Goal: Information Seeking & Learning: Learn about a topic

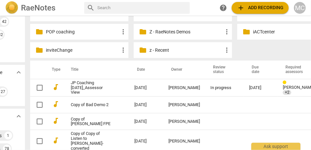
scroll to position [96, 42]
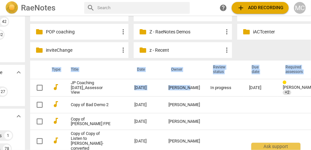
drag, startPoint x: 157, startPoint y: 90, endPoint x: 158, endPoint y: 49, distance: 41.0
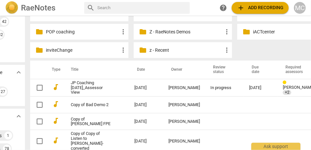
click at [261, 47] on div "folder # Folders more_vert folder 1. ACC Candidates more_vert folder 2. PCC Can…" at bounding box center [185, 5] width 311 height 110
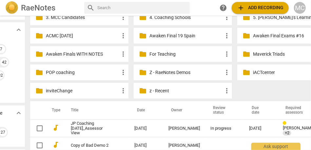
scroll to position [56, 0]
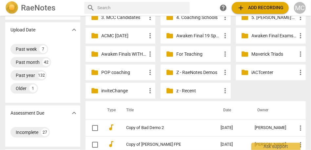
click at [181, 90] on p "z - Recent" at bounding box center [199, 91] width 45 height 7
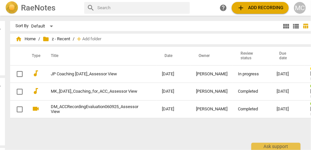
click at [34, 10] on h2 "RaeNotes" at bounding box center [38, 7] width 34 height 9
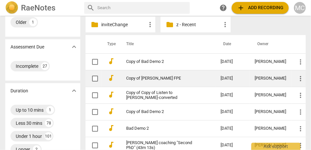
scroll to position [124, 0]
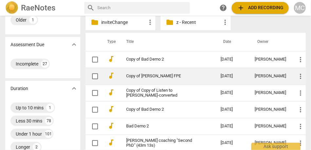
click at [145, 76] on link "Copy of Tracy Davis FPE" at bounding box center [161, 76] width 71 height 5
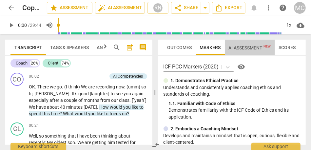
click at [261, 43] on span "AI Assessment New" at bounding box center [250, 48] width 50 height 10
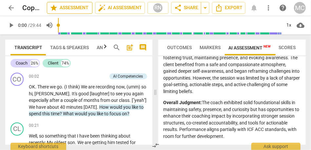
scroll to position [1890, 0]
click at [11, 8] on span "arrow_back" at bounding box center [11, 8] width 8 height 8
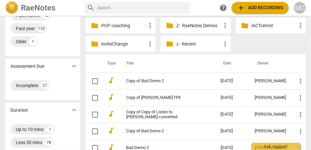
scroll to position [104, 0]
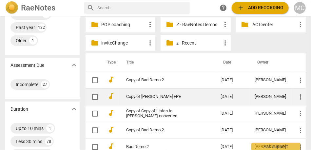
click at [157, 95] on link "Copy of Tracy Davis FPE" at bounding box center [161, 96] width 71 height 5
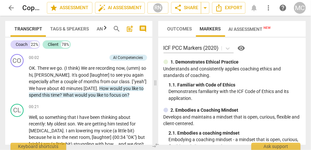
click at [8, 8] on span "arrow_back" at bounding box center [11, 8] width 8 height 8
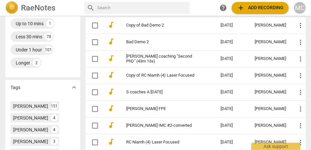
scroll to position [208, 0]
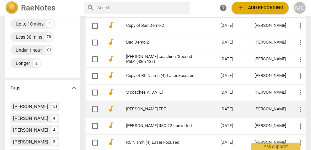
click at [144, 114] on td "[PERSON_NAME] FPE" at bounding box center [166, 109] width 97 height 17
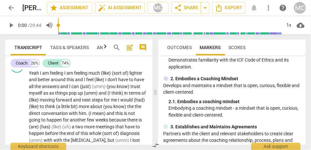
scroll to position [2994, 0]
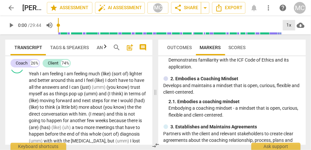
click at [290, 24] on div "1x" at bounding box center [289, 25] width 12 height 10
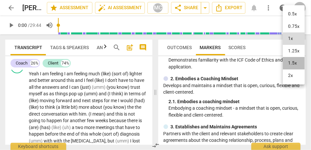
click at [293, 61] on li "1.5x" at bounding box center [294, 63] width 22 height 12
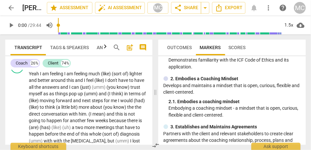
click at [107, 54] on span "now" at bounding box center [102, 51] width 9 height 5
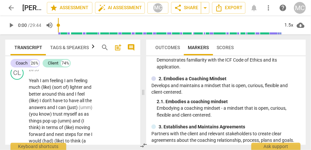
click at [141, 91] on div "Transcript Tags & Speakers Analytics search post_add comment Coach 26% Client 7…" at bounding box center [71, 92] width 143 height 116
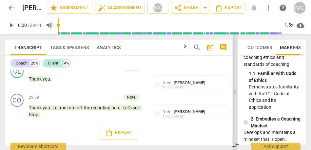
drag, startPoint x: 143, startPoint y: 88, endPoint x: 234, endPoint y: 88, distance: 91.2
click at [235, 88] on span at bounding box center [236, 92] width 4 height 116
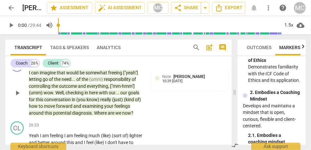
click at [111, 116] on span "are" at bounding box center [112, 113] width 8 height 5
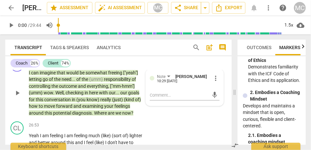
click at [111, 116] on span "are" at bounding box center [112, 113] width 8 height 5
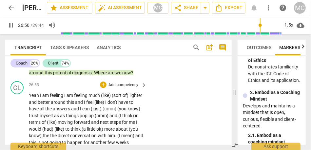
scroll to position [3052, 0]
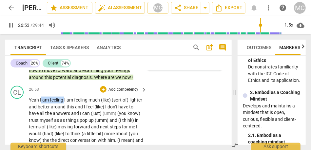
drag, startPoint x: 65, startPoint y: 120, endPoint x: 41, endPoint y: 120, distance: 23.3
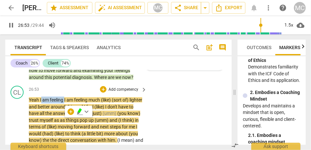
type input "1614"
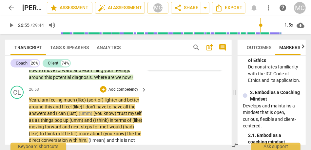
type input "1616"
click at [272, 8] on span "more_vert" at bounding box center [269, 8] width 8 height 8
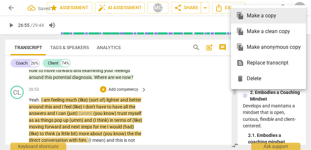
click at [302, 4] on div at bounding box center [155, 75] width 311 height 150
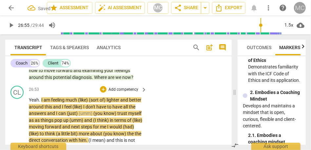
click at [299, 7] on div "MC" at bounding box center [300, 8] width 12 height 12
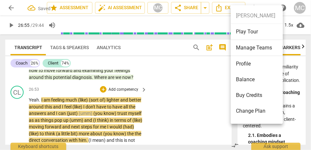
click at [206, 61] on div at bounding box center [155, 75] width 311 height 150
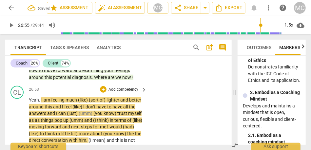
click at [266, 7] on span "more_vert" at bounding box center [269, 8] width 8 height 8
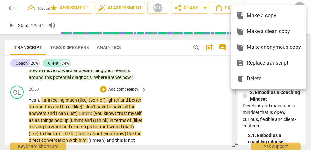
click at [199, 39] on div at bounding box center [155, 75] width 311 height 150
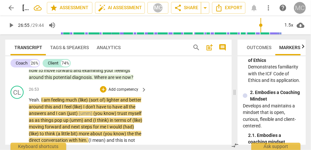
click at [295, 8] on div "MC" at bounding box center [300, 8] width 12 height 12
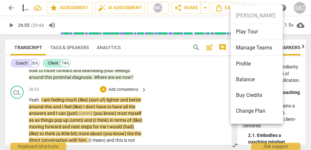
scroll to position [45, 0]
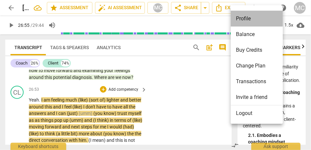
click at [250, 23] on li "Profile" at bounding box center [258, 19] width 54 height 16
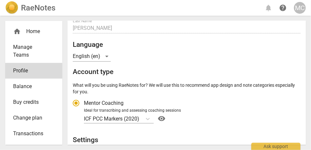
radio input "false"
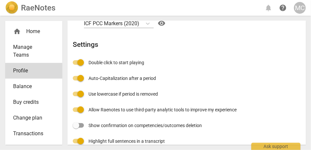
scroll to position [182, 0]
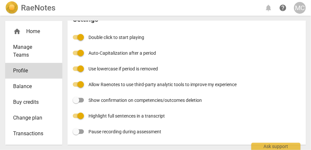
click at [81, 114] on input "Highlight full sentences in a transcript" at bounding box center [81, 116] width 16 height 16
checkbox input "false"
radio input "false"
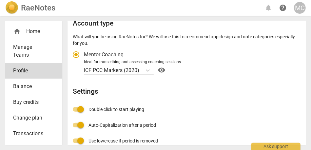
scroll to position [0, 0]
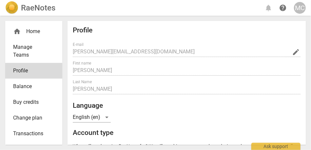
click at [31, 13] on div "RaeNotes" at bounding box center [30, 7] width 50 height 13
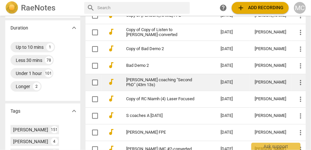
scroll to position [185, 0]
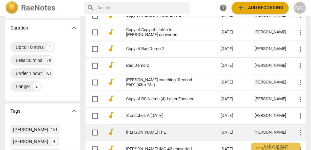
click at [147, 131] on link "[PERSON_NAME] FPE" at bounding box center [161, 132] width 71 height 5
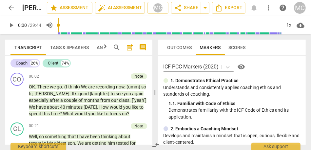
click at [145, 48] on span "comment" at bounding box center [143, 48] width 8 height 8
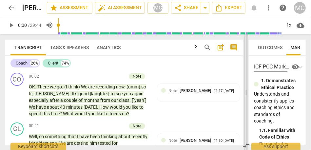
drag, startPoint x: 143, startPoint y: 90, endPoint x: 252, endPoint y: 111, distance: 110.6
click at [248, 111] on span at bounding box center [246, 92] width 4 height 116
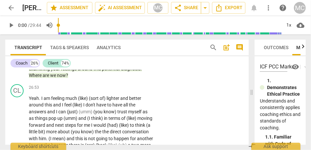
scroll to position [2871, 0]
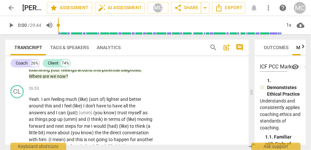
click at [66, 79] on span "now" at bounding box center [61, 76] width 9 height 5
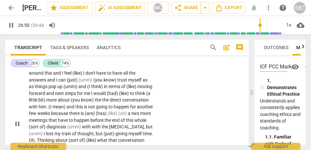
scroll to position [2905, 0]
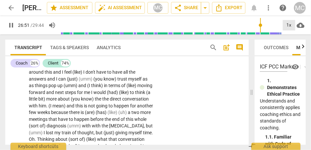
click at [288, 27] on div "1x" at bounding box center [289, 25] width 12 height 10
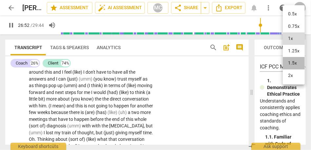
click at [292, 61] on li "1.5x" at bounding box center [294, 63] width 22 height 12
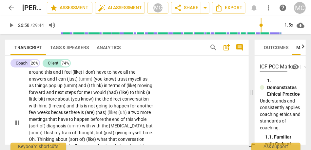
type input "1619"
drag, startPoint x: 108, startPoint y: 86, endPoint x: 66, endPoint y: 86, distance: 42.0
click at [66, 86] on p "Yeah . I am feeling much (like) (sort of) lighter and better around this and I …" at bounding box center [91, 122] width 124 height 121
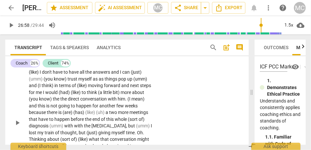
click at [64, 68] on span "feeling" at bounding box center [58, 65] width 14 height 5
click at [135, 68] on span "I" at bounding box center [136, 65] width 2 height 5
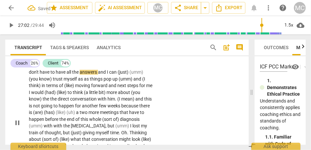
drag, startPoint x: 150, startPoint y: 86, endPoint x: 133, endPoint y: 86, distance: 17.1
click at [133, 86] on p "Yeah . I am feeling lighter and better around this. I feel (like) I don't have …" at bounding box center [91, 122] width 124 height 121
click at [107, 75] on span "and" at bounding box center [110, 72] width 9 height 5
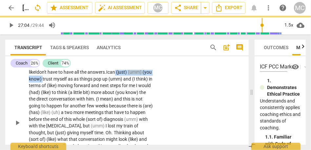
drag, startPoint x: 43, startPoint y: 100, endPoint x: 109, endPoint y: 94, distance: 66.2
click at [109, 94] on p "Yeah . I am feeling lighter and better around this. I feel like I don't have to…" at bounding box center [91, 122] width 124 height 121
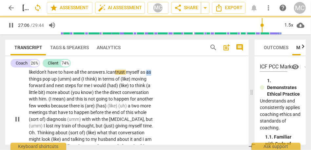
drag, startPoint x: 142, startPoint y: 93, endPoint x: 153, endPoint y: 93, distance: 10.5
click at [153, 93] on div "Yeah . I am feeling lighter and better around this. I feel like I don't have to…" at bounding box center [93, 119] width 128 height 115
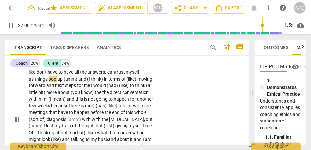
click at [162, 98] on div "CL play_arrow pause 26:53 + Add competency keyboard_arrow_right Yeah . I am fee…" at bounding box center [127, 114] width 244 height 131
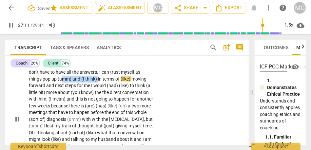
drag, startPoint x: 98, startPoint y: 99, endPoint x: 62, endPoint y: 97, distance: 36.1
click at [62, 97] on p "Yeah . I am feeling lighter and better around this . I feel like I don't have t…" at bounding box center [91, 119] width 124 height 115
type input "1632"
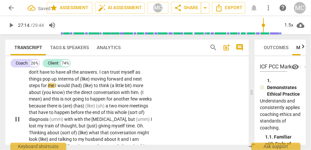
click at [94, 82] on span "moving" at bounding box center [99, 78] width 16 height 5
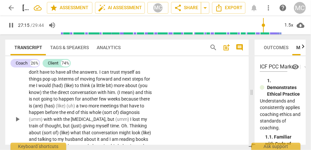
click at [89, 102] on p "Yeah . I am feeling lighter and better around this . I feel like I don't have t…" at bounding box center [91, 119] width 124 height 115
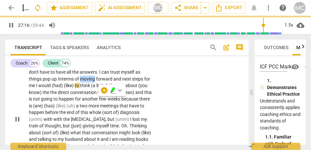
click at [90, 82] on span "moving" at bounding box center [88, 78] width 16 height 5
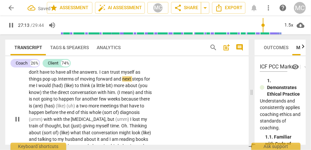
click at [38, 88] on span "I" at bounding box center [37, 85] width 2 height 5
drag, startPoint x: 83, startPoint y: 106, endPoint x: 61, endPoint y: 106, distance: 22.3
click at [61, 106] on p "Yeah . I am feeling lighter and better around this . I feel like I don't have t…" at bounding box center [91, 119] width 124 height 115
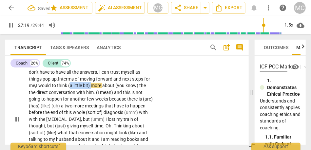
drag, startPoint x: 99, startPoint y: 106, endPoint x: 77, endPoint y: 106, distance: 22.0
click at [77, 106] on p "Yeah . I am feeling lighter and better around this . I feel like I don't have t…" at bounding box center [91, 119] width 124 height 115
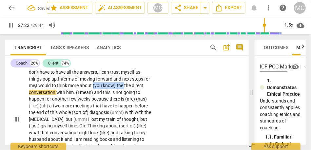
drag, startPoint x: 133, startPoint y: 106, endPoint x: 101, endPoint y: 107, distance: 31.2
click at [101, 107] on p "Yeah . I am feeling lighter and better around this . I feel like I don't have t…" at bounding box center [91, 119] width 124 height 115
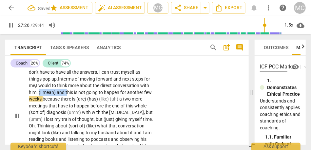
drag, startPoint x: 77, startPoint y: 114, endPoint x: 49, endPoint y: 113, distance: 28.2
click at [49, 113] on p "Yeah . I am feeling lighter and better around this . I feel like I don't have t…" at bounding box center [91, 116] width 124 height 108
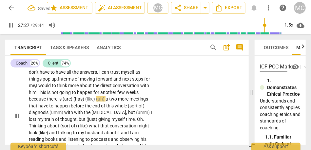
click at [47, 95] on span "his" at bounding box center [43, 92] width 7 height 5
drag, startPoint x: 47, startPoint y: 118, endPoint x: 17, endPoint y: 119, distance: 29.5
click at [17, 119] on div "CL play_arrow pause 26:53 + Add competency keyboard_arrow_right Yeah . I am fee…" at bounding box center [127, 111] width 244 height 124
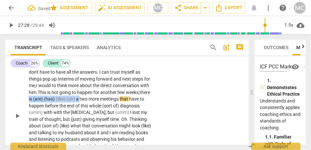
drag, startPoint x: 107, startPoint y: 120, endPoint x: 56, endPoint y: 118, distance: 51.2
click at [56, 118] on p "Yeah . I am feeling lighter and better around this . I feel like I don't have t…" at bounding box center [91, 116] width 124 height 108
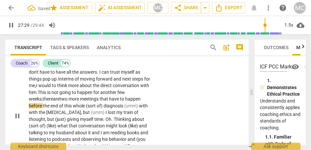
scroll to position [2915, 0]
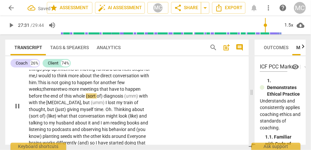
click at [104, 99] on span "of)" at bounding box center [100, 96] width 7 height 5
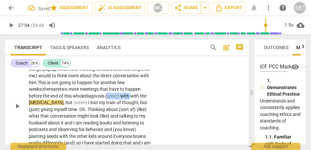
drag, startPoint x: 133, startPoint y: 116, endPoint x: 108, endPoint y: 116, distance: 24.3
click at [108, 116] on p "Yeah . I am feeling lighter and better around this . I feel like I don't have t…" at bounding box center [91, 106] width 124 height 108
click at [177, 119] on div "CL play_arrow pause 26:53 + Add competency keyboard_arrow_right Yeah . I am fee…" at bounding box center [127, 101] width 244 height 124
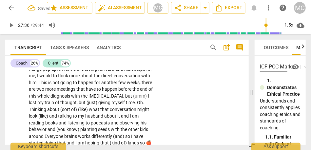
type input "1656"
drag, startPoint x: 44, startPoint y: 123, endPoint x: 26, endPoint y: 124, distance: 18.4
click at [26, 124] on div "CL play_arrow pause 26:53 + Add competency keyboard_arrow_right Yeah . I am fee…" at bounding box center [127, 97] width 244 height 117
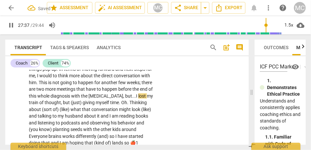
click at [108, 99] on span "[MEDICAL_DATA]" at bounding box center [106, 96] width 35 height 5
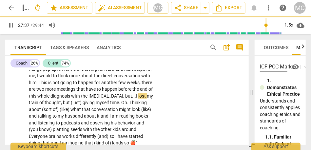
click at [108, 99] on span "[MEDICAL_DATA]" at bounding box center [106, 96] width 35 height 5
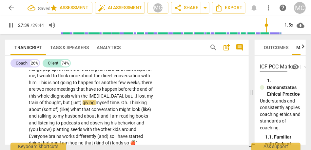
click at [96, 105] on span "giving" at bounding box center [89, 102] width 13 height 5
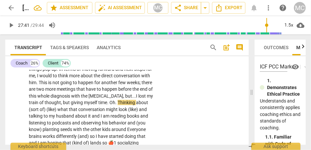
click at [110, 105] on span "." at bounding box center [108, 102] width 2 height 5
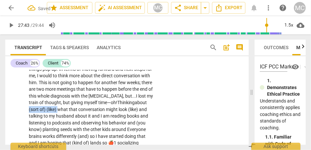
drag, startPoint x: 71, startPoint y: 129, endPoint x: 41, endPoint y: 129, distance: 30.2
click at [41, 129] on p "Yeah . I am feeling lighter and better around this . I feel like I don't have t…" at bounding box center [91, 102] width 124 height 101
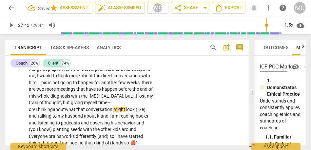
scroll to position [2931, 0]
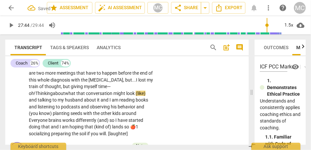
click at [39, 89] on span "train" at bounding box center [34, 86] width 10 height 5
click at [65, 96] on span "what" at bounding box center [70, 93] width 11 height 5
drag, startPoint x: 133, startPoint y: 113, endPoint x: 111, endPoint y: 112, distance: 21.3
click at [111, 112] on p "Yeah . I am feeling lighter and better around this . I feel like I don't have t…" at bounding box center [91, 86] width 124 height 101
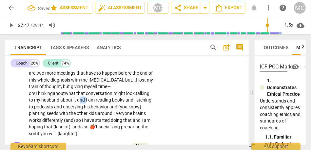
drag, startPoint x: 73, startPoint y: 119, endPoint x: 66, endPoint y: 119, distance: 6.9
click at [66, 119] on p "Yeah . I am feeling lighter and better around this . I feel like I don't have t…" at bounding box center [91, 86] width 124 height 101
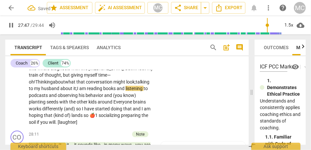
scroll to position [2943, 0]
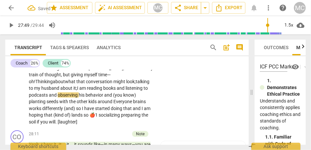
click at [126, 91] on span "listening" at bounding box center [135, 88] width 18 height 5
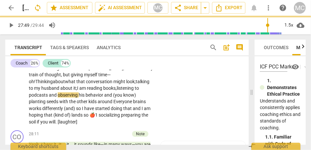
click at [49, 98] on span "and" at bounding box center [53, 95] width 9 height 5
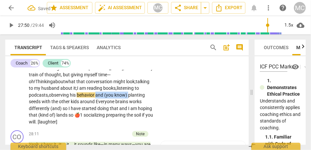
drag, startPoint x: 129, startPoint y: 116, endPoint x: 97, endPoint y: 115, distance: 31.5
click at [97, 115] on p "Yeah . I am feeling lighter and better around this . I feel like I don't have t…" at bounding box center [91, 75] width 124 height 101
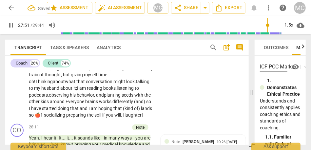
scroll to position [2950, 0]
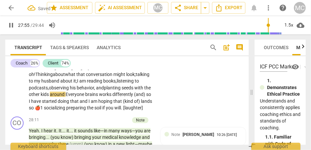
click at [73, 97] on span "Everyone" at bounding box center [76, 94] width 20 height 5
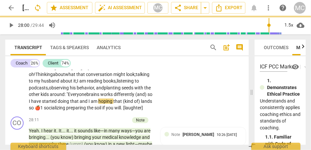
click at [31, 104] on span "I" at bounding box center [30, 101] width 2 height 5
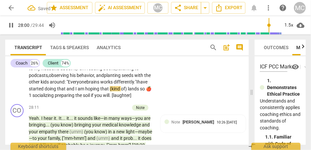
scroll to position [2963, 0]
click at [138, 84] on span "have" at bounding box center [143, 81] width 10 height 5
click at [75, 91] on span "and" at bounding box center [71, 88] width 9 height 5
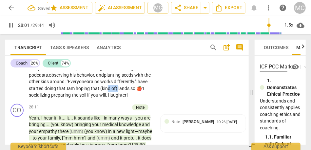
drag, startPoint x: 131, startPoint y: 109, endPoint x: 120, endPoint y: 109, distance: 10.5
click at [120, 99] on p "Yeah . I am feeling lighter and better around this . I feel like I don't have t…" at bounding box center [91, 52] width 124 height 94
click at [117, 91] on span "so" at bounding box center [115, 88] width 6 height 5
drag, startPoint x: 130, startPoint y: 109, endPoint x: 149, endPoint y: 108, distance: 19.0
click at [149, 99] on p "Yeah . I am feeling lighter and better around this . I feel like I don't have t…" at bounding box center [91, 52] width 124 height 94
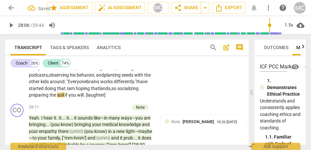
click at [50, 98] on span "preparing" at bounding box center [39, 95] width 21 height 5
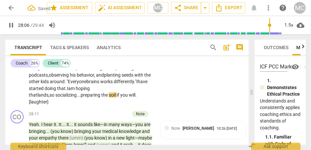
click at [166, 108] on div "CL play_arrow pause 26:53 + Add competency keyboard_arrow_right Yeah . I am fee…" at bounding box center [127, 49] width 244 height 117
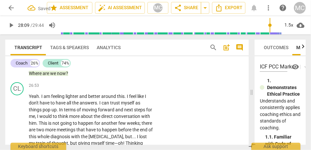
scroll to position [2875, 0]
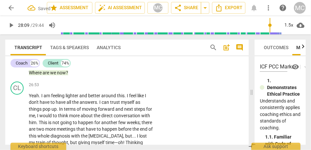
click at [132, 88] on p "Add competency" at bounding box center [132, 85] width 31 height 6
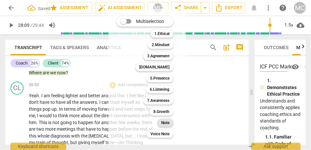
click at [168, 125] on b "Note" at bounding box center [165, 123] width 8 height 8
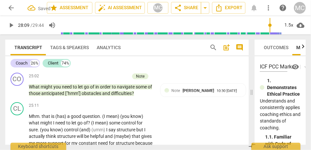
scroll to position [2686, 0]
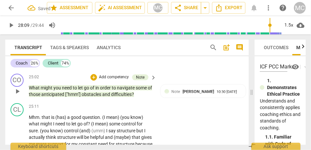
click at [100, 97] on span "obstacles" at bounding box center [92, 94] width 21 height 5
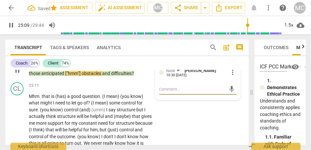
scroll to position [2708, 0]
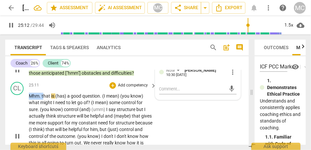
drag, startPoint x: 43, startPoint y: 116, endPoint x: 23, endPoint y: 116, distance: 20.0
click at [23, 116] on div "CL play_arrow pause 25:11 + Add competency keyboard_arrow_right Mhm . that is (…" at bounding box center [127, 131] width 244 height 104
type input "1513"
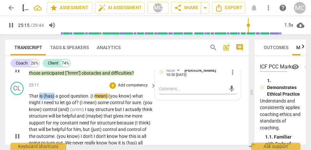
drag, startPoint x: 40, startPoint y: 116, endPoint x: 54, endPoint y: 116, distance: 14.8
click at [54, 116] on p "That is (has) a good question . (I mean) (you know) what might I need to let go…" at bounding box center [91, 137] width 124 height 88
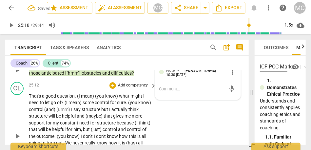
click at [37, 99] on span "That's" at bounding box center [35, 96] width 12 height 5
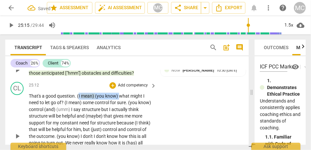
drag, startPoint x: 119, startPoint y: 117, endPoint x: 79, endPoint y: 116, distance: 40.7
click at [79, 116] on p "That's a good question . (I mean) (you know) what might I need to let go of ? (…" at bounding box center [91, 137] width 124 height 88
drag, startPoint x: 122, startPoint y: 118, endPoint x: 98, endPoint y: 117, distance: 24.3
click at [98, 117] on p "That's a good question . [laughter] You know what might I need to let go of ? (…" at bounding box center [91, 137] width 124 height 88
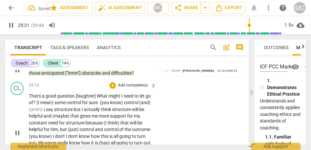
click at [62, 105] on span "some" at bounding box center [60, 102] width 12 height 5
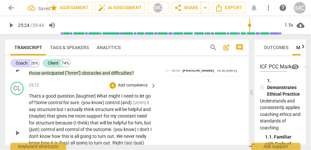
click at [70, 105] on span "for" at bounding box center [66, 102] width 7 height 5
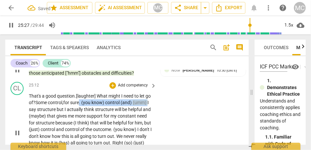
drag, startPoint x: 44, startPoint y: 130, endPoint x: 87, endPoint y: 122, distance: 43.8
click at [87, 122] on p "That's a good question . [laughter] W hat might I need to let go of ? S ome con…" at bounding box center [91, 133] width 124 height 81
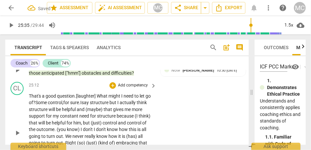
click at [90, 105] on span "say" at bounding box center [86, 102] width 8 height 5
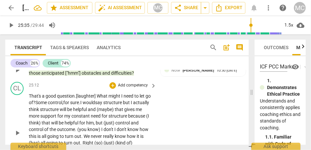
click at [114, 105] on span "structure" at bounding box center [113, 102] width 20 height 5
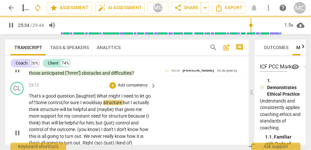
click at [131, 105] on span "but" at bounding box center [127, 102] width 8 height 5
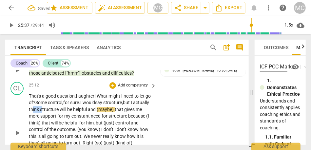
drag, startPoint x: 58, startPoint y: 130, endPoint x: 50, endPoint y: 130, distance: 8.5
click at [50, 130] on p "That's a good question . [laughter] W hat might I need to let go of ? S ome con…" at bounding box center [91, 133] width 124 height 81
click at [59, 112] on span "structure" at bounding box center [50, 109] width 20 height 5
click at [133, 105] on span "I" at bounding box center [132, 102] width 2 height 5
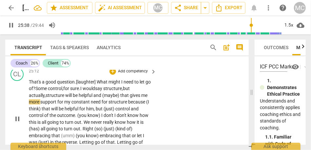
scroll to position [2722, 0]
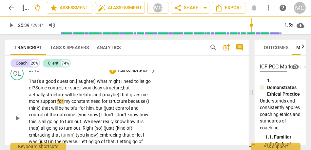
click at [82, 97] on span "helpful" at bounding box center [86, 94] width 15 height 5
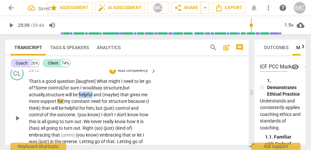
click at [82, 97] on span "helpful" at bounding box center [86, 94] width 15 height 5
drag, startPoint x: 122, startPoint y: 115, endPoint x: 94, endPoint y: 114, distance: 28.6
click at [94, 114] on p "That's a good question . [laughter] W hat might I need to let go of ? S ome con…" at bounding box center [91, 118] width 124 height 81
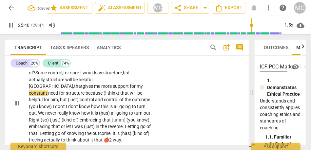
scroll to position [2739, 0]
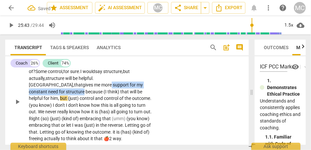
drag, startPoint x: 116, startPoint y: 105, endPoint x: 163, endPoint y: 100, distance: 47.4
click at [163, 100] on div "CL play_arrow pause 25:12 + Add competency keyboard_arrow_right That's a good q…" at bounding box center [127, 96] width 244 height 97
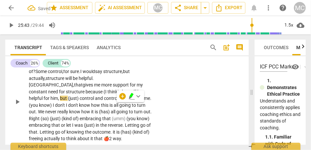
click at [124, 115] on p "That's a good question . [laughter] W hat might I need to let go of ? S ome con…" at bounding box center [91, 102] width 124 height 81
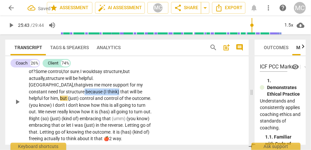
drag, startPoint x: 116, startPoint y: 105, endPoint x: 164, endPoint y: 105, distance: 48.2
click at [164, 105] on div "CL play_arrow pause 25:12 + Add competency keyboard_arrow_right That's a good q…" at bounding box center [127, 96] width 244 height 97
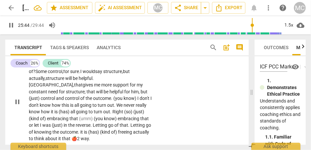
click at [104, 94] on span "will" at bounding box center [100, 91] width 8 height 5
click at [56, 101] on span "control" at bounding box center [48, 98] width 15 height 5
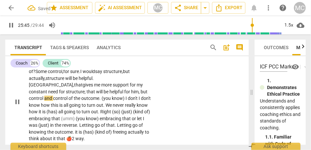
click at [69, 101] on span "control" at bounding box center [60, 98] width 15 height 5
drag, startPoint x: 56, startPoint y: 118, endPoint x: 29, endPoint y: 118, distance: 27.6
click at [29, 118] on div "CL play_arrow pause 25:12 + Add competency keyboard_arrow_right That's a good q…" at bounding box center [127, 96] width 244 height 97
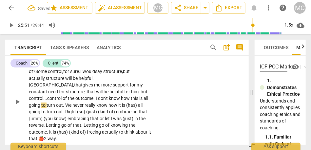
click at [109, 101] on span "know" at bounding box center [115, 98] width 12 height 5
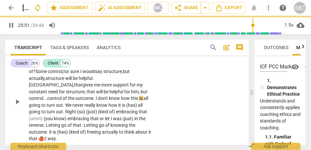
scroll to position [2749, 0]
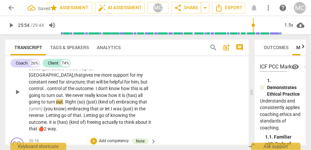
click at [138, 98] on span "all" at bounding box center [140, 95] width 5 height 5
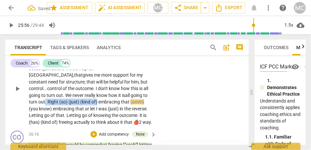
drag, startPoint x: 86, startPoint y: 116, endPoint x: 147, endPoint y: 118, distance: 61.1
click at [147, 118] on p "That's a good question . [laughter] W hat might I need to let go of ? S ome con…" at bounding box center [91, 89] width 124 height 74
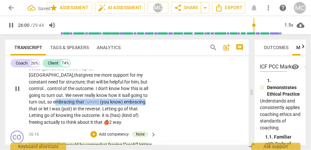
drag, startPoint x: 96, startPoint y: 115, endPoint x: 63, endPoint y: 120, distance: 33.4
click at [63, 120] on p "That's a good question . [laughter] W hat might I need to let go of ? S ome con…" at bounding box center [91, 89] width 124 height 74
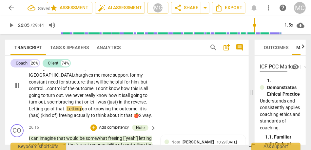
click at [74, 105] on span "embracing" at bounding box center [63, 101] width 22 height 5
click at [90, 105] on span "or" at bounding box center [86, 101] width 5 height 5
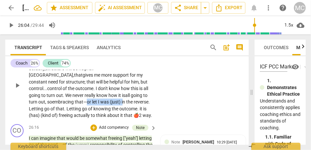
click at [122, 105] on span "in" at bounding box center [124, 101] width 5 height 5
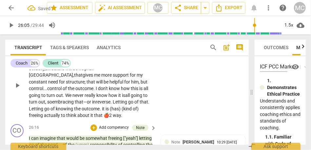
click at [113, 105] on span "Letting" at bounding box center [120, 101] width 15 height 5
drag, startPoint x: 116, startPoint y: 122, endPoint x: 79, endPoint y: 122, distance: 36.7
click at [79, 119] on p "That's a good question . [laughter] W hat might I need to let go of ? S ome con…" at bounding box center [91, 85] width 124 height 67
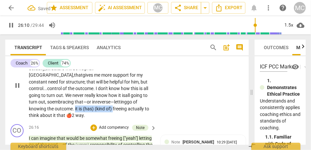
drag, startPoint x: 47, startPoint y: 128, endPoint x: 124, endPoint y: 122, distance: 77.4
click at [124, 119] on p "That's a good question . [laughter] W hat might I need to let go of ? S ome con…" at bounding box center [91, 85] width 124 height 67
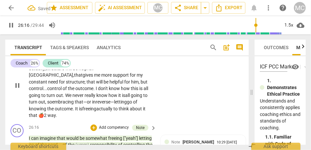
click at [147, 119] on p "That's a good question . [laughter] W hat might I need to let go of ? S ome con…" at bounding box center [91, 85] width 124 height 67
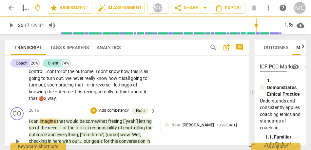
scroll to position [2767, 0]
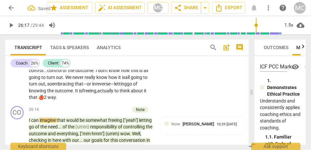
click at [64, 101] on p "That's a good question . [laughter] W hat might I need to let go of ? S ome con…" at bounding box center [91, 67] width 124 height 67
click at [97, 94] on span "actually," at bounding box center [106, 90] width 18 height 5
click at [56, 100] on span "way" at bounding box center [52, 97] width 8 height 5
click at [157, 100] on div "CL play_arrow pause 25:12 + Add competency keyboard_arrow_right That's a good q…" at bounding box center [127, 61] width 244 height 83
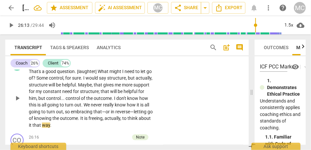
scroll to position [2733, 0]
click at [51, 74] on span "good" at bounding box center [51, 71] width 11 height 5
click at [47, 80] on span "Some" at bounding box center [42, 77] width 12 height 5
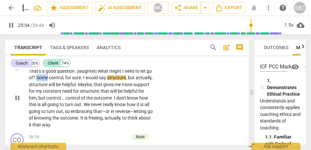
click at [47, 80] on span "Some" at bounding box center [42, 77] width 12 height 5
click at [83, 80] on span "." at bounding box center [82, 77] width 2 height 5
type input "1523"
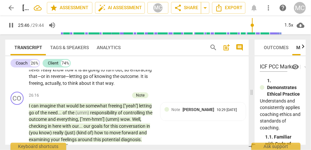
scroll to position [2775, 0]
click at [120, 79] on span "outcome" at bounding box center [129, 75] width 18 height 5
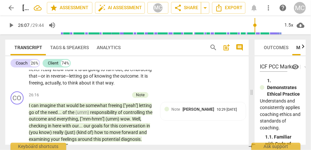
click at [138, 79] on span "." at bounding box center [139, 75] width 2 height 5
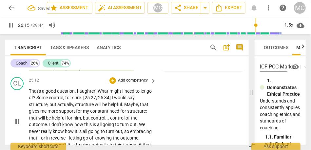
scroll to position [2712, 0]
click at [129, 84] on p "Add competency" at bounding box center [132, 81] width 31 height 6
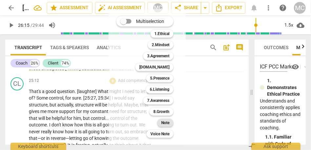
click at [166, 120] on b "Note" at bounding box center [165, 123] width 8 height 8
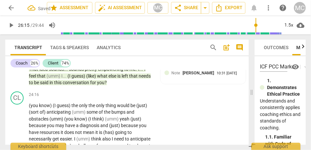
scroll to position [2587, 0]
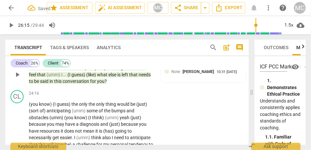
click at [105, 84] on span "you" at bounding box center [101, 81] width 8 height 5
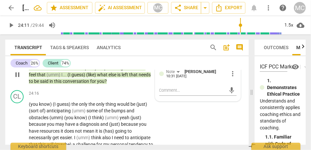
click at [105, 84] on span "you" at bounding box center [101, 81] width 8 height 5
type input "1448"
click at [105, 84] on span "you" at bounding box center [101, 81] width 8 height 5
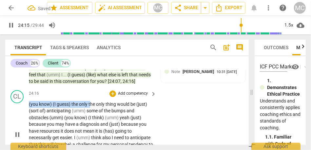
drag, startPoint x: 91, startPoint y: 123, endPoint x: 26, endPoint y: 123, distance: 64.6
click at [26, 123] on div "CL play_arrow pause 24:16 + Add competency keyboard_arrow_right (you know) (I g…" at bounding box center [127, 129] width 244 height 83
type input "1456"
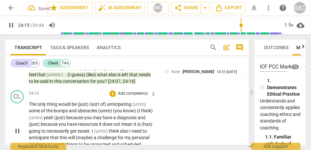
click at [192, 130] on div "CL play_arrow pause 24:16 + Add competency keyboard_arrow_right The only thing …" at bounding box center [127, 126] width 244 height 77
type input "1459"
drag, startPoint x: 108, startPoint y: 124, endPoint x: 80, endPoint y: 124, distance: 28.5
click at [80, 124] on p "The only thing would be (just) (sort of) anticipating (umm) some of the bumps a…" at bounding box center [91, 131] width 124 height 61
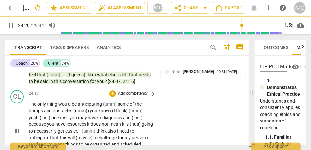
click at [117, 107] on span "(umm)" at bounding box center [110, 104] width 15 height 5
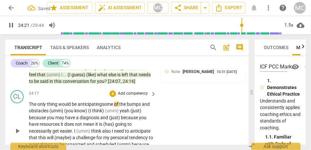
scroll to position [2599, 0]
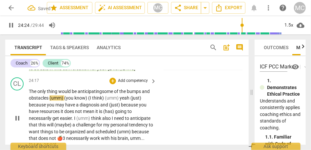
click at [50, 101] on span "(umm)" at bounding box center [57, 97] width 15 height 5
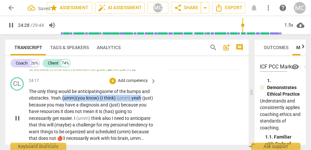
click at [147, 120] on p "The only thing would be anticipating some of the bumps and obstacles. Yeah. (um…" at bounding box center [91, 118] width 124 height 61
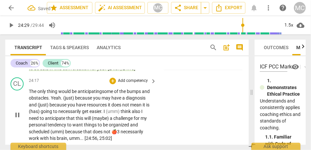
click at [37, 101] on span "obstacles. Yeah." at bounding box center [45, 97] width 33 height 5
click at [50, 101] on span "obstacles. Yeah." at bounding box center [45, 97] width 33 height 5
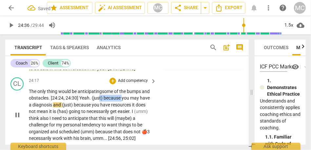
drag, startPoint x: 122, startPoint y: 119, endPoint x: 98, endPoint y: 117, distance: 24.0
click at [98, 118] on p "The only thing would be anticipating some of the bumps and obstacles. [24:24, 2…" at bounding box center [91, 115] width 124 height 54
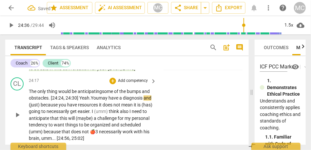
click at [94, 101] on span "You" at bounding box center [95, 97] width 8 height 5
click at [50, 108] on span "because" at bounding box center [50, 104] width 18 height 5
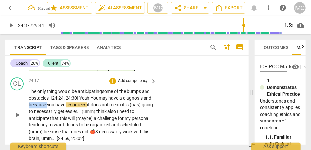
drag, startPoint x: 56, startPoint y: 126, endPoint x: 37, endPoint y: 126, distance: 18.7
click at [37, 126] on p "The only thing would be anticipating some of the bumps and obstacles. [24:24, 2…" at bounding box center [91, 115] width 124 height 54
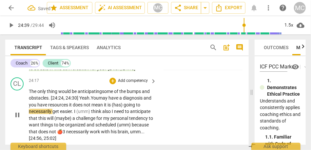
click at [73, 108] on span "it" at bounding box center [71, 104] width 4 height 5
click at [135, 108] on span "going" at bounding box center [130, 104] width 12 height 5
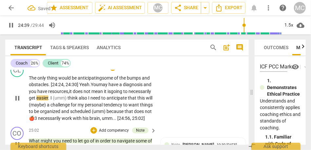
scroll to position [2616, 0]
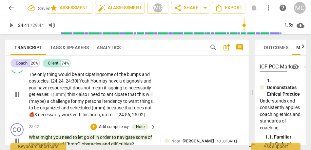
click at [51, 97] on span "." at bounding box center [49, 94] width 2 height 5
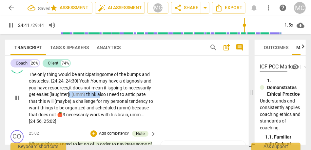
click at [107, 97] on span "also" at bounding box center [102, 94] width 10 height 5
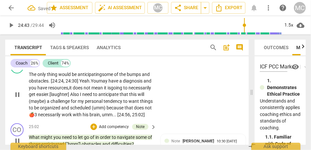
click at [82, 97] on span "I" at bounding box center [81, 94] width 2 height 5
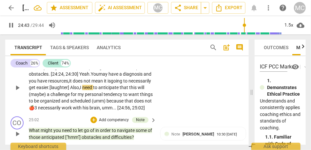
scroll to position [2626, 0]
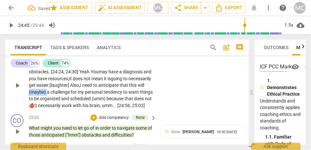
drag, startPoint x: 73, startPoint y: 113, endPoint x: 53, endPoint y: 113, distance: 19.4
click at [53, 109] on p "The only thing would be anticipating some of the bumps and obstacles. [24:24, 2…" at bounding box center [91, 85] width 124 height 47
click at [129, 88] on span "this" at bounding box center [133, 85] width 9 height 5
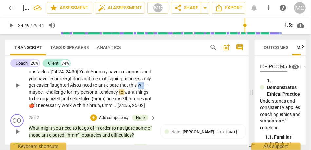
click at [129, 88] on span "this" at bounding box center [133, 85] width 9 height 5
click at [74, 95] on span "will—maybe—" at bounding box center [88, 89] width 119 height 12
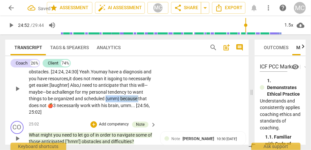
drag, startPoint x: 62, startPoint y: 126, endPoint x: 23, endPoint y: 126, distance: 39.4
click at [23, 118] on div "CL play_arrow pause 24:17 + Add competency keyboard_arrow_right The only thing …" at bounding box center [127, 84] width 244 height 70
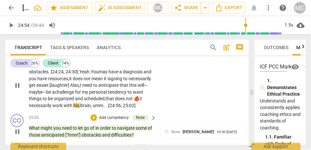
click at [52, 108] on span "necessarily" at bounding box center [41, 105] width 24 height 5
click at [171, 107] on div "CL play_arrow pause 24:17 + Add competency keyboard_arrow_right The only thing …" at bounding box center [127, 80] width 244 height 63
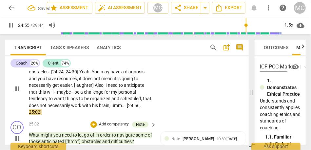
click at [129, 58] on p "Add competency" at bounding box center [132, 55] width 31 height 6
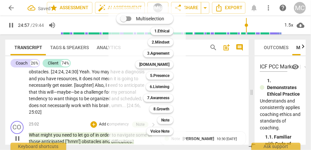
click at [166, 114] on div "8.Growth 8" at bounding box center [165, 109] width 36 height 11
click at [165, 118] on b "Note" at bounding box center [165, 120] width 8 height 8
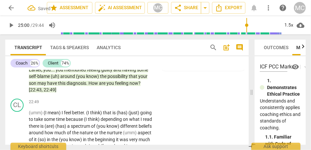
scroll to position [2425, 0]
click at [51, 93] on span "22:49]" at bounding box center [50, 89] width 13 height 5
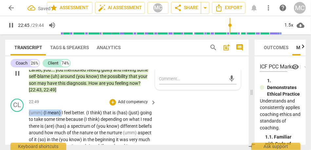
drag, startPoint x: 62, startPoint y: 126, endPoint x: 28, endPoint y: 124, distance: 33.5
type input "1365"
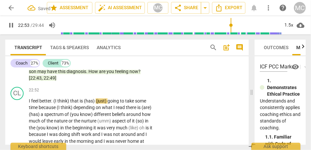
scroll to position [2437, 0]
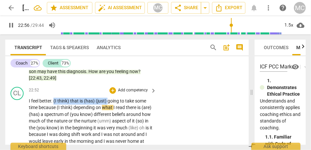
drag, startPoint x: 108, startPoint y: 115, endPoint x: 55, endPoint y: 115, distance: 52.8
click at [55, 115] on p "I feel better . (I think) that is (has) (just) going to take some time because …" at bounding box center [91, 148] width 124 height 101
type input "1377"
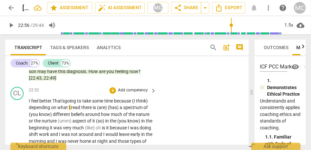
click at [74, 104] on span "going" at bounding box center [71, 100] width 12 height 5
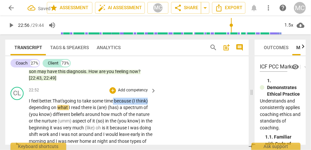
drag, startPoint x: 116, startPoint y: 115, endPoint x: 167, endPoint y: 112, distance: 50.6
click at [167, 112] on div "CL play_arrow pause 22:52 + Add competency keyboard_arrow_right I feel better .…" at bounding box center [127, 139] width 244 height 110
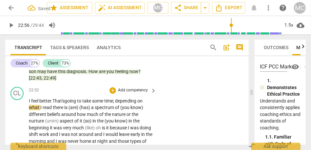
click at [171, 120] on div "CL play_arrow pause 22:52 + Add competency keyboard_arrow_right I feel better .…" at bounding box center [127, 139] width 244 height 110
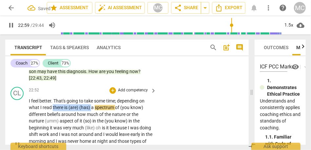
drag, startPoint x: 91, startPoint y: 121, endPoint x: 52, endPoint y: 122, distance: 39.1
click at [52, 122] on p "I feel better . That's going to take some time ; depending on what I read there…" at bounding box center [91, 145] width 124 height 94
type input "1380"
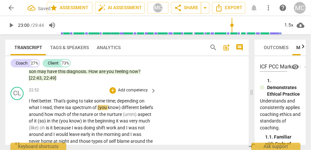
click at [126, 110] on span "different" at bounding box center [131, 107] width 18 height 5
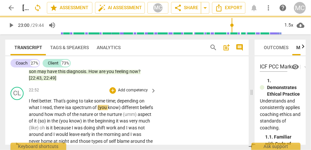
click at [124, 110] on span "different" at bounding box center [131, 107] width 18 height 5
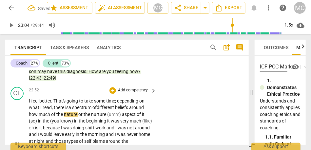
click at [147, 122] on p "I feel better . That's going to take some time ; depending on what I read, ther…" at bounding box center [91, 145] width 124 height 94
click at [59, 117] on span "the" at bounding box center [60, 114] width 8 height 5
click at [77, 117] on span "nature" at bounding box center [71, 114] width 14 height 5
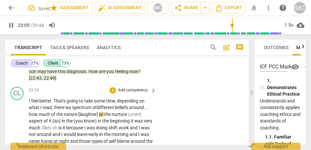
scroll to position [2454, 0]
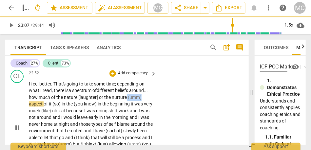
drag, startPoint x: 126, startPoint y: 112, endPoint x: 148, endPoint y: 112, distance: 22.0
click at [148, 112] on p "I feel better . That's going to take some time ; depending on what I read, ther…" at bounding box center [91, 128] width 124 height 94
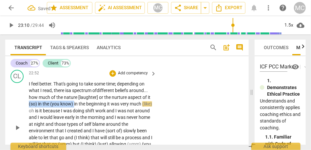
drag, startPoint x: 74, startPoint y: 117, endPoint x: 21, endPoint y: 117, distance: 52.8
click at [21, 117] on div "CL play_arrow pause 22:52 + Add competency keyboard_arrow_right I feel better .…" at bounding box center [127, 122] width 244 height 110
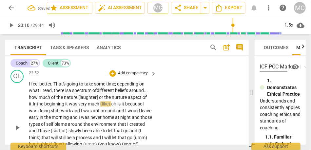
click at [41, 107] on span "the" at bounding box center [41, 103] width 8 height 5
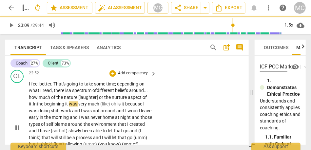
click at [68, 107] on span "it" at bounding box center [67, 103] width 4 height 5
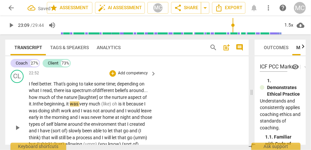
click at [56, 107] on span "beginning, i" at bounding box center [55, 103] width 23 height 5
click at [101, 107] on span "much" at bounding box center [95, 103] width 12 height 5
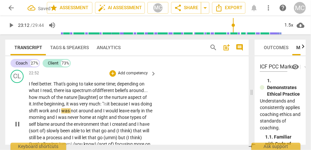
click at [121, 107] on span "because" at bounding box center [120, 103] width 18 height 5
click at [116, 107] on span "because" at bounding box center [120, 103] width 18 height 5
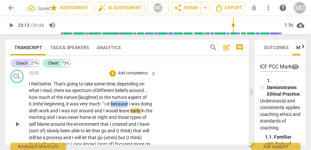
click at [116, 107] on span "because" at bounding box center [120, 103] width 18 height 5
click at [50, 114] on span "work" at bounding box center [44, 110] width 11 height 5
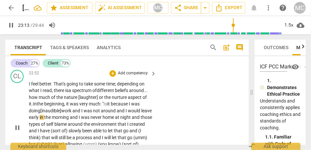
click at [65, 114] on span "work" at bounding box center [66, 110] width 11 height 5
click at [111, 107] on span "it" at bounding box center [109, 103] width 4 height 5
click at [83, 114] on span "I" at bounding box center [82, 110] width 2 height 5
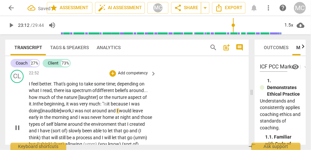
click at [111, 114] on span "and" at bounding box center [112, 110] width 9 height 5
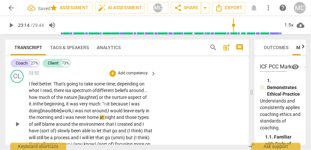
click at [66, 120] on span "I" at bounding box center [64, 117] width 2 height 5
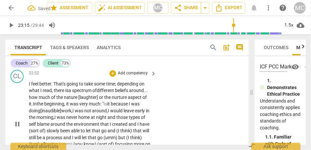
click at [108, 120] on span "night" at bounding box center [101, 117] width 11 height 5
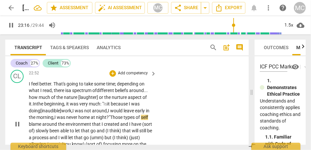
scroll to position [2489, 0]
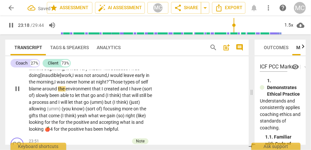
click at [141, 85] on span "self" at bounding box center [144, 81] width 7 height 5
click at [42, 92] on span "blame" at bounding box center [35, 88] width 13 height 5
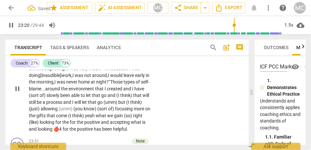
click at [135, 92] on span "I" at bounding box center [133, 88] width 2 height 5
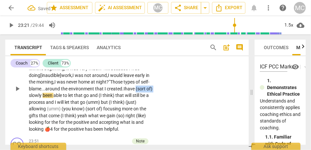
drag, startPoint x: 47, startPoint y: 109, endPoint x: 26, endPoint y: 108, distance: 21.0
click at [26, 108] on div "CL play_arrow pause 22:52 + Add competency keyboard_arrow_right I feel better .…" at bounding box center [127, 84] width 244 height 104
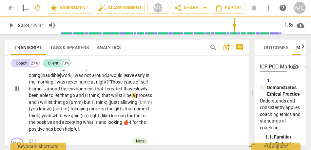
click at [102, 98] on span "think)" at bounding box center [95, 95] width 13 height 5
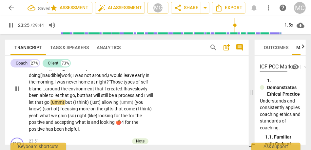
click at [118, 98] on span "process" at bounding box center [126, 95] width 17 height 5
click at [144, 98] on span "I" at bounding box center [145, 95] width 2 height 5
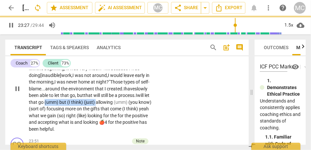
drag, startPoint x: 132, startPoint y: 115, endPoint x: 79, endPoint y: 115, distance: 52.5
click at [79, 115] on p "I feel better . That's going to take some time ; depending on what I read, ther…" at bounding box center [91, 89] width 124 height 88
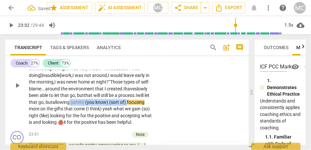
drag, startPoint x: 47, startPoint y: 123, endPoint x: 105, endPoint y: 113, distance: 58.8
click at [105, 113] on p "I feel better . That's going to take some time ; depending on what I read, ther…" at bounding box center [91, 85] width 124 height 81
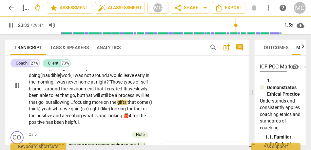
click at [52, 112] on span "yeah" at bounding box center [47, 108] width 11 height 5
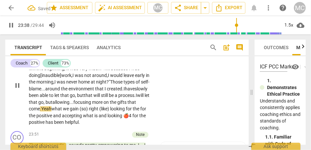
click at [52, 112] on span "Yeah" at bounding box center [46, 108] width 10 height 5
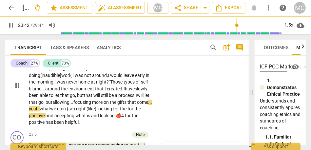
click at [57, 112] on span "we" at bounding box center [53, 108] width 7 height 5
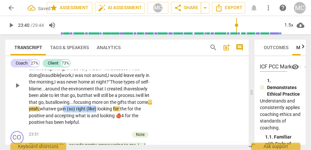
drag, startPoint x: 145, startPoint y: 123, endPoint x: 108, endPoint y: 123, distance: 36.8
click at [108, 123] on p "I feel better . That's going to take some time ; depending on what I read, ther…" at bounding box center [91, 85] width 124 height 81
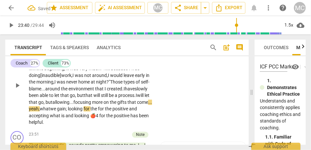
click at [98, 112] on span "the" at bounding box center [95, 108] width 8 height 5
drag, startPoint x: 143, startPoint y: 122, endPoint x: 132, endPoint y: 121, distance: 11.2
click at [132, 122] on p "I feel better . That's going to take some time ; depending on what I read, ther…" at bounding box center [91, 85] width 124 height 81
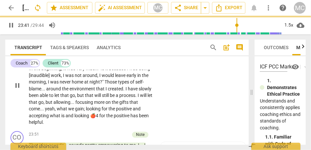
click at [154, 123] on div "I feel better . That's going to take some time ; depending on what I read , the…" at bounding box center [93, 85] width 128 height 81
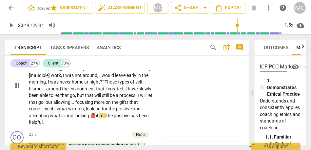
click at [133, 112] on span "positive" at bounding box center [124, 108] width 17 height 5
type input "1425"
click at [66, 118] on span "and" at bounding box center [70, 115] width 9 height 5
click at [99, 118] on span "🍎4" at bounding box center [94, 115] width 9 height 5
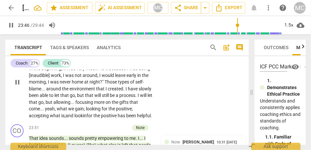
click at [118, 118] on span "positive" at bounding box center [109, 115] width 17 height 5
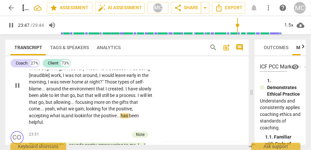
click at [173, 119] on div "CL play_arrow pause 22:52 + Add competency keyboard_arrow_right I feel better .…" at bounding box center [127, 80] width 244 height 97
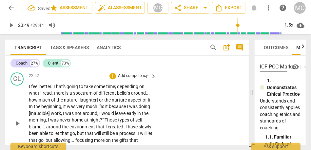
scroll to position [2442, 0]
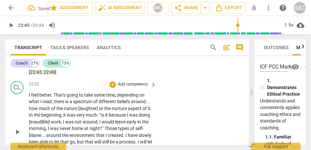
click at [139, 88] on div "+ Add competency" at bounding box center [129, 84] width 39 height 7
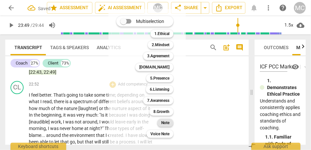
click at [161, 124] on div "Note" at bounding box center [165, 123] width 16 height 8
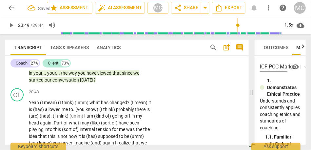
scroll to position [2220, 0]
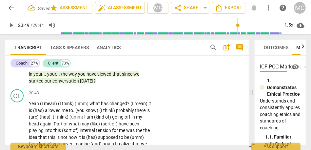
click at [84, 84] on span "[DATE]" at bounding box center [86, 80] width 13 height 5
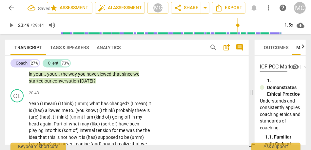
scroll to position [2217, 0]
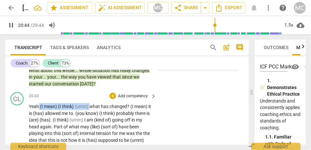
drag, startPoint x: 90, startPoint y: 120, endPoint x: 39, endPoint y: 119, distance: 50.9
type input "1245"
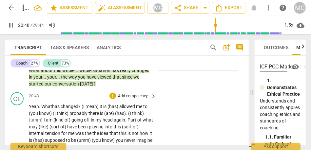
click at [54, 109] on span "has" at bounding box center [56, 106] width 9 height 5
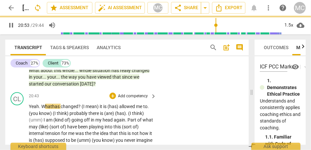
click at [32, 109] on span "Yeah. W" at bounding box center [37, 106] width 16 height 5
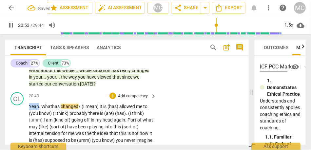
click at [32, 109] on span "Yeah. W" at bounding box center [37, 106] width 16 height 5
click at [41, 109] on span "Yeah. W" at bounding box center [37, 106] width 16 height 5
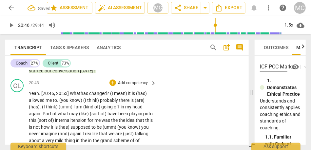
scroll to position [2240, 0]
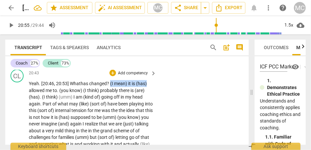
drag, startPoint x: 111, startPoint y: 98, endPoint x: 159, endPoint y: 99, distance: 47.9
click at [159, 99] on div "CL play_arrow pause 20:43 + Add competency keyboard_arrow_right Yeah. [20:46, 2…" at bounding box center [127, 145] width 244 height 157
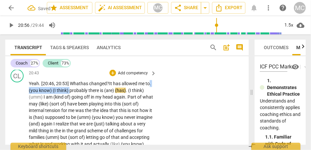
drag, startPoint x: 75, startPoint y: 104, endPoint x: 33, endPoint y: 104, distance: 42.0
click at [33, 104] on p "Yeah. [20:46, 20:53] W hat has changed ? It has allowed me to . (you know) (I t…" at bounding box center [91, 150] width 124 height 141
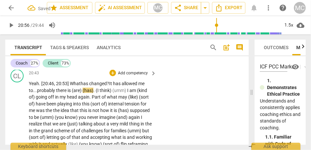
click at [56, 93] on span "probably" at bounding box center [46, 90] width 19 height 5
click at [50, 93] on span "probably," at bounding box center [46, 90] width 19 height 5
click at [47, 93] on span "probably," at bounding box center [46, 90] width 19 height 5
drag, startPoint x: 128, startPoint y: 104, endPoint x: 72, endPoint y: 104, distance: 56.1
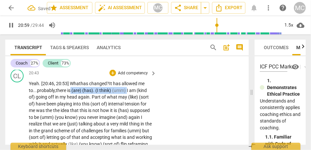
click at [72, 104] on p "Yeah. [20:46, 20:53] W hat has changed ? It has allowed me to... probably, ther…" at bounding box center [91, 147] width 124 height 135
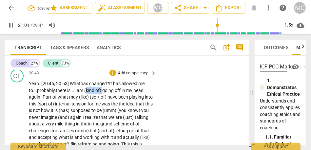
drag, startPoint x: 106, startPoint y: 104, endPoint x: 89, endPoint y: 104, distance: 16.7
click at [89, 104] on p "Yeah. [20:46, 20:53] W hat has changed ? It has allowed me to... probably, ther…" at bounding box center [91, 147] width 124 height 135
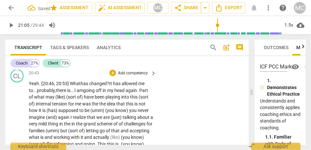
click at [95, 93] on span "going" at bounding box center [89, 90] width 12 height 5
click at [74, 93] on span "is..." at bounding box center [70, 90] width 7 height 5
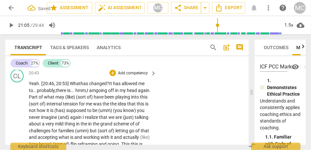
click at [96, 93] on span "am" at bounding box center [92, 90] width 7 height 5
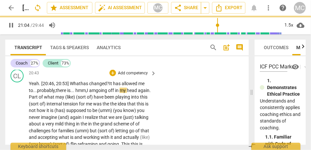
scroll to position [2257, 0]
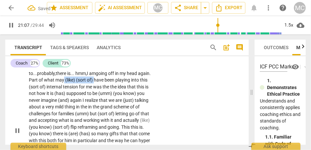
drag, startPoint x: 108, startPoint y: 94, endPoint x: 76, endPoint y: 94, distance: 31.2
click at [76, 94] on p "Yeah. [20:46, 20:53] W hat has changed ? It has allowed me to... probably, ther…" at bounding box center [91, 130] width 124 height 135
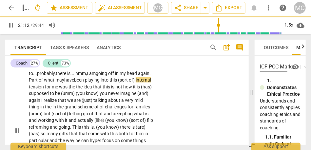
click at [101, 83] on span "playing" at bounding box center [93, 79] width 16 height 5
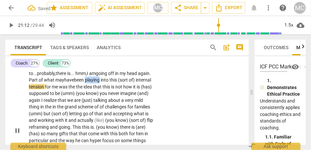
click at [101, 83] on span "playing" at bounding box center [93, 79] width 16 height 5
drag, startPoint x: 133, startPoint y: 92, endPoint x: 156, endPoint y: 92, distance: 23.0
click at [156, 92] on div "CL play_arrow pause 20:43 + Add competency keyboard_arrow_right Yeah. [20:46, 2…" at bounding box center [127, 125] width 244 height 151
click at [52, 90] on span "was" at bounding box center [48, 86] width 10 height 5
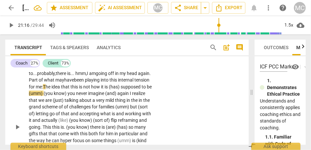
click at [71, 90] on span "that" at bounding box center [66, 86] width 10 height 5
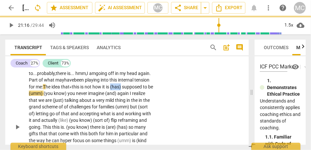
drag, startPoint x: 129, startPoint y: 103, endPoint x: 141, endPoint y: 102, distance: 11.9
click at [141, 102] on p "Yeah. [20:46, 20:53] W hat has changed ? It has allowed me to... probably, ther…" at bounding box center [91, 127] width 124 height 128
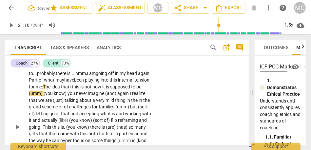
click at [41, 96] on span "(umm)" at bounding box center [36, 93] width 15 height 5
click at [75, 96] on span "you" at bounding box center [71, 93] width 9 height 5
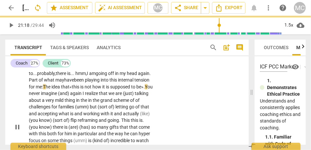
click at [136, 90] on span "be». Y" at bounding box center [141, 86] width 11 height 5
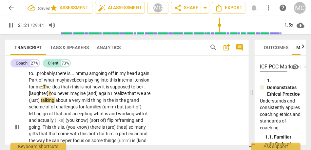
click at [111, 96] on span "again" at bounding box center [105, 93] width 12 height 5
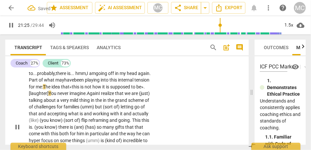
click at [77, 110] on p "Yeah. [20:46, 20:53] W hat has changed ? It has allowed me to... probably, ther…" at bounding box center [91, 127] width 124 height 128
click at [70, 96] on span "never" at bounding box center [63, 93] width 12 height 5
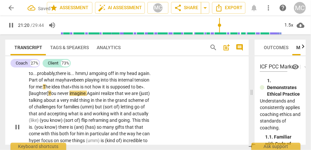
click at [101, 96] on span "I" at bounding box center [100, 93] width 2 height 5
click at [44, 103] on span "talking" at bounding box center [36, 100] width 15 height 5
click at [108, 103] on span "in" at bounding box center [105, 100] width 5 height 5
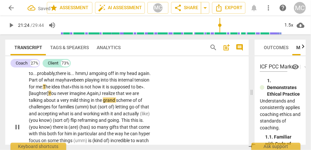
click at [142, 103] on span "of" at bounding box center [140, 100] width 4 height 5
click at [10, 26] on span "pause" at bounding box center [11, 25] width 8 height 8
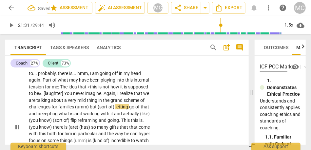
type input "1291"
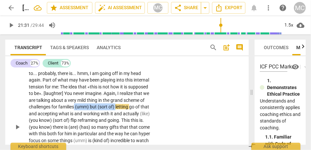
drag, startPoint x: 117, startPoint y: 120, endPoint x: 74, endPoint y: 119, distance: 42.3
click at [74, 119] on p "Yeah . [20:46 , 20:53] What has changed ? It has allowed me to . . . probably ,…" at bounding box center [91, 127] width 124 height 128
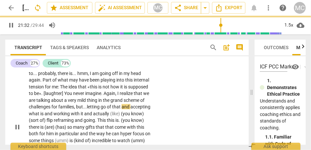
scroll to position [2268, 0]
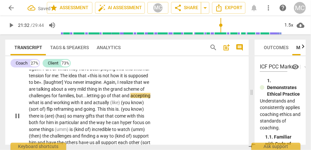
click at [62, 105] on p "Yeah . [20:46 , 20:53] What has changed ? It has allowed me to . . . probably ,…" at bounding box center [91, 116] width 124 height 128
click at [60, 98] on span "families, but..." at bounding box center [72, 95] width 29 height 5
click at [87, 98] on span "families, but..." at bounding box center [72, 95] width 29 height 5
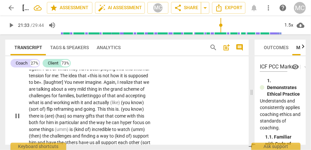
click at [91, 98] on span "letting" at bounding box center [89, 95] width 13 height 5
click at [129, 98] on span "accepting" at bounding box center [136, 95] width 20 height 5
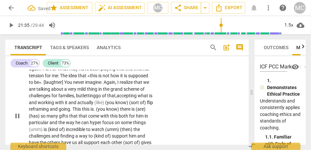
click at [38, 105] on span "and" at bounding box center [33, 102] width 9 height 5
click at [66, 105] on span "and" at bounding box center [68, 102] width 9 height 5
click at [76, 105] on span "actually" at bounding box center [82, 102] width 17 height 5
drag, startPoint x: 146, startPoint y: 115, endPoint x: 103, endPoint y: 116, distance: 43.6
click at [103, 116] on p "Yeah . [20:46 , 20:53] What has changed ? It has allowed me to . . . probably ,…" at bounding box center [91, 116] width 124 height 128
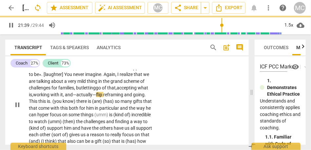
scroll to position [2277, 0]
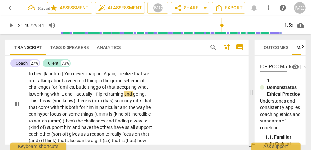
click at [105, 97] on span "reframing" at bounding box center [113, 94] width 21 height 5
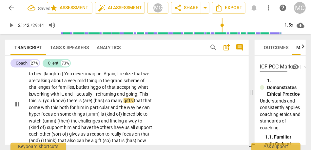
click at [140, 97] on span "This" at bounding box center [144, 94] width 9 height 5
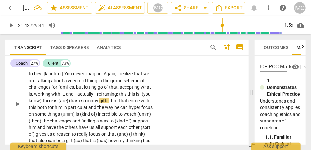
click at [80, 76] on span "never" at bounding box center [79, 73] width 12 height 5
type input "1305"
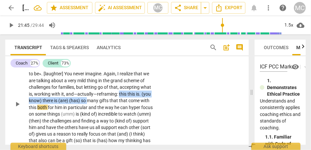
drag, startPoint x: 88, startPoint y: 114, endPoint x: 119, endPoint y: 107, distance: 32.2
click at [119, 107] on p "Yeah . [20:46 , 20:53] What has changed ? It has allowed me to . . . probably ,…" at bounding box center [91, 104] width 124 height 121
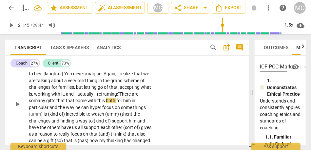
click at [69, 103] on span "that" at bounding box center [71, 100] width 10 height 5
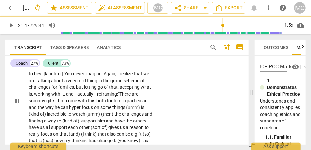
click at [66, 103] on span "that" at bounding box center [61, 100] width 10 height 5
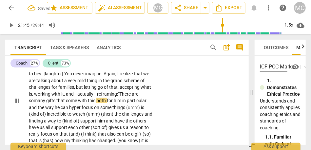
click at [98, 115] on p "Yeah . [20:46 , 20:53] What has changed ? It has allowed me to . . . probably ,…" at bounding box center [91, 101] width 124 height 115
click at [82, 110] on span "focus" at bounding box center [88, 107] width 12 height 5
click at [141, 110] on span "(umm)" at bounding box center [134, 107] width 15 height 5
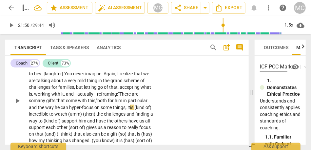
click at [146, 110] on span "of)" at bounding box center [149, 107] width 6 height 5
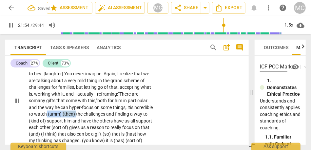
drag, startPoint x: 106, startPoint y: 128, endPoint x: 76, endPoint y: 125, distance: 29.6
click at [76, 126] on p "Yeah . [20:46 , 20:53] What has changed ? It has allowed me to . . . probably ,…" at bounding box center [91, 101] width 124 height 115
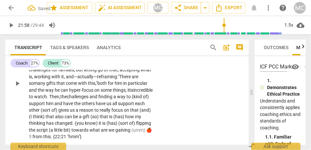
scroll to position [2319, 0]
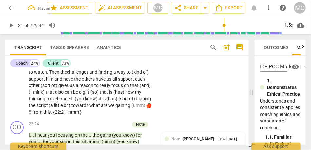
click at [60, 75] on span "watch. Then," at bounding box center [47, 72] width 26 height 5
drag, startPoint x: 130, startPoint y: 86, endPoint x: 119, endPoint y: 88, distance: 11.0
click at [119, 88] on p "Yeah . [20:46 , 20:53] What has changed ? It has allowed me to . . . probably ,…" at bounding box center [91, 59] width 124 height 115
drag, startPoint x: 51, startPoint y: 94, endPoint x: 42, endPoint y: 93, distance: 9.2
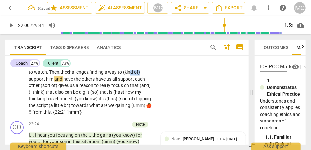
click at [42, 93] on p "Yeah . [20:46 , 20:53] What has changed ? It has allowed me to . . . probably ,…" at bounding box center [91, 59] width 124 height 115
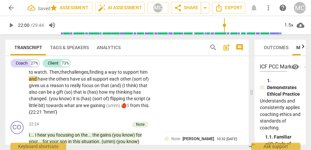
click at [123, 75] on span "support" at bounding box center [131, 72] width 17 height 5
click at [38, 82] on span "and" at bounding box center [33, 78] width 9 height 5
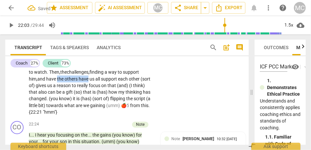
drag, startPoint x: 80, startPoint y: 92, endPoint x: 112, endPoint y: 92, distance: 31.2
click at [112, 92] on p "Yeah . [20:46 , 20:53] What has changed ? It has allowed me to . . . probably ,…" at bounding box center [91, 59] width 124 height 115
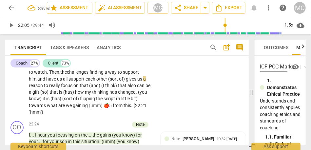
drag, startPoint x: 131, startPoint y: 92, endPoint x: 166, endPoint y: 96, distance: 35.0
click at [166, 96] on div "CL play_arrow pause 20:43 + Add competency keyboard_arrow_right Yeah . [20:46 ,…" at bounding box center [127, 53] width 244 height 131
drag, startPoint x: 131, startPoint y: 93, endPoint x: 166, endPoint y: 92, distance: 35.4
click at [166, 92] on div "CL play_arrow pause 20:43 + Add competency keyboard_arrow_right Yeah . [20:46 ,…" at bounding box center [127, 53] width 244 height 131
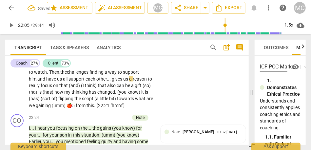
click at [174, 90] on div "CL play_arrow pause 20:43 + Add competency keyboard_arrow_right Yeah . [20:46 ,…" at bounding box center [127, 50] width 244 height 124
click at [115, 82] on span "gives" at bounding box center [108, 78] width 11 height 5
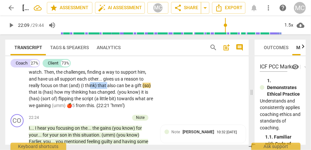
type input "1330"
drag, startPoint x: 127, startPoint y: 99, endPoint x: 88, endPoint y: 98, distance: 39.4
click at [88, 98] on p "Yeah . [20:46 , 20:53] What has changed ? It has allowed me to . . . probably ,…" at bounding box center [91, 56] width 124 height 108
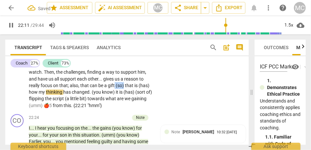
drag, startPoint x: 136, startPoint y: 98, endPoint x: 163, endPoint y: 98, distance: 26.9
click at [163, 98] on div "CL play_arrow pause 20:43 + Add competency keyboard_arrow_right Yeah . [20:46 ,…" at bounding box center [127, 50] width 244 height 124
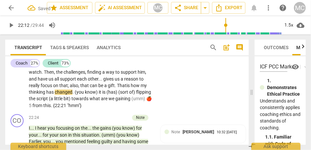
click at [131, 88] on span "how" at bounding box center [136, 85] width 10 height 5
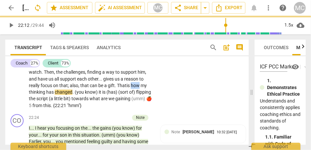
click at [131, 88] on span "how" at bounding box center [136, 85] width 10 height 5
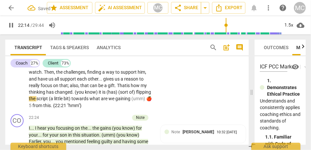
click at [129, 95] on span "of)" at bounding box center [132, 92] width 7 height 5
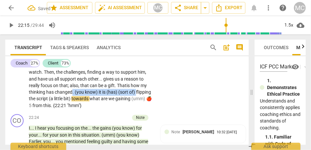
drag, startPoint x: 35, startPoint y: 112, endPoint x: 94, endPoint y: 104, distance: 59.6
click at [94, 104] on p "Yeah . [20:46 , 20:53] What has changed ? It has allowed me to . . . probably ,…" at bounding box center [91, 56] width 124 height 108
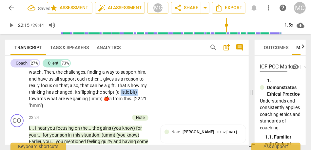
drag, startPoint x: 47, startPoint y: 113, endPoint x: 19, endPoint y: 111, distance: 27.3
click at [19, 111] on div "CL play_arrow pause 20:43 + Add competency keyboard_arrow_right Yeah . [20:46 ,…" at bounding box center [127, 50] width 244 height 124
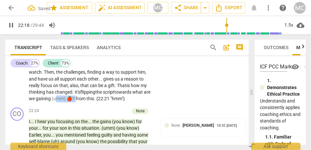
drag, startPoint x: 124, startPoint y: 114, endPoint x: 105, endPoint y: 114, distance: 19.4
click at [105, 103] on p "Yeah . [20:46 , 20:53] What has changed ? It has allowed me to . . . probably ,…" at bounding box center [91, 52] width 124 height 101
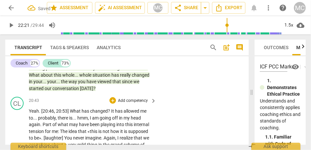
scroll to position [2212, 0]
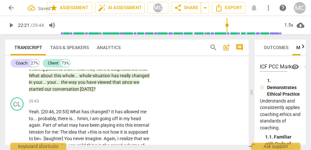
click at [136, 105] on p "Add competency" at bounding box center [132, 102] width 31 height 6
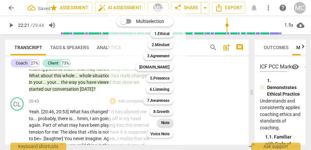
click at [165, 121] on b "Note" at bounding box center [165, 123] width 8 height 8
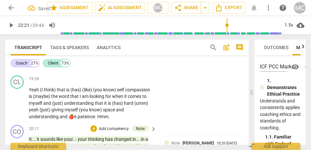
scroll to position [2113, 0]
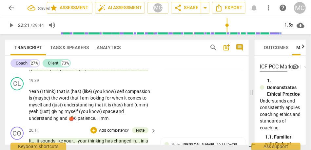
click at [138, 71] on span "here" at bounding box center [141, 68] width 9 height 5
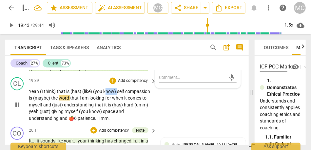
type input "1183"
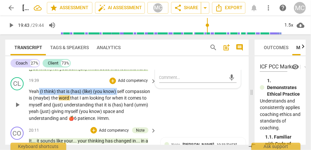
drag, startPoint x: 118, startPoint y: 105, endPoint x: 40, endPoint y: 102, distance: 78.1
click at [40, 102] on p "Yeah (I think) that is (has) (like) (you know) self compassion is (maybe) the w…" at bounding box center [91, 105] width 124 height 34
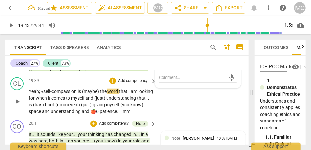
click at [80, 94] on span "is" at bounding box center [80, 91] width 4 height 5
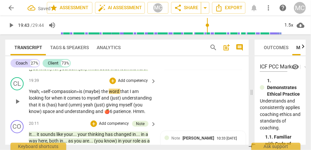
click at [87, 94] on span "(maybe)" at bounding box center [92, 91] width 18 height 5
drag, startPoint x: 109, startPoint y: 113, endPoint x: 130, endPoint y: 111, distance: 20.7
click at [130, 111] on p "Yeah ; « self- compassion» is— maybe— the word that I am looking for when it co…" at bounding box center [91, 101] width 124 height 27
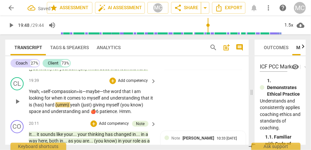
click at [103, 101] on span "and" at bounding box center [105, 97] width 8 height 5
drag, startPoint x: 58, startPoint y: 118, endPoint x: 40, endPoint y: 118, distance: 18.4
click at [40, 115] on p "Yeah ; « self- compassion» is— maybe— the word that I am looking for when it co…" at bounding box center [91, 101] width 124 height 27
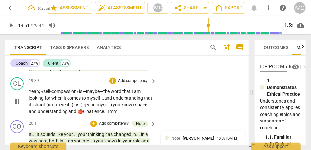
click at [61, 108] on span "(umm)" at bounding box center [53, 104] width 15 height 5
click at [82, 108] on span "giving" at bounding box center [75, 104] width 13 height 5
click at [36, 108] on span "it is" at bounding box center [32, 104] width 7 height 5
click at [58, 108] on span "Yeah." at bounding box center [52, 104] width 11 height 5
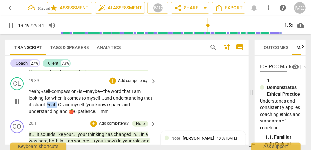
click at [58, 108] on span "Yeah." at bounding box center [52, 104] width 11 height 5
click at [36, 108] on span "it is" at bounding box center [32, 104] width 7 height 5
click at [47, 108] on span "hard." at bounding box center [41, 104] width 11 height 5
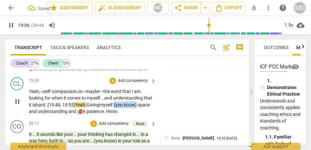
drag, startPoint x: 127, startPoint y: 119, endPoint x: 166, endPoint y: 116, distance: 38.8
click at [166, 116] on div "CL play_arrow pause 19:39 + Add competency keyboard_arrow_right Yeah ; « self- …" at bounding box center [127, 96] width 244 height 43
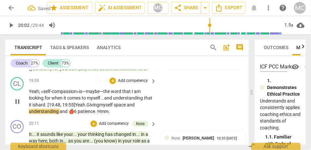
click at [135, 108] on span "and" at bounding box center [131, 104] width 8 height 5
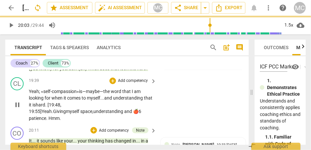
click at [94, 114] on span "understanding" at bounding box center [109, 111] width 31 height 5
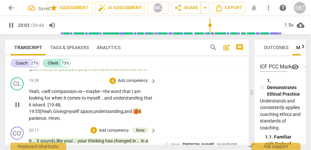
click at [46, 121] on span "patience" at bounding box center [37, 118] width 17 height 5
click at [125, 84] on p "Add competency" at bounding box center [132, 81] width 31 height 6
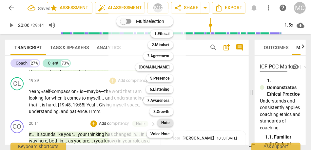
click at [168, 122] on b "Note" at bounding box center [165, 123] width 8 height 8
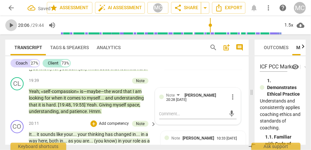
click at [10, 29] on button "play_arrow" at bounding box center [11, 25] width 12 height 12
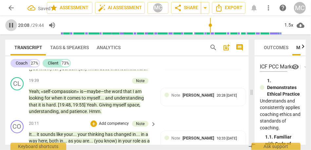
click at [10, 29] on button "pause" at bounding box center [11, 25] width 12 height 12
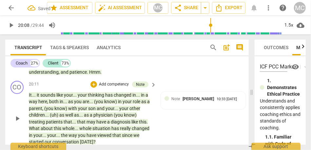
scroll to position [2151, 0]
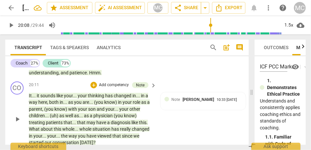
click at [72, 75] on span "patience" at bounding box center [78, 72] width 17 height 5
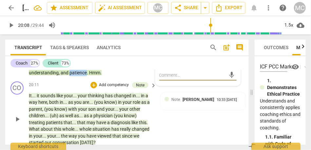
click at [72, 75] on span "patience" at bounding box center [78, 72] width 17 height 5
click at [90, 75] on span "Hmm" at bounding box center [94, 72] width 11 height 5
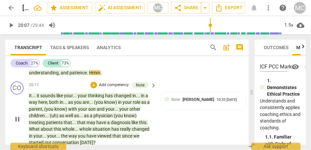
type input "1208"
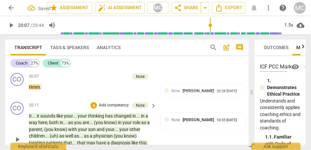
scroll to position [2155, 0]
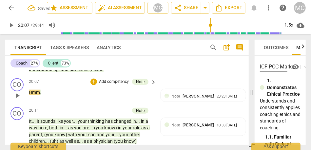
click at [43, 96] on p "Hmm ." at bounding box center [91, 92] width 124 height 7
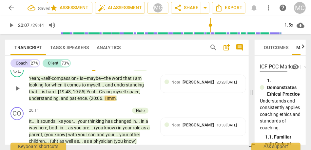
click at [105, 101] on span "Hmm" at bounding box center [110, 98] width 11 height 5
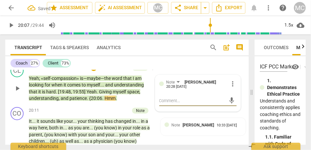
click at [105, 101] on span "Hmm" at bounding box center [110, 98] width 11 height 5
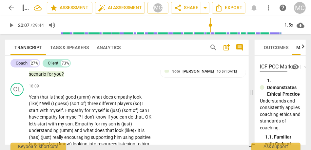
scroll to position [1954, 0]
click at [57, 77] on span "you" at bounding box center [58, 74] width 8 height 5
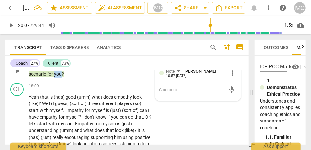
click at [57, 77] on span "you" at bounding box center [58, 74] width 8 height 5
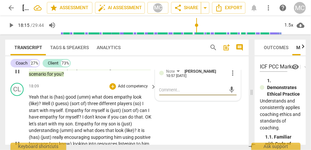
type input "1095"
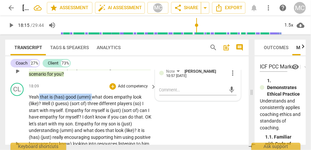
drag, startPoint x: 89, startPoint y: 110, endPoint x: 39, endPoint y: 108, distance: 49.6
click at [38, 108] on p "Yeah that is (has) good (umm) what does empathy look (like) ? Well (I guess) (s…" at bounding box center [91, 144] width 124 height 101
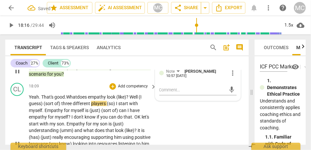
click at [126, 100] on span "(like)" at bounding box center [121, 96] width 10 height 5
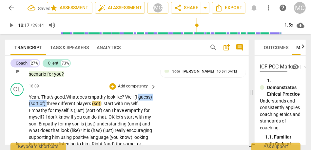
drag, startPoint x: 62, startPoint y: 117, endPoint x: 28, endPoint y: 114, distance: 33.9
click at [28, 114] on div "CL play_arrow pause 18:09 + Add competency keyboard_arrow_right Yeah. That's go…" at bounding box center [127, 138] width 244 height 117
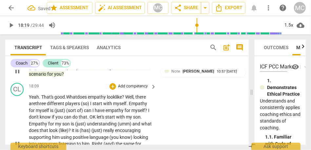
click at [90, 106] on span "(so)" at bounding box center [85, 103] width 9 height 5
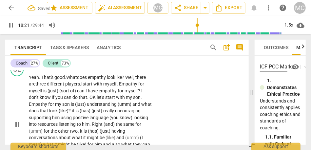
click at [124, 87] on span "Empathy" at bounding box center [128, 83] width 19 height 5
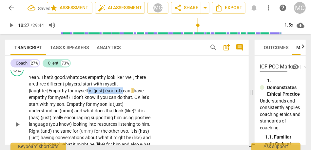
drag, startPoint x: 141, startPoint y: 105, endPoint x: 105, endPoint y: 102, distance: 36.3
click at [105, 102] on p "Yeah. That's good. What does empathy look like ? Well, there are three differen…" at bounding box center [91, 124] width 124 height 101
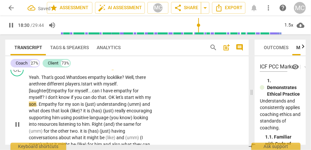
click at [123, 100] on span "let's" at bounding box center [120, 97] width 9 height 5
click at [115, 107] on span "understanding" at bounding box center [112, 104] width 31 height 5
drag, startPoint x: 129, startPoint y: 118, endPoint x: 144, endPoint y: 118, distance: 14.8
click at [144, 118] on p "Yeah. That's good. What does empathy look like ? Well, there are three differen…" at bounding box center [91, 124] width 124 height 101
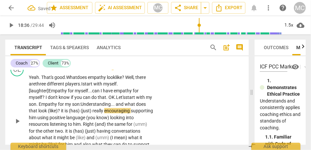
click at [61, 114] on span "?" at bounding box center [59, 110] width 3 height 5
click at [53, 114] on span "look like" at bounding box center [45, 110] width 15 height 5
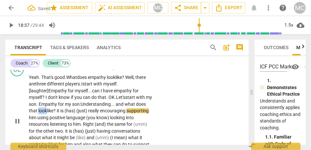
click at [53, 114] on span "look like" at bounding box center [45, 110] width 15 height 5
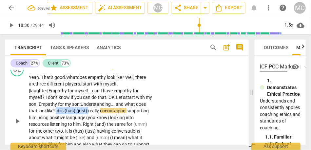
drag, startPoint x: 112, startPoint y: 124, endPoint x: 80, endPoint y: 123, distance: 32.2
click at [80, 123] on p "Yeah. That's good. What does empathy look like ? Well, there are three differen…" at bounding box center [91, 121] width 124 height 94
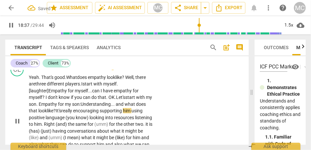
click at [61, 114] on span "? It's" at bounding box center [57, 110] width 8 height 5
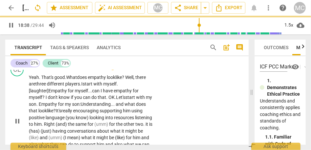
click at [61, 114] on span "? It's" at bounding box center [57, 110] width 8 height 5
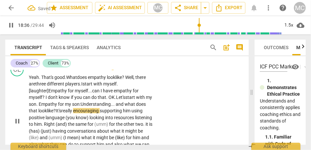
click at [123, 114] on span "supporting" at bounding box center [111, 110] width 23 height 5
click at [73, 114] on span "really" at bounding box center [67, 110] width 12 height 5
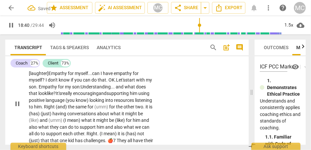
click at [73, 96] on span "really" at bounding box center [67, 93] width 12 height 5
click at [107, 96] on span "supporting" at bounding box center [118, 93] width 23 height 5
click at [123, 96] on span "him" at bounding box center [127, 93] width 9 height 5
click at [90, 103] on span "know)" at bounding box center [83, 100] width 14 height 5
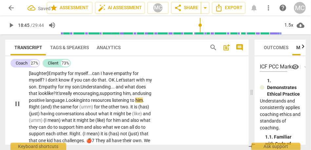
click at [66, 103] on span "language." at bounding box center [56, 100] width 20 height 5
click at [112, 103] on span "listening" at bounding box center [121, 100] width 18 height 5
drag, startPoint x: 109, startPoint y: 120, endPoint x: 82, endPoint y: 119, distance: 26.6
click at [82, 119] on p "Yeah. That's good. What does empathy look like ? Well, there are three differen…" at bounding box center [91, 104] width 124 height 94
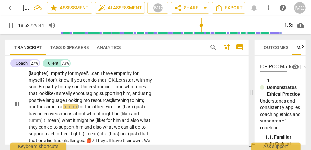
click at [78, 110] on span "(umm)" at bounding box center [70, 106] width 15 height 5
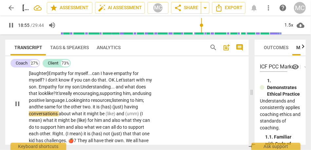
click at [191, 118] on div "CL play_arrow pause 18:09 + Add competency keyboard_arrow_right Yeah. That's go…" at bounding box center [127, 98] width 244 height 110
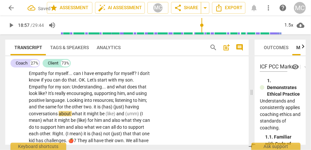
click at [86, 110] on span "two" at bounding box center [88, 106] width 8 height 5
type input "1134"
drag, startPoint x: 127, startPoint y: 120, endPoint x: 92, endPoint y: 120, distance: 34.8
click at [92, 120] on p "Yeah . That's good . What does empathy look like ? Well , there are three diffe…" at bounding box center [91, 104] width 124 height 94
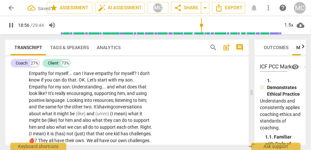
click at [86, 116] on span "(like)" at bounding box center [81, 113] width 11 height 5
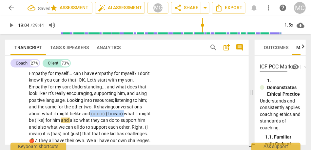
drag, startPoint x: 126, startPoint y: 128, endPoint x: 92, endPoint y: 127, distance: 34.5
click at [92, 127] on p "Yeah . That's good . What does empathy look like ? Well , there are three diffe…" at bounding box center [91, 101] width 124 height 88
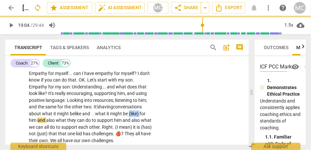
drag, startPoint x: 143, startPoint y: 127, endPoint x: 131, endPoint y: 126, distance: 11.5
click at [131, 126] on p "Yeah . That's good . What does empathy look like ? Well , there are three diffe…" at bounding box center [91, 101] width 124 height 88
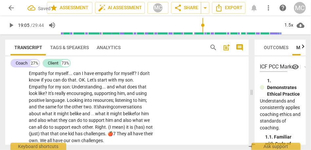
click at [127, 116] on span "be like" at bounding box center [128, 113] width 11 height 5
click at [47, 123] on span "also" at bounding box center [43, 120] width 10 height 5
click at [51, 123] on span "what" at bounding box center [52, 120] width 11 height 5
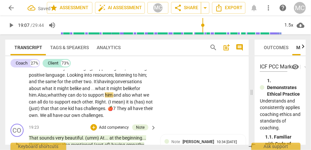
scroll to position [2022, 0]
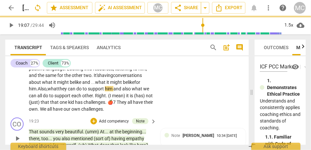
click at [127, 85] on span "be like" at bounding box center [128, 82] width 11 height 5
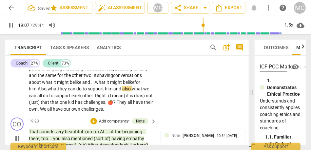
click at [56, 92] on span "what" at bounding box center [53, 88] width 10 height 5
click at [114, 92] on span "him" at bounding box center [109, 88] width 9 height 5
click at [138, 92] on span "what" at bounding box center [140, 88] width 11 height 5
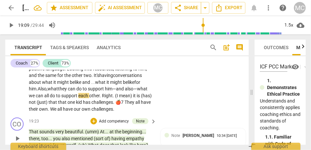
click at [148, 92] on span "what" at bounding box center [142, 88] width 10 height 5
click at [134, 98] on span "it" at bounding box center [135, 95] width 4 height 5
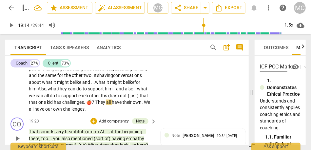
click at [123, 98] on span "not" at bounding box center [124, 95] width 8 height 5
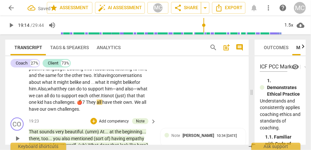
click at [127, 98] on span "(just)" at bounding box center [121, 95] width 12 height 5
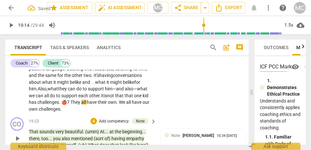
click at [138, 98] on span "one" at bounding box center [138, 95] width 9 height 5
click at [88, 105] on span "They" at bounding box center [82, 102] width 11 height 5
click at [119, 105] on span "We" at bounding box center [115, 102] width 7 height 5
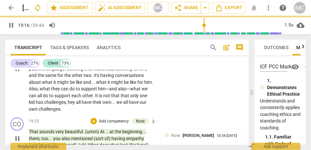
click at [176, 110] on div "CL play_arrow pause 18:09 + Add competency keyboard_arrow_right Yeah . That's g…" at bounding box center [127, 64] width 244 height 104
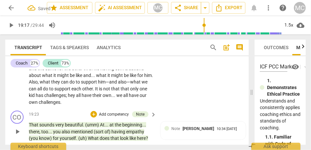
scroll to position [2030, 0]
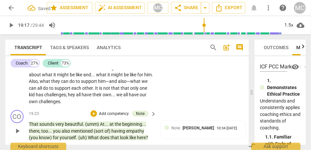
click at [52, 104] on span "challenges" at bounding box center [50, 101] width 22 height 5
type input "1157"
click at [69, 108] on div "CL play_arrow pause 18:09 + Add competency keyboard_arrow_right Yeah . That's g…" at bounding box center [127, 56] width 244 height 104
click at [60, 104] on span "challenges" at bounding box center [50, 101] width 22 height 5
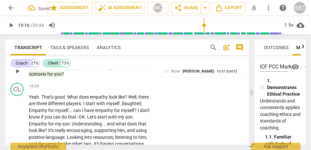
scroll to position [1951, 0]
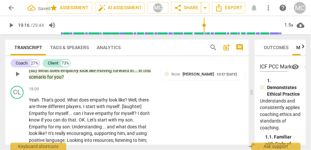
click at [129, 93] on p "Add competency" at bounding box center [132, 90] width 31 height 6
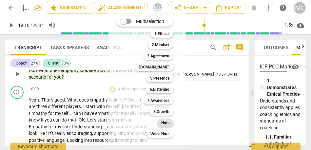
click at [166, 122] on b "Note" at bounding box center [165, 123] width 8 height 8
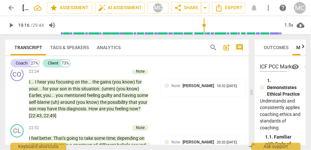
scroll to position [2342, 0]
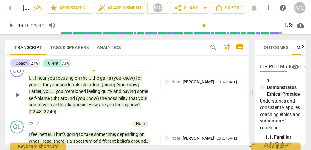
click at [7, 99] on div "CO play_arrow pause 22:24 + Add competency Note keyboard_arrow_right I . . . I …" at bounding box center [127, 90] width 244 height 56
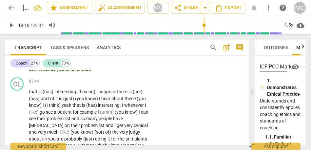
scroll to position [344, 0]
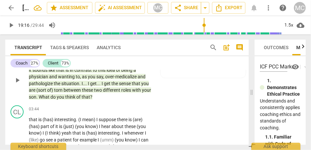
click at [71, 100] on span "think" at bounding box center [70, 96] width 11 height 5
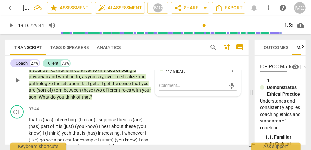
click at [71, 100] on span "think" at bounding box center [70, 96] width 11 height 5
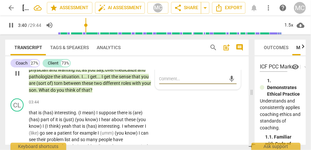
scroll to position [358, 0]
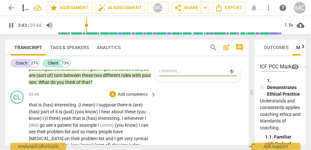
click at [31, 108] on span "that" at bounding box center [34, 104] width 10 height 5
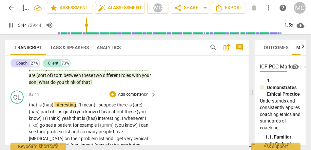
type input "225"
click at [56, 108] on span "interesting" at bounding box center [66, 104] width 22 height 5
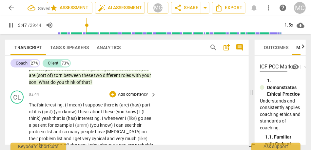
click at [53, 98] on div "03:44 + Add competency keyboard_arrow_right" at bounding box center [93, 94] width 128 height 7
click at [42, 108] on span "'s" at bounding box center [41, 104] width 4 height 5
type input "230"
click at [53, 108] on span "interesting" at bounding box center [53, 104] width 22 height 5
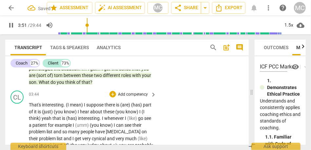
click at [53, 108] on span "interesting" at bounding box center [53, 104] width 22 height 5
click at [85, 108] on span "I" at bounding box center [85, 104] width 2 height 5
click at [56, 108] on span "interesting" at bounding box center [53, 104] width 22 height 5
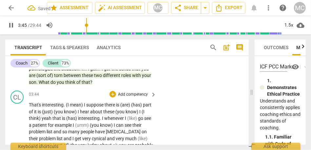
click at [85, 108] on span "I" at bounding box center [85, 104] width 2 height 5
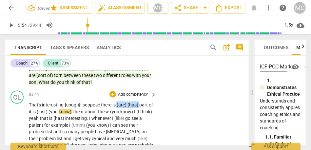
drag, startPoint x: 142, startPoint y: 111, endPoint x: 118, endPoint y: 111, distance: 24.0
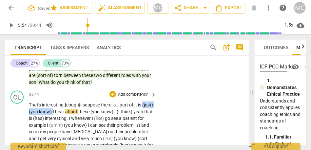
drag, startPoint x: 65, startPoint y: 118, endPoint x: 10, endPoint y: 118, distance: 54.8
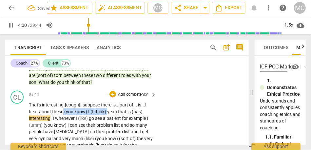
drag, startPoint x: 63, startPoint y: 118, endPoint x: 107, endPoint y: 117, distance: 44.0
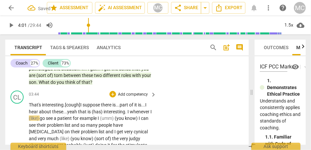
click at [79, 115] on span "that" at bounding box center [83, 111] width 10 height 5
click at [107, 115] on span "(has)" at bounding box center [101, 111] width 12 height 5
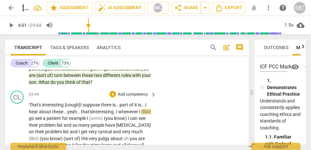
click at [124, 115] on span "whenever" at bounding box center [128, 111] width 21 height 5
click at [124, 115] on span "henever" at bounding box center [127, 111] width 17 height 5
click at [138, 115] on span "(like)" at bounding box center [143, 111] width 10 height 5
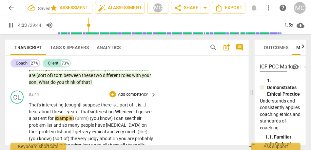
click at [136, 115] on span "henever" at bounding box center [127, 111] width 17 height 5
click at [55, 121] on span "for" at bounding box center [51, 118] width 7 height 5
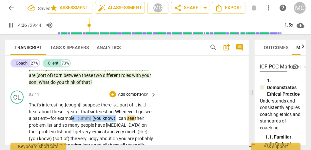
drag, startPoint x: 125, startPoint y: 125, endPoint x: 80, endPoint y: 126, distance: 44.6
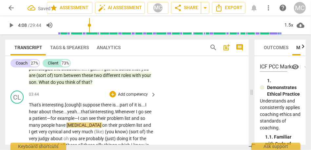
click at [89, 121] on span "can" at bounding box center [84, 118] width 9 height 5
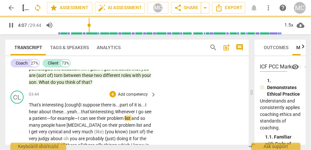
click at [140, 121] on span "and" at bounding box center [136, 118] width 9 height 5
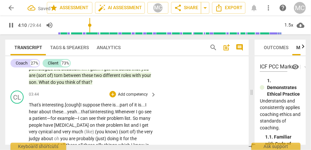
click at [124, 128] on span "list" at bounding box center [127, 125] width 7 height 5
click at [135, 128] on span "get" at bounding box center [139, 125] width 8 height 5
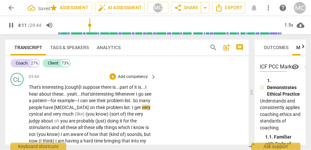
scroll to position [381, 0]
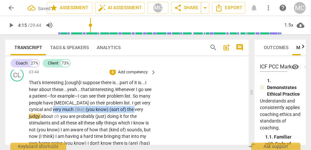
drag, startPoint x: 136, startPoint y: 115, endPoint x: 53, endPoint y: 115, distance: 82.7
click at [53, 115] on p "That 's interesting . [cough] I suppose there is... part of it is... I hear abo…" at bounding box center [91, 149] width 124 height 141
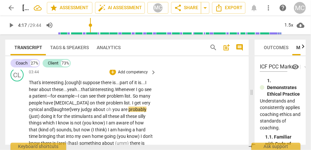
click at [108, 112] on span "oh" at bounding box center [109, 109] width 6 height 5
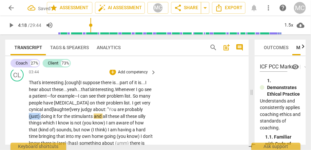
drag, startPoint x: 40, startPoint y: 122, endPoint x: 21, endPoint y: 123, distance: 19.0
click at [21, 123] on div "CL play_arrow pause 03:44 + Add competency keyboard_arrow_right That 's interes…" at bounding box center [127, 144] width 244 height 157
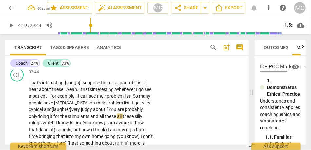
click at [40, 119] on span "doing" at bounding box center [43, 116] width 12 height 5
click at [91, 119] on span "stimulants" at bounding box center [79, 116] width 23 height 5
drag, startPoint x: 120, startPoint y: 124, endPoint x: 140, endPoint y: 123, distance: 19.4
click at [140, 123] on p "That 's interesting . [cough] I suppose there is... part of it is... I hear abo…" at bounding box center [91, 149] width 124 height 141
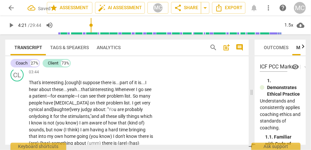
click at [126, 119] on span "silly" at bounding box center [122, 116] width 9 height 5
click at [140, 119] on span "things" at bounding box center [134, 116] width 14 height 5
click at [137, 119] on span "things," at bounding box center [134, 116] width 14 height 5
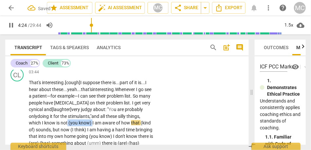
drag, startPoint x: 93, startPoint y: 131, endPoint x: 68, endPoint y: 130, distance: 24.9
click at [68, 130] on p "That 's interesting . [cough] I suppose there is... part of it is... I hear abo…" at bounding box center [91, 146] width 124 height 135
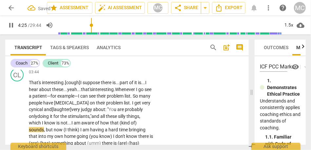
click at [76, 126] on span "am" at bounding box center [78, 122] width 8 height 5
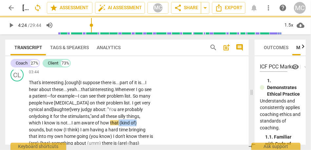
drag, startPoint x: 118, startPoint y: 131, endPoint x: 152, endPoint y: 129, distance: 33.2
click at [152, 129] on p "That 's interesting . [cough] I suppose there is... part of it is... I hear abo…" at bounding box center [91, 146] width 124 height 135
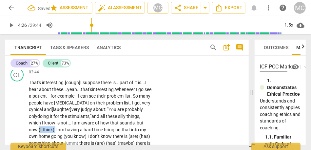
drag, startPoint x: 55, startPoint y: 136, endPoint x: 38, endPoint y: 135, distance: 16.8
click at [38, 135] on p "That 's interesting . [cough] I suppose there is... part of it is... I hear abo…" at bounding box center [91, 146] width 124 height 135
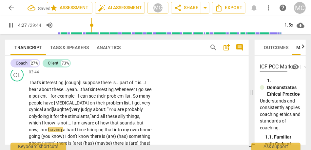
scroll to position [406, 0]
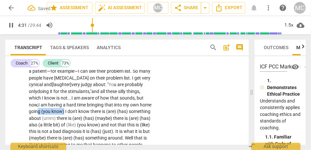
drag, startPoint x: 77, startPoint y: 118, endPoint x: 51, endPoint y: 118, distance: 26.2
click at [51, 118] on p "That 's interesting . [cough] I suppose there is... part of it is... I hear abo…" at bounding box center [91, 121] width 124 height 135
click at [42, 121] on span "about" at bounding box center [35, 118] width 13 height 5
drag, startPoint x: 77, startPoint y: 118, endPoint x: 40, endPoint y: 118, distance: 37.7
click at [40, 118] on p "That 's interesting . [cough] I suppose there is... part of it is... I hear abo…" at bounding box center [91, 121] width 124 height 135
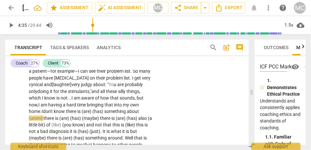
click at [66, 114] on span "know" at bounding box center [60, 111] width 12 height 5
drag, startPoint x: 109, startPoint y: 118, endPoint x: 82, endPoint y: 118, distance: 27.2
click at [82, 118] on p "That 's interesting . [cough] I suppose there is... part of it is... I hear abo…" at bounding box center [91, 121] width 124 height 135
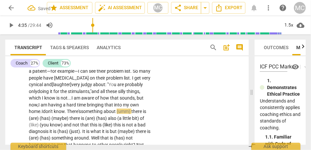
click at [81, 114] on span "There's" at bounding box center [74, 111] width 14 height 5
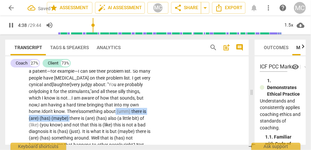
drag, startPoint x: 119, startPoint y: 117, endPoint x: 70, endPoint y: 124, distance: 50.0
click at [70, 124] on p "That 's interesting . [cough] I suppose there is... part of it is... I hear abo…" at bounding box center [91, 121] width 124 height 135
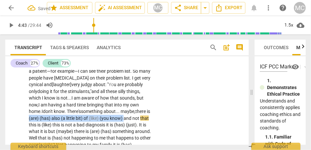
drag, startPoint x: 129, startPoint y: 125, endPoint x: 31, endPoint y: 126, distance: 97.8
click at [31, 126] on p "That 's interesting . [cough] I suppose there is... part of it is... I hear abo…" at bounding box center [91, 118] width 124 height 128
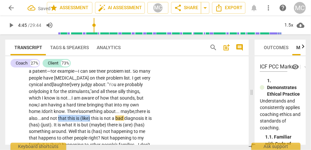
drag, startPoint x: 64, startPoint y: 126, endPoint x: 96, endPoint y: 126, distance: 32.5
click at [96, 126] on p "That 's interesting . [cough] I suppose there is... part of it is... I hear abo…" at bounding box center [91, 114] width 124 height 121
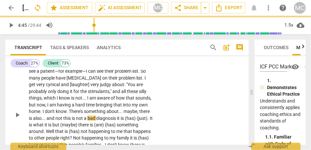
click at [196, 111] on div "CL play_arrow pause 03:44 + Add competency keyboard_arrow_right That's interest…" at bounding box center [127, 109] width 244 height 137
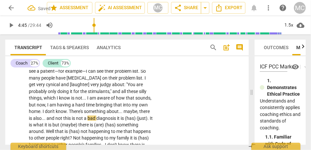
click at [68, 121] on span "this" at bounding box center [67, 118] width 9 height 5
click at [56, 121] on span "not" at bounding box center [59, 118] width 8 height 5
click at [62, 121] on span "not" at bounding box center [59, 118] width 8 height 5
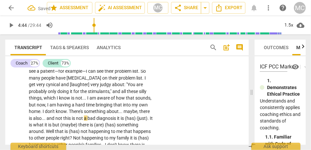
type input "285"
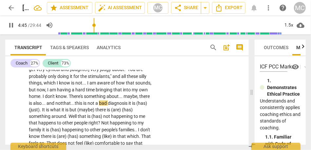
scroll to position [423, 0]
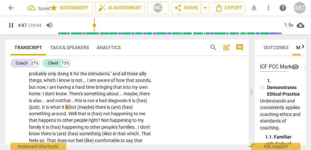
click at [129, 103] on span "diagnosis" at bounding box center [118, 100] width 21 height 5
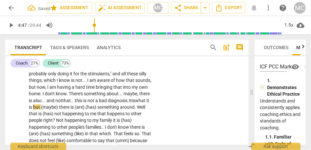
click at [145, 103] on span "what" at bounding box center [140, 100] width 11 height 5
click at [38, 110] on span "but" at bounding box center [37, 107] width 8 height 5
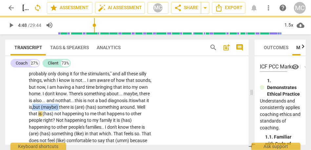
drag, startPoint x: 63, startPoint y: 114, endPoint x: 36, endPoint y: 112, distance: 27.4
click at [36, 112] on p "That's interesting . [cough] I suppose there is . . . part of it is . . . I hea…" at bounding box center [91, 97] width 124 height 121
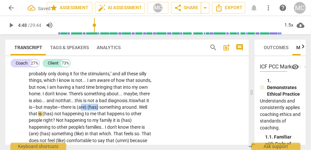
drag, startPoint x: 103, startPoint y: 113, endPoint x: 82, endPoint y: 113, distance: 21.0
click at [82, 113] on p "That's interesting . [cough] I suppose there is . . . part of it is . . . I hea…" at bounding box center [91, 97] width 124 height 121
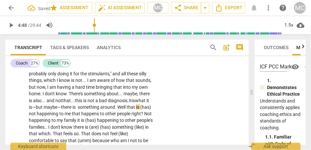
click at [78, 110] on span at bounding box center [77, 107] width 1 height 5
click at [76, 103] on span "this" at bounding box center [79, 100] width 9 height 5
click at [76, 110] on span "is" at bounding box center [75, 107] width 4 height 5
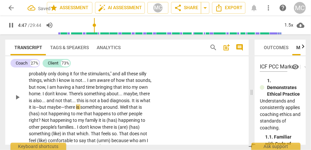
click at [178, 110] on div "CL play_arrow pause 03:44 + Add competency keyboard_arrow_right That's interest…" at bounding box center [127, 91] width 244 height 137
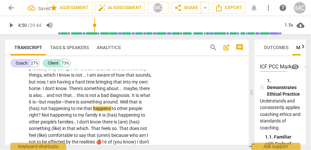
type input "290"
click at [121, 105] on span "Well" at bounding box center [124, 101] width 9 height 5
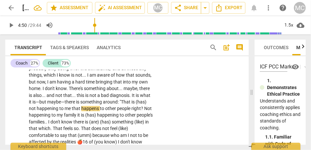
click at [132, 105] on span "is" at bounding box center [134, 101] width 4 height 5
click at [40, 112] on span "happening" at bounding box center [40, 108] width 23 height 5
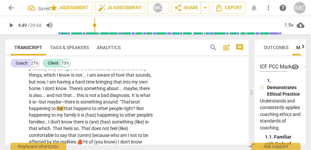
click at [64, 112] on span "me" at bounding box center [60, 108] width 7 height 5
click at [140, 112] on span "Not" at bounding box center [141, 108] width 8 height 5
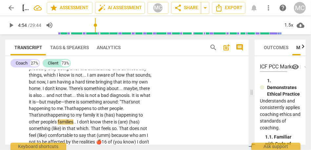
click at [83, 118] on span "family" at bounding box center [89, 115] width 13 height 5
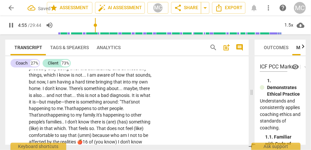
click at [106, 118] on span "appening" at bounding box center [116, 115] width 20 height 5
click at [65, 125] on span "I" at bounding box center [66, 122] width 2 height 5
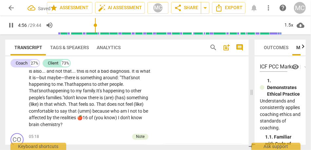
scroll to position [453, 0]
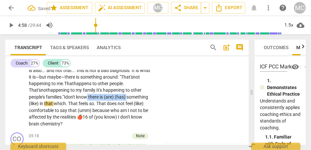
drag, startPoint x: 112, startPoint y: 104, endPoint x: 72, endPoint y: 103, distance: 40.7
click at [72, 103] on p "That's interesting . [cough] I suppose there is . . . part of it is . . . I hea…" at bounding box center [91, 67] width 124 height 121
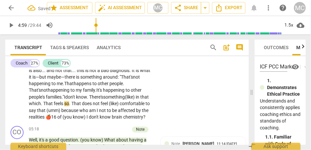
click at [103, 100] on span "something" at bounding box center [114, 97] width 22 height 5
click at [106, 100] on span "something" at bounding box center [114, 97] width 22 height 5
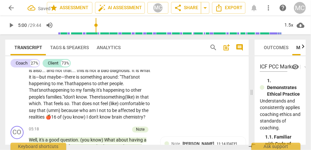
click at [106, 100] on span "something" at bounding box center [114, 97] width 22 height 5
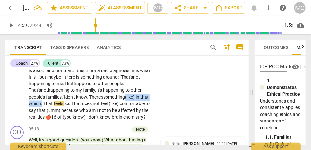
drag, startPoint x: 112, startPoint y: 104, endPoint x: 160, endPoint y: 105, distance: 48.6
click at [160, 105] on div "CL play_arrow pause 03:44 + Add competency keyboard_arrow_right That's interest…" at bounding box center [127, 58] width 244 height 131
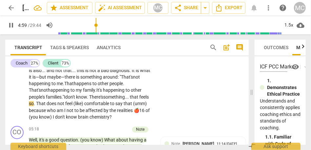
click at [145, 104] on p "That's interesting . [cough] I suppose there is . . . part of it is . . . I hea…" at bounding box center [91, 64] width 124 height 115
click at [85, 107] on span "(like)" at bounding box center [79, 103] width 11 height 5
click at [156, 112] on div "That's interesting . [cough] I suppose there is . . . part of it is . . . I hea…" at bounding box center [93, 64] width 128 height 115
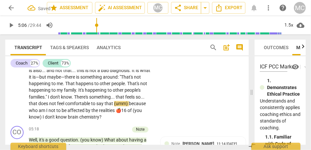
click at [60, 107] on span "feel" at bounding box center [61, 103] width 8 height 5
type input "305"
click at [91, 107] on span "comfortable" at bounding box center [78, 103] width 26 height 5
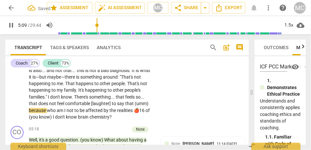
click at [136, 107] on span "(umm)" at bounding box center [142, 103] width 14 height 5
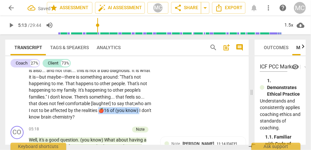
drag, startPoint x: 140, startPoint y: 119, endPoint x: 99, endPoint y: 119, distance: 40.7
click at [99, 119] on p "That's interesting . [cough] I suppose there is . . . part of it is . . . I hea…" at bounding box center [91, 64] width 124 height 115
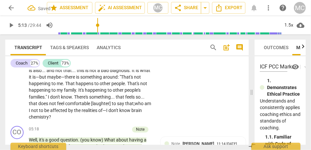
click at [133, 114] on span "brain" at bounding box center [137, 110] width 10 height 5
click at [169, 114] on div "CL play_arrow pause 03:44 + Add competency keyboard_arrow_right That's interest…" at bounding box center [127, 58] width 244 height 131
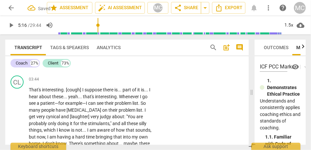
scroll to position [371, 0]
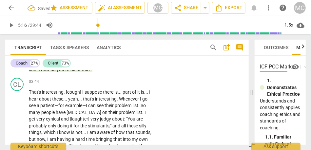
click at [131, 85] on p "Add competency" at bounding box center [132, 82] width 31 height 6
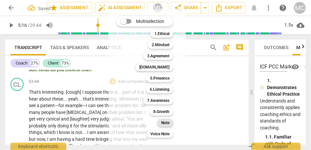
click at [166, 122] on b "Note" at bounding box center [165, 123] width 8 height 8
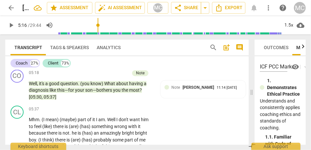
scroll to position [510, 0]
click at [53, 100] on span "05:37]" at bounding box center [50, 97] width 13 height 5
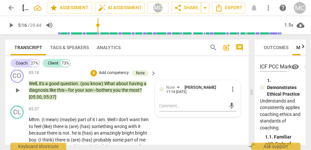
click at [53, 100] on span "05:37]" at bounding box center [50, 97] width 13 height 5
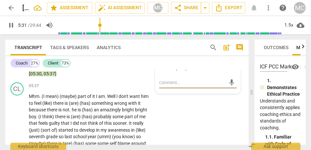
scroll to position [534, 0]
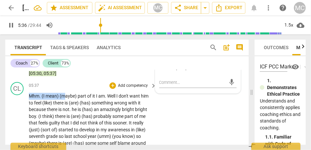
drag, startPoint x: 65, startPoint y: 104, endPoint x: 17, endPoint y: 104, distance: 47.9
click at [17, 104] on div "CL play_arrow pause 05:37 + Add competency keyboard_arrow_right Mhm . (I mean) …" at bounding box center [127, 148] width 244 height 137
type input "337"
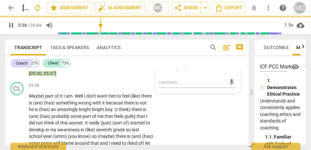
click at [69, 80] on div "CO play_arrow pause 05:18 + Add competency Note keyboard_arrow_right Well , it'…" at bounding box center [127, 62] width 244 height 36
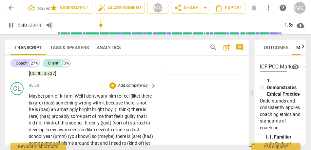
type input "340"
click at [45, 99] on span "part" at bounding box center [50, 96] width 10 height 5
click at [46, 99] on span "part" at bounding box center [49, 96] width 10 height 5
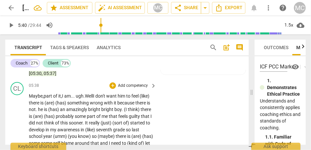
click at [56, 99] on span "of" at bounding box center [55, 96] width 5 height 5
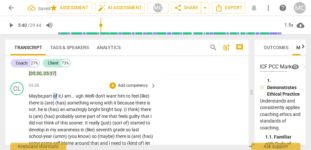
click at [56, 99] on span "of" at bounding box center [55, 96] width 5 height 5
click at [93, 99] on span "Well" at bounding box center [89, 96] width 8 height 5
click at [141, 99] on span "feel" at bounding box center [137, 96] width 8 height 5
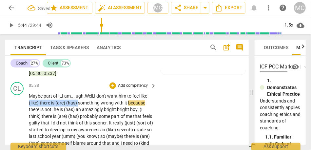
click at [78, 106] on span "(has)" at bounding box center [72, 103] width 12 height 5
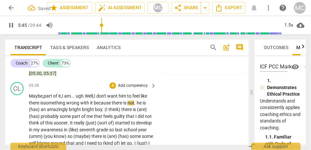
click at [60, 106] on span "something" at bounding box center [55, 103] width 23 height 5
click at [94, 106] on span "it" at bounding box center [92, 103] width 4 height 5
click at [128, 106] on span "is" at bounding box center [125, 103] width 4 height 5
click at [45, 113] on span "an" at bounding box center [44, 109] width 6 height 5
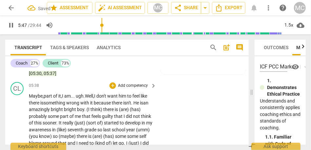
click at [45, 113] on span "amazingly" at bounding box center [40, 109] width 22 height 5
click at [74, 113] on span "bright" at bounding box center [70, 109] width 13 height 5
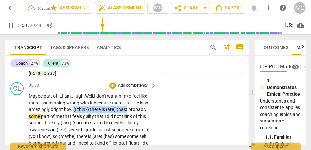
drag, startPoint x: 84, startPoint y: 116, endPoint x: 144, endPoint y: 119, distance: 60.1
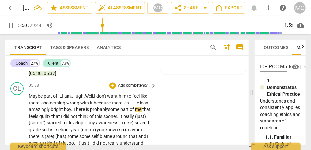
click at [216, 123] on div "CL play_arrow pause 05:38 + Add competency keyboard_arrow_right Maybe, part of …" at bounding box center [127, 145] width 244 height 131
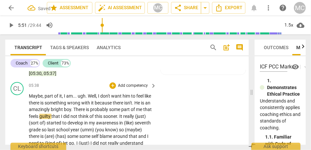
click at [109, 113] on span "probably" at bounding box center [99, 109] width 19 height 5
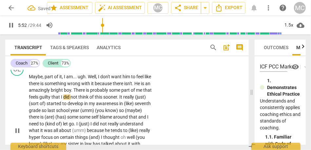
scroll to position [556, 0]
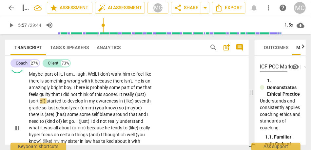
type input "357"
drag, startPoint x: 57, startPoint y: 108, endPoint x: 23, endPoint y: 108, distance: 34.5
click at [23, 108] on div "CL play_arrow pause 05:38 + Add competency keyboard_arrow_right Maybe , part of…" at bounding box center [127, 122] width 244 height 131
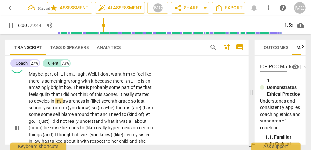
click at [118, 104] on span "seventh" at bounding box center [109, 100] width 17 height 5
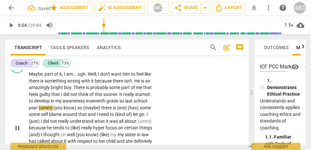
click at [119, 104] on span "grade" at bounding box center [113, 100] width 13 height 5
click at [86, 104] on span "awareness" at bounding box center [74, 100] width 23 height 5
click at [123, 97] on span "It" at bounding box center [121, 94] width 4 height 5
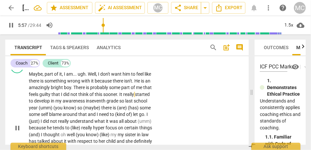
click at [94, 104] on p "Maybe , part of it , I am . . . ugh . Well , I don't want him to feel like ther…" at bounding box center [91, 128] width 124 height 115
click at [90, 97] on span "think" at bounding box center [83, 94] width 11 height 5
click at [125, 104] on span "last" at bounding box center [129, 100] width 9 height 5
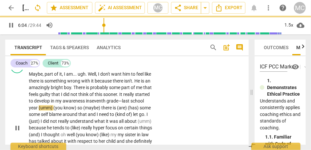
click at [122, 104] on span "last" at bounding box center [126, 100] width 9 height 5
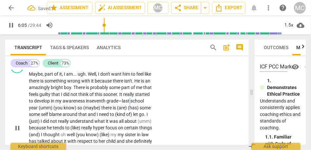
click at [122, 104] on span "last" at bounding box center [126, 100] width 9 height 5
drag, startPoint x: 125, startPoint y: 114, endPoint x: 61, endPoint y: 114, distance: 63.7
click at [61, 114] on p "Maybe , part of it , I am . . . ugh . Well , I don't want him to feel like ther…" at bounding box center [91, 128] width 124 height 115
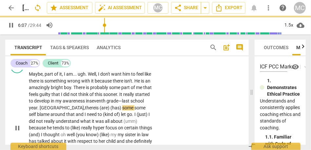
click at [122, 111] on span "some" at bounding box center [128, 107] width 12 height 5
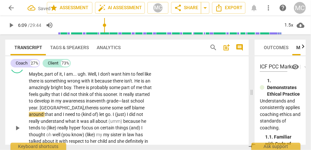
click at [119, 111] on span "some" at bounding box center [118, 107] width 12 height 5
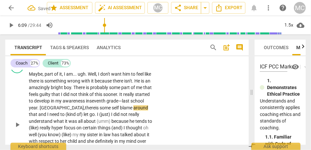
click at [120, 111] on span "blame" at bounding box center [126, 107] width 13 height 5
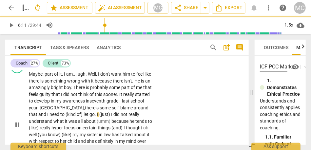
click at [47, 117] on span "I" at bounding box center [48, 114] width 2 height 5
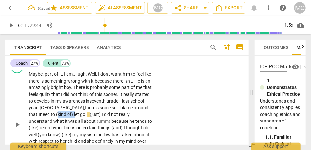
drag, startPoint x: 77, startPoint y: 122, endPoint x: 59, endPoint y: 122, distance: 18.0
click at [59, 122] on p "Maybe , part of it , I am . . . ugh . Well , I don't want him to feel like ther…" at bounding box center [91, 125] width 124 height 108
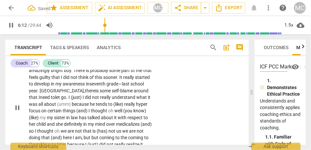
scroll to position [574, 0]
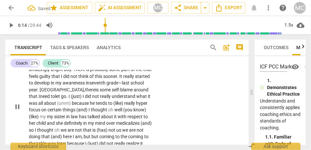
click at [85, 99] on span "I" at bounding box center [84, 96] width 2 height 5
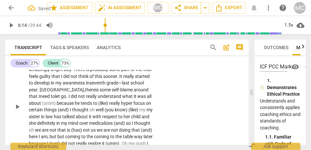
click at [78, 99] on span "did" at bounding box center [74, 96] width 7 height 5
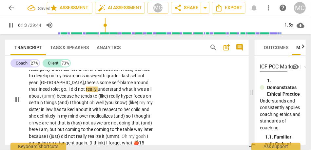
scroll to position [582, 0]
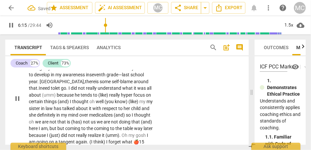
click at [57, 98] on span "(umm)" at bounding box center [49, 95] width 15 height 5
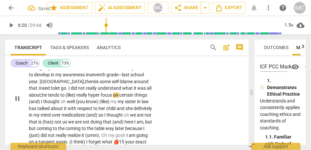
click at [76, 98] on span "(like)" at bounding box center [71, 95] width 11 height 5
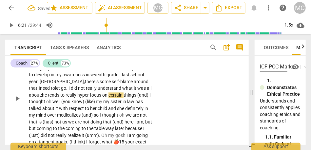
click at [90, 98] on span "hyper" at bounding box center [83, 95] width 12 height 5
drag, startPoint x: 40, startPoint y: 108, endPoint x: 17, endPoint y: 108, distance: 23.0
click at [17, 108] on div "CL play_arrow pause 05:38 + Add competency keyboard_arrow_right Maybe , part of…" at bounding box center [127, 93] width 244 height 124
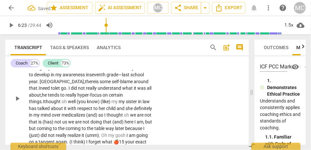
click at [62, 104] on span "oh" at bounding box center [65, 101] width 6 height 5
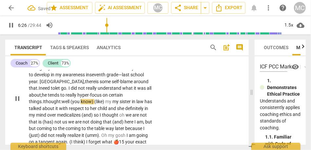
click at [43, 102] on span "things." at bounding box center [36, 101] width 14 height 5
click at [62, 104] on span "well" at bounding box center [66, 101] width 9 height 5
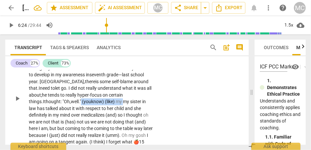
click at [123, 104] on span "my" at bounding box center [126, 101] width 7 height 5
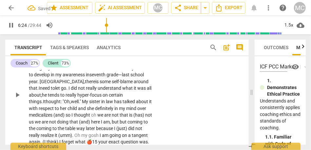
click at [179, 115] on div "CL play_arrow pause 05:38 + Add competency keyboard_arrow_right Maybe , part of…" at bounding box center [127, 89] width 244 height 117
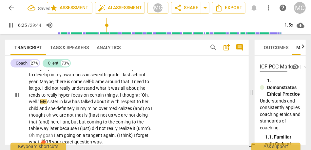
scroll to position [594, 0]
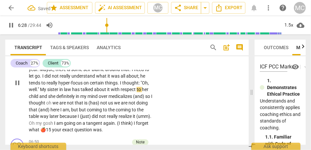
click at [59, 92] on span "sister" at bounding box center [53, 89] width 12 height 5
click at [64, 92] on span "in" at bounding box center [61, 89] width 5 height 5
type input "388"
click at [73, 92] on span "law" at bounding box center [69, 89] width 8 height 5
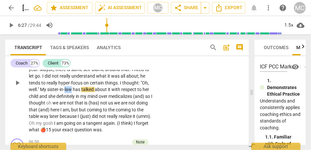
click at [73, 92] on span "law" at bounding box center [69, 89] width 8 height 5
click at [95, 92] on span "talked" at bounding box center [87, 89] width 13 height 5
click at [56, 99] on span "she" at bounding box center [52, 96] width 8 height 5
click at [71, 99] on span "in" at bounding box center [69, 96] width 5 height 5
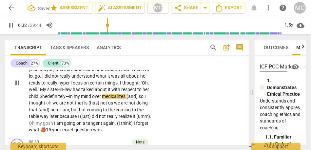
click at [102, 99] on span "over" at bounding box center [97, 96] width 10 height 5
click at [69, 99] on span "definitely—" at bounding box center [58, 96] width 22 height 5
click at [147, 99] on span "I" at bounding box center [147, 96] width 1 height 5
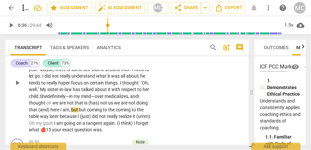
click at [46, 106] on span "thought" at bounding box center [37, 102] width 17 height 5
click at [49, 106] on span "thought "" at bounding box center [39, 102] width 20 height 5
click at [62, 106] on span "we" at bounding box center [58, 102] width 7 height 5
click at [81, 106] on span "that" at bounding box center [76, 102] width 10 height 5
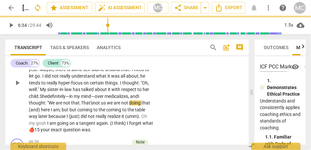
click at [107, 106] on span "us" at bounding box center [104, 102] width 6 height 5
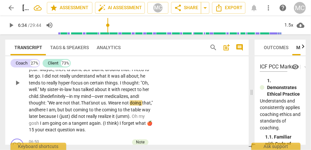
click at [220, 116] on div "CL play_arrow pause 05:38 + Add competency keyboard_arrow_right Maybe , part of…" at bounding box center [127, 77] width 244 height 117
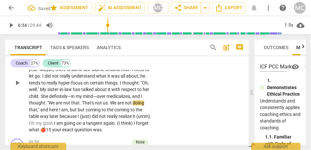
click at [83, 99] on span "my" at bounding box center [79, 96] width 7 height 5
click at [76, 99] on span "definitely—in" at bounding box center [62, 96] width 27 height 5
click at [78, 113] on span "but" at bounding box center [74, 109] width 8 height 5
type input "396"
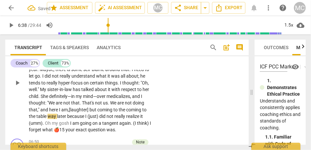
click at [114, 113] on span "coming" at bounding box center [105, 109] width 16 height 5
click at [97, 113] on span "ut" at bounding box center [94, 109] width 5 height 5
drag, startPoint x: 58, startPoint y: 122, endPoint x: 18, endPoint y: 122, distance: 39.7
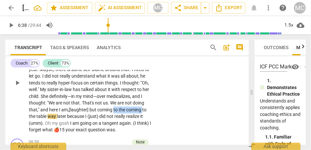
click at [18, 122] on div "CL play_arrow pause 05:38 + Add competency keyboard_arrow_right Maybe , part of…" at bounding box center [127, 77] width 244 height 117
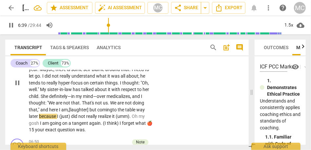
click at [97, 113] on span "coming" at bounding box center [104, 109] width 15 height 5
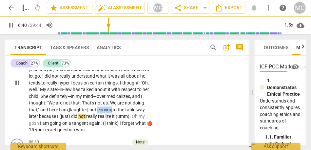
click at [97, 113] on span "coming" at bounding box center [104, 109] width 15 height 5
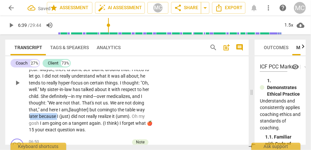
drag, startPoint x: 107, startPoint y: 123, endPoint x: 81, endPoint y: 123, distance: 25.9
click at [81, 123] on p "Maybe , part of it , I am . . . ugh . Well , I don't want him to feel like ther…" at bounding box center [91, 82] width 124 height 101
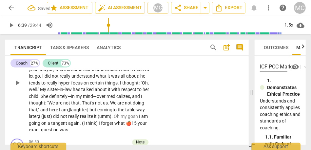
click at [60, 119] on span "did" at bounding box center [56, 116] width 7 height 5
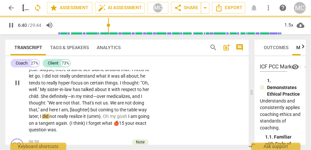
click at [175, 118] on div "CL play_arrow pause 05:38 + Add competency keyboard_arrow_right Maybe , part of…" at bounding box center [127, 77] width 244 height 117
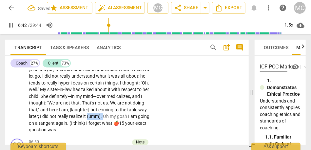
drag, startPoint x: 138, startPoint y: 125, endPoint x: 122, endPoint y: 125, distance: 16.4
click at [122, 125] on p "Maybe , part of it , I am . . . ugh . Well , I don't want him to feel like ther…" at bounding box center [91, 82] width 124 height 101
type input "403"
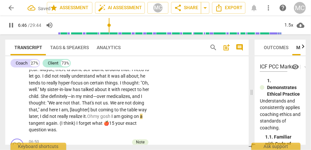
click at [114, 119] on span "I" at bounding box center [113, 116] width 2 height 5
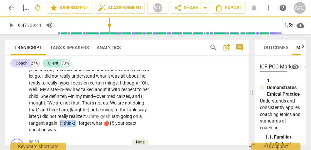
drag, startPoint x: 105, startPoint y: 130, endPoint x: 90, endPoint y: 130, distance: 15.4
click at [90, 130] on p "Maybe , part of it , I am . . . ugh . Well , I don't want him to feel like ther…" at bounding box center [91, 82] width 124 height 101
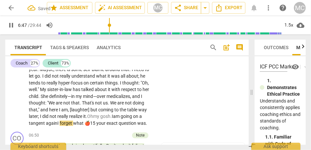
click at [107, 126] on span "your" at bounding box center [101, 123] width 10 height 5
click at [157, 115] on div "CL play_arrow pause 05:38 + Add competency keyboard_arrow_right Maybe , part of…" at bounding box center [127, 74] width 244 height 110
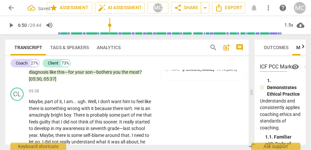
scroll to position [527, 0]
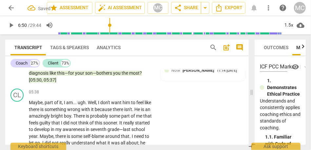
click at [134, 96] on p "Add competency" at bounding box center [132, 93] width 31 height 6
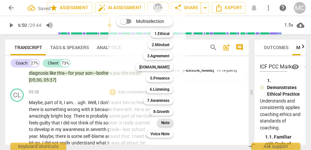
click at [161, 124] on div "Note" at bounding box center [165, 123] width 16 height 8
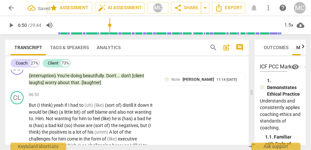
scroll to position [665, 0]
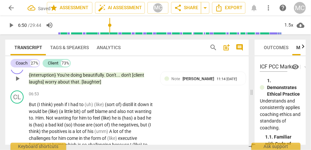
click at [89, 85] on span "[laughter]" at bounding box center [92, 81] width 20 height 5
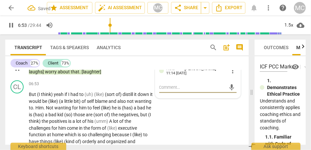
scroll to position [676, 0]
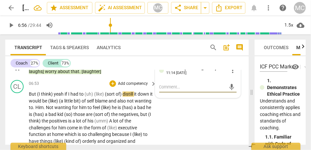
type input "417"
drag, startPoint x: 56, startPoint y: 108, endPoint x: 21, endPoint y: 108, distance: 35.1
click at [21, 108] on div "CL play_arrow pause 06:53 + Add competency keyboard_arrow_right But (I think) y…" at bounding box center [127, 145] width 244 height 137
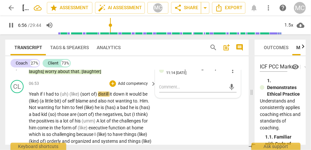
click at [23, 125] on div "play_arrow pause" at bounding box center [20, 148] width 17 height 110
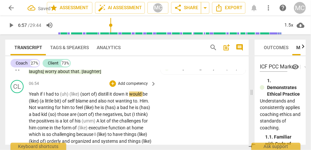
type input "418"
drag, startPoint x: 99, startPoint y: 108, endPoint x: 39, endPoint y: 108, distance: 59.7
click at [39, 108] on p "Yeah if I had to (uh) (like) (sort of) distill it down it would be (like) (a li…" at bounding box center [91, 148] width 124 height 115
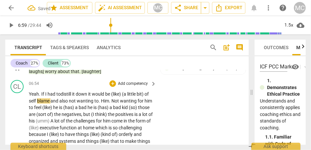
click at [90, 97] on span "it" at bounding box center [90, 94] width 4 height 5
drag, startPoint x: 150, startPoint y: 108, endPoint x: 118, endPoint y: 107, distance: 32.2
click at [118, 107] on p "Yeah. If I had to distill it down, it would be (like) (a little bit) of self bl…" at bounding box center [91, 148] width 124 height 115
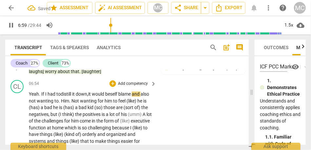
click at [123, 97] on span "blame" at bounding box center [124, 94] width 13 height 5
click at [132, 97] on span "blame" at bounding box center [125, 94] width 13 height 5
click at [144, 97] on span "also" at bounding box center [148, 94] width 9 height 5
click at [73, 104] on span "Him" at bounding box center [69, 100] width 8 height 5
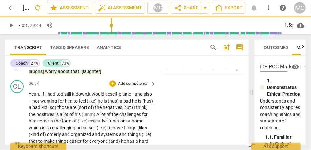
click at [40, 104] on span "not" at bounding box center [36, 100] width 8 height 5
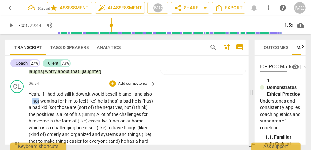
click at [40, 104] on span "not" at bounding box center [36, 100] width 8 height 5
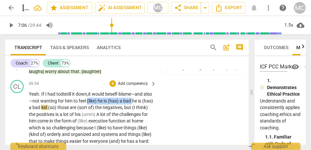
drag, startPoint x: 143, startPoint y: 115, endPoint x: 96, endPoint y: 113, distance: 46.6
click at [96, 113] on p "Yeah. If I had to distill it down, it would be self- blame— and also— not wanti…" at bounding box center [91, 145] width 124 height 108
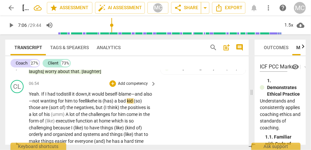
click at [118, 104] on span "a" at bounding box center [117, 100] width 4 height 5
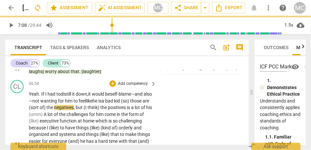
drag, startPoint x: 133, startPoint y: 115, endPoint x: 147, endPoint y: 115, distance: 14.4
click at [147, 115] on p "Yeah. If I had to distill it down, it would be self- blame— and also— not wanti…" at bounding box center [91, 145] width 124 height 108
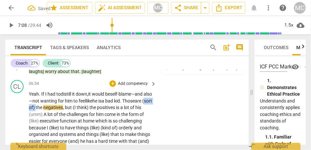
drag, startPoint x: 54, startPoint y: 122, endPoint x: 37, endPoint y: 122, distance: 16.7
click at [37, 122] on p "Yeah. If I had to distill it down, it would be self- blame— and also— not wanti…" at bounding box center [91, 145] width 124 height 108
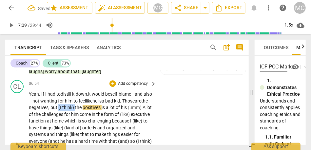
drag, startPoint x: 90, startPoint y: 122, endPoint x: 73, endPoint y: 122, distance: 16.7
click at [73, 122] on p "Yeah. If I had to distill it down, it would be self- blame— and also— not wanti…" at bounding box center [91, 145] width 124 height 108
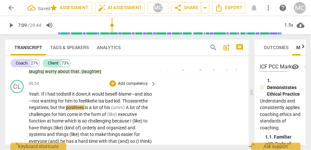
click at [73, 104] on span "him" at bounding box center [69, 100] width 9 height 5
click at [85, 110] on span "positives" at bounding box center [75, 107] width 19 height 5
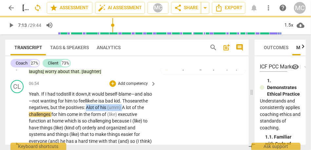
drag, startPoint x: 139, startPoint y: 122, endPoint x: 101, endPoint y: 120, distance: 38.1
click at [101, 120] on p "Yeah. If I had to distill it down, it would be self- blame— and also— not wanti…" at bounding box center [91, 145] width 124 height 108
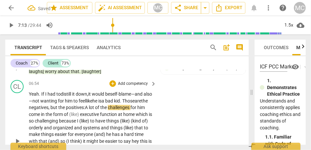
click at [95, 110] on span "lot" at bounding box center [92, 107] width 6 height 5
click at [97, 117] on span "executive" at bounding box center [90, 114] width 20 height 5
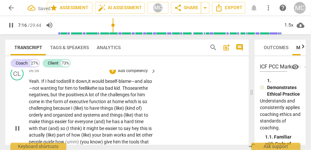
scroll to position [689, 0]
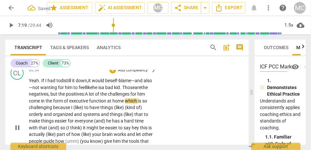
click at [113, 104] on span "at" at bounding box center [109, 100] width 5 height 5
click at [125, 104] on span "home" at bounding box center [119, 100] width 12 height 5
click at [163, 115] on div "CL play_arrow pause 06:54 + Add competency keyboard_arrow_right Yeah. If I had …" at bounding box center [127, 122] width 244 height 117
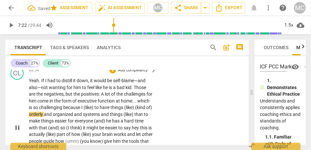
type input "442"
click at [94, 110] on span "(like)" at bounding box center [89, 107] width 11 height 5
click at [81, 110] on span "because" at bounding box center [72, 107] width 18 height 5
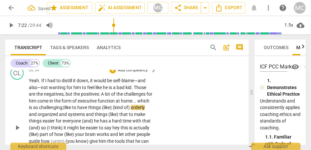
click at [77, 110] on span "to" at bounding box center [74, 107] width 5 height 5
drag, startPoint x: 130, startPoint y: 121, endPoint x: 151, endPoint y: 120, distance: 21.7
click at [151, 120] on p "Yeah . If I had to distill it down , it would be self-blame—and also—not wantin…" at bounding box center [91, 127] width 124 height 101
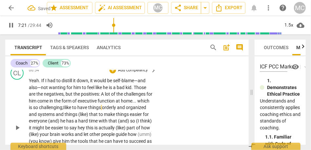
click at [151, 120] on p "Yeah . If I had to distill it down , it would be self-blame—and also—not wantin…" at bounding box center [91, 127] width 124 height 101
click at [88, 110] on span "have" at bounding box center [82, 107] width 11 height 5
drag, startPoint x: 133, startPoint y: 121, endPoint x: 151, endPoint y: 120, distance: 18.0
click at [151, 120] on p "Yeah . If I had to distill it down , it would be self-blame—and also—not wantin…" at bounding box center [91, 127] width 124 height 101
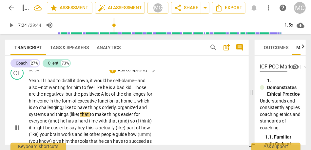
click at [139, 110] on span "and" at bounding box center [143, 107] width 8 height 5
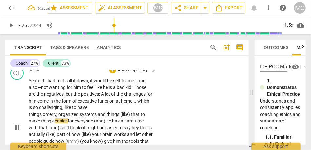
click at [99, 117] on span "and" at bounding box center [102, 114] width 9 height 5
click at [131, 117] on span "(like)" at bounding box center [125, 114] width 11 height 5
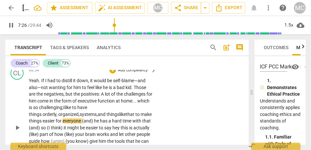
click at [134, 117] on span "that" at bounding box center [131, 114] width 10 height 5
click at [94, 124] on span "(and)" at bounding box center [88, 120] width 12 height 5
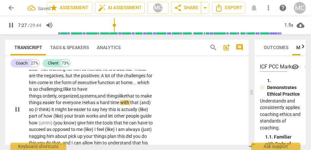
scroll to position [708, 0]
drag, startPoint x: 73, startPoint y: 124, endPoint x: 43, endPoint y: 124, distance: 29.5
click at [43, 124] on p "Yeah . If I had to distill it down , it would be self-blame—and also—not wantin…" at bounding box center [91, 109] width 124 height 101
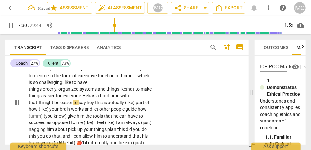
scroll to position [716, 0]
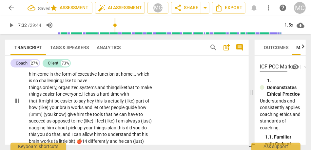
click at [90, 104] on span "hey" at bounding box center [91, 100] width 8 height 5
click at [134, 104] on span "part" at bounding box center [136, 100] width 10 height 5
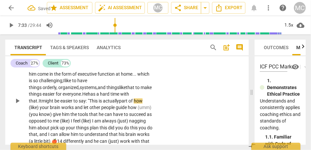
click at [134, 104] on span "of" at bounding box center [131, 100] width 5 height 5
click at [122, 104] on span "part" at bounding box center [124, 100] width 10 height 5
click at [129, 104] on span "part" at bounding box center [124, 100] width 10 height 5
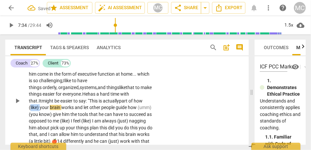
drag, startPoint x: 40, startPoint y: 120, endPoint x: 31, endPoint y: 117, distance: 8.7
click at [30, 110] on span "(like)" at bounding box center [34, 107] width 11 height 5
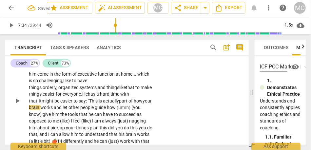
click at [119, 104] on span "actually" at bounding box center [111, 100] width 16 height 5
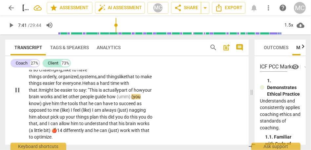
click at [63, 99] on span "and" at bounding box center [58, 96] width 9 height 5
click at [70, 99] on span "let" at bounding box center [67, 96] width 6 height 5
click at [118, 99] on span "how" at bounding box center [113, 96] width 10 height 5
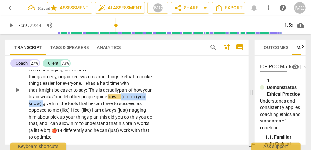
drag, startPoint x: 68, startPoint y: 117, endPoint x: 21, endPoint y: 117, distance: 46.9
click at [21, 117] on div "CL play_arrow pause 06:54 + Add competency keyboard_arrow_right Yeah . If I had…" at bounding box center [127, 84] width 244 height 117
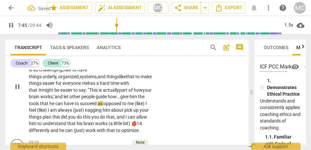
click at [104, 106] on span "as" at bounding box center [101, 103] width 6 height 5
click at [138, 106] on span "(like)" at bounding box center [143, 103] width 11 height 5
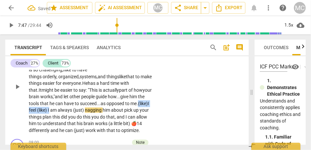
click at [50, 113] on span "I" at bounding box center [49, 110] width 2 height 5
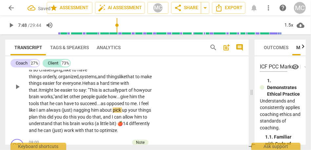
click at [91, 113] on span "nagging" at bounding box center [82, 110] width 18 height 5
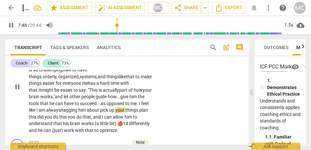
click at [61, 113] on span "always" at bounding box center [53, 110] width 14 height 5
click at [109, 113] on span "pick" at bounding box center [104, 110] width 9 height 5
click at [142, 113] on span "plan" at bounding box center [146, 110] width 9 height 5
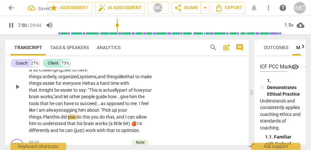
click at [45, 120] on span "Plan" at bounding box center [47, 117] width 9 height 5
click at [63, 120] on span "did" at bounding box center [64, 117] width 7 height 5
click at [95, 120] on span "you" at bounding box center [95, 117] width 9 height 5
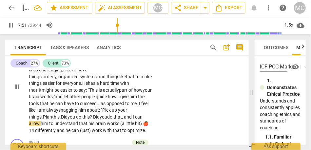
click at [131, 120] on span "and" at bounding box center [128, 117] width 9 height 5
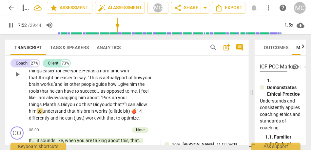
scroll to position [745, 0]
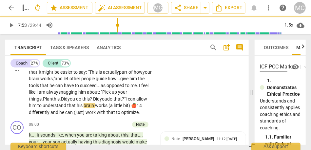
click at [136, 102] on span "can" at bounding box center [132, 98] width 9 height 5
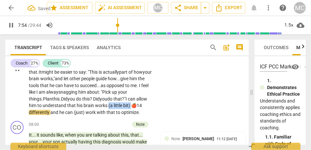
drag, startPoint x: 120, startPoint y: 119, endPoint x: 146, endPoint y: 119, distance: 26.6
click at [146, 116] on p "Yeah . If I had to distill it down , it would be self-blame—and also—not wantin…" at bounding box center [91, 69] width 124 height 94
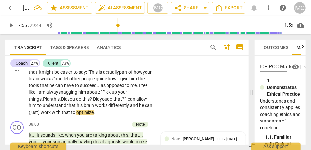
click at [130, 108] on span "ifferently" at bounding box center [120, 105] width 19 height 5
click at [50, 115] on span "work" at bounding box center [46, 112] width 11 height 5
click at [95, 108] on span "brain" at bounding box center [89, 105] width 11 height 5
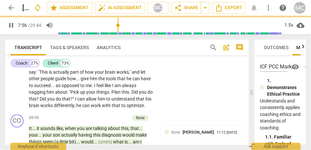
click at [203, 112] on div "CL play_arrow pause 06:54 + Add competency keyboard_arrow_right Yeah . If I had…" at bounding box center [127, 60] width 244 height 104
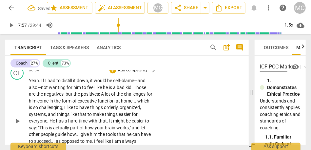
scroll to position [689, 0]
click at [135, 74] on p "Add competency" at bounding box center [132, 71] width 31 height 6
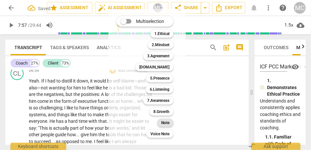
click at [169, 120] on b "Note" at bounding box center [165, 123] width 8 height 8
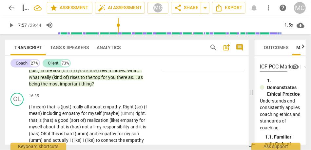
scroll to position [1672, 0]
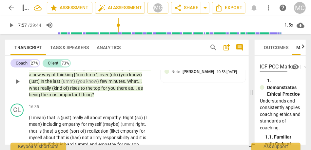
click at [82, 97] on span "thing" at bounding box center [86, 94] width 10 height 5
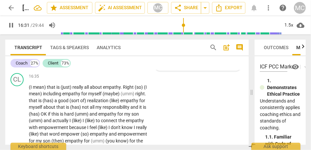
scroll to position [1704, 0]
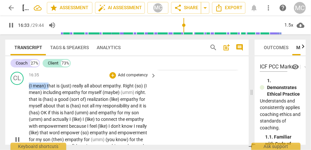
drag, startPoint x: 48, startPoint y: 106, endPoint x: 19, endPoint y: 106, distance: 29.2
click at [19, 106] on div "CL play_arrow pause 16:35 + Add competency keyboard_arrow_right (I mean) that i…" at bounding box center [127, 134] width 244 height 131
type input "994"
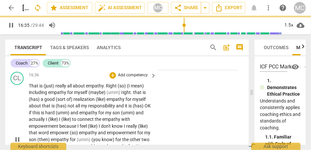
click at [178, 122] on div "CL play_arrow pause 16:36 + Add competency keyboard_arrow_right That is (just) …" at bounding box center [127, 134] width 244 height 131
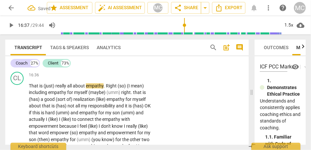
click at [55, 89] on span "(just)" at bounding box center [50, 85] width 12 height 5
type input "998"
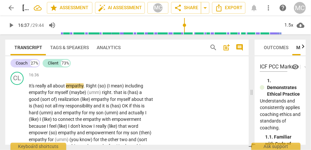
click at [46, 89] on span "It's really" at bounding box center [38, 85] width 18 height 5
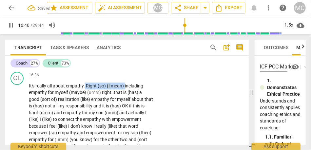
drag, startPoint x: 125, startPoint y: 106, endPoint x: 85, endPoint y: 107, distance: 40.7
click at [85, 107] on p "It's really all about empathy . Right (so) (I mean) including empathy for mysel…" at bounding box center [91, 140] width 124 height 115
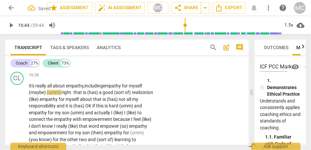
click at [98, 89] on span "including" at bounding box center [94, 85] width 18 height 5
click at [146, 107] on p "It's really all about empathy, including empathy for myself (maybe) (umm) right…" at bounding box center [91, 140] width 124 height 115
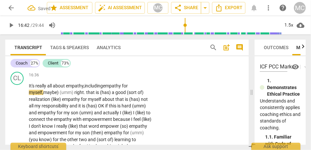
click at [41, 95] on span "myself," at bounding box center [36, 92] width 14 height 5
click at [62, 95] on span "(umm)" at bounding box center [67, 92] width 15 height 5
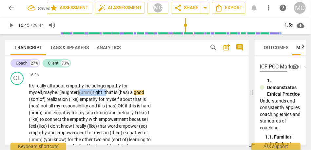
drag, startPoint x: 109, startPoint y: 113, endPoint x: 81, endPoint y: 114, distance: 27.6
click at [81, 114] on p "It's really all about empathy, including empathy for myself, maybe. [laughter] …" at bounding box center [91, 140] width 124 height 115
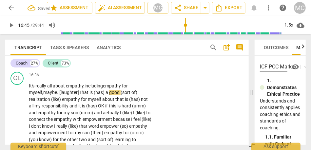
click at [90, 95] on span "hat" at bounding box center [86, 92] width 8 height 5
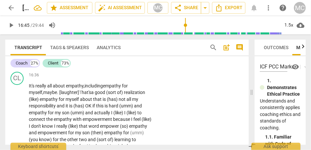
click at [128, 95] on span "realization" at bounding box center [134, 92] width 21 height 5
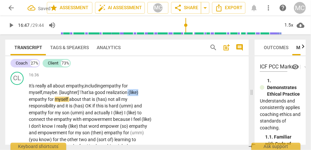
drag, startPoint x: 131, startPoint y: 112, endPoint x: 161, endPoint y: 112, distance: 30.5
click at [161, 112] on div "CL play_arrow pause 16:36 + Add competency keyboard_arrow_right It's really all…" at bounding box center [127, 134] width 244 height 131
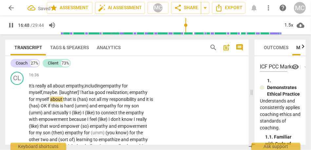
click at [139, 95] on span "empathy" at bounding box center [139, 92] width 18 height 5
click at [57, 102] on span "about" at bounding box center [56, 99] width 13 height 5
click at [63, 102] on span "that" at bounding box center [68, 99] width 10 height 5
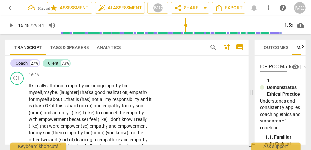
click at [93, 102] on span "not" at bounding box center [96, 99] width 8 height 5
click at [122, 116] on p "It's really all about empathy, including empathy for myself, maybe. [laughter] …" at bounding box center [91, 137] width 124 height 108
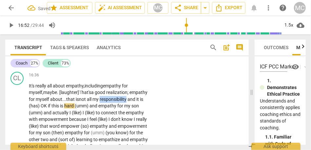
click at [122, 116] on p "It's really all about empathy, including empathy for myself, maybe. [laughter] …" at bounding box center [91, 137] width 124 height 108
click at [121, 102] on span "responsibility" at bounding box center [114, 99] width 28 height 5
click at [136, 102] on span "and" at bounding box center [132, 99] width 9 height 5
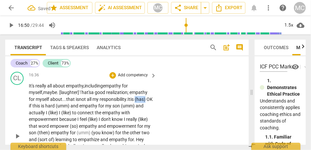
drag, startPoint x: 140, startPoint y: 120, endPoint x: 166, endPoint y: 117, distance: 26.3
click at [166, 117] on div "CL play_arrow pause 16:36 + Add competency keyboard_arrow_right It's really all…" at bounding box center [127, 131] width 244 height 124
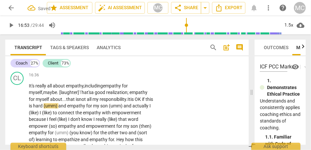
click at [67, 109] on span "and" at bounding box center [62, 105] width 9 height 5
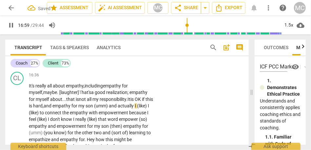
click at [118, 109] on span "and" at bounding box center [113, 105] width 9 height 5
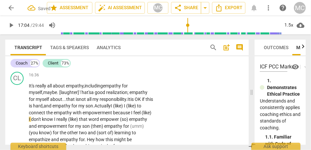
click at [111, 109] on span "Actually" at bounding box center [102, 105] width 16 height 5
click at [148, 109] on span "to" at bounding box center [150, 105] width 4 height 5
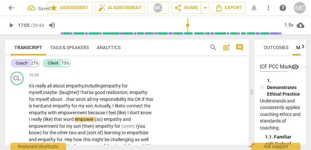
click at [127, 109] on span "to" at bounding box center [123, 105] width 5 height 5
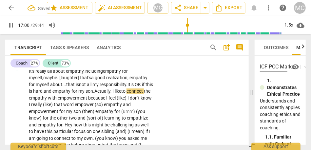
scroll to position [1723, 0]
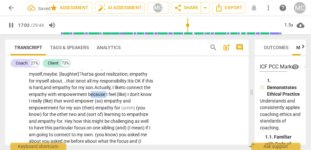
drag, startPoint x: 132, startPoint y: 115, endPoint x: 114, endPoint y: 115, distance: 17.4
click at [106, 97] on span "because" at bounding box center [97, 94] width 18 height 5
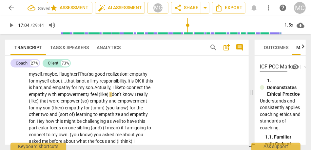
click at [110, 97] on span "(like)" at bounding box center [104, 94] width 11 height 5
click at [134, 97] on span "I" at bounding box center [135, 94] width 2 height 5
click at [49, 104] on span "that" at bounding box center [45, 100] width 10 height 5
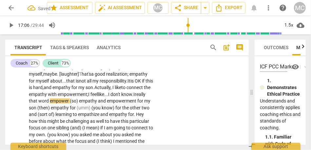
click at [70, 104] on span "empower" at bounding box center [60, 100] width 20 height 5
click at [80, 104] on span "(so)" at bounding box center [75, 100] width 9 height 5
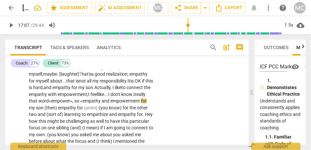
click at [102, 104] on span "empathy" at bounding box center [92, 100] width 19 height 5
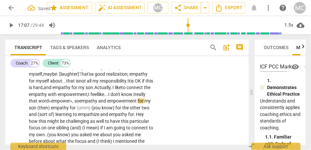
click at [108, 97] on span "feel like..." at bounding box center [100, 94] width 18 height 5
click at [98, 104] on span "empathy" at bounding box center [88, 100] width 19 height 5
click at [70, 111] on span "empathy" at bounding box center [60, 107] width 19 height 5
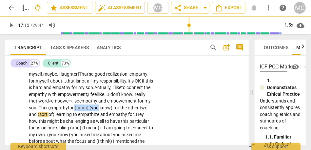
drag, startPoint x: 121, startPoint y: 128, endPoint x: 171, endPoint y: 128, distance: 49.9
click at [171, 128] on div "CL play_arrow pause 16:36 + Add competency keyboard_arrow_right It's really all…" at bounding box center [127, 109] width 244 height 117
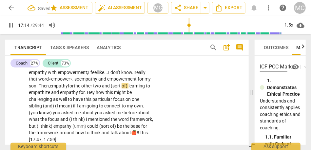
scroll to position [1745, 0]
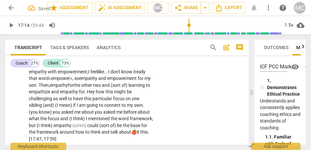
click at [93, 88] on span "other" at bounding box center [87, 85] width 12 height 5
drag, startPoint x: 55, startPoint y: 112, endPoint x: 25, endPoint y: 112, distance: 30.5
click at [25, 112] on div "CL play_arrow pause 16:36 + Add competency keyboard_arrow_right It's really all…" at bounding box center [127, 86] width 244 height 117
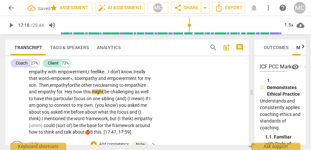
click at [73, 94] on span "Hey" at bounding box center [69, 91] width 9 height 5
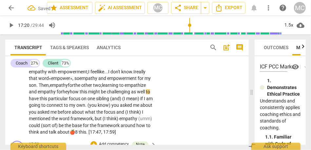
click at [57, 94] on span "empathy" at bounding box center [47, 91] width 19 height 5
click at [80, 94] on span "how" at bounding box center [75, 91] width 10 height 5
click at [81, 88] on span "the" at bounding box center [78, 85] width 8 height 5
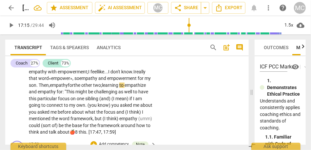
click at [81, 88] on span "the" at bounding box center [78, 85] width 8 height 5
click at [74, 88] on span "for" at bounding box center [71, 85] width 6 height 5
click at [68, 88] on span "empathy" at bounding box center [59, 85] width 18 height 5
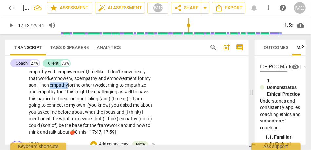
click at [68, 88] on span "empathy" at bounding box center [59, 85] width 18 height 5
click at [88, 94] on span "might" at bounding box center [81, 91] width 13 height 5
drag, startPoint x: 73, startPoint y: 126, endPoint x: 56, endPoint y: 126, distance: 17.4
click at [56, 126] on p "It's really all about empathy, including empathy for myself, maybe. [laughter] …" at bounding box center [91, 89] width 124 height 94
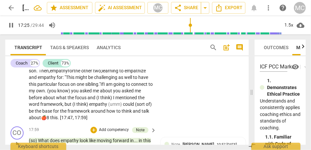
scroll to position [1761, 0]
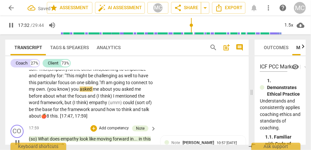
click at [80, 92] on span "you" at bounding box center [75, 89] width 9 height 5
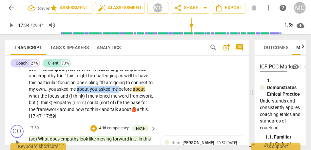
drag, startPoint x: 71, startPoint y: 116, endPoint x: 22, endPoint y: 116, distance: 49.2
click at [22, 116] on div "CL play_arrow pause 16:36 + Add competency keyboard_arrow_right It's really all…" at bounding box center [127, 67] width 244 height 110
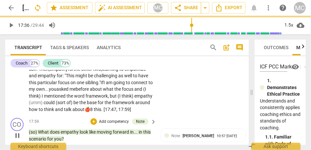
click at [44, 99] on span "I" at bounding box center [43, 96] width 2 height 5
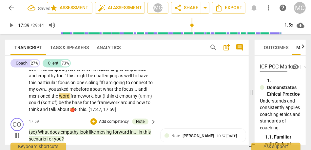
click at [71, 99] on span "framework" at bounding box center [82, 96] width 22 height 5
click at [94, 99] on span "," at bounding box center [95, 96] width 2 height 5
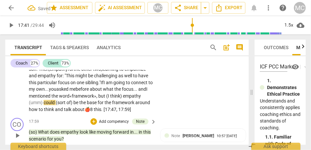
click at [123, 99] on span "empathy" at bounding box center [132, 96] width 18 height 5
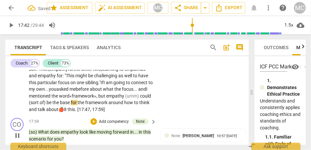
click at [125, 99] on span "(umm)" at bounding box center [132, 96] width 15 height 5
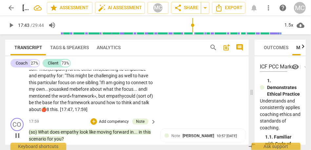
click at [129, 113] on p "It's really all about empathy, including empathy for myself, maybe. [laughter] …" at bounding box center [91, 70] width 124 height 88
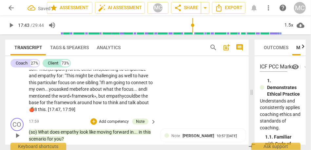
click at [136, 99] on span "be" at bounding box center [139, 96] width 6 height 5
click at [46, 112] on span "this" at bounding box center [42, 109] width 8 height 5
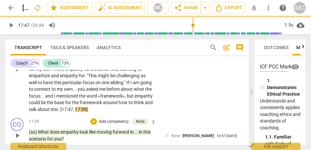
click at [183, 116] on div "CL play_arrow pause 16:36 + Add competency keyboard_arrow_right It's really all…" at bounding box center [127, 64] width 244 height 104
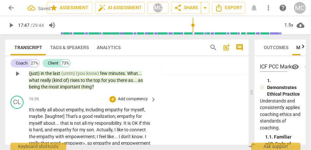
scroll to position [1703, 0]
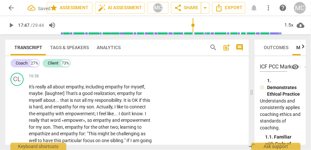
click at [131, 79] on p "Add competency" at bounding box center [132, 76] width 31 height 6
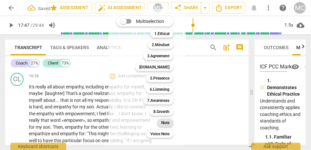
click at [169, 125] on b "Note" at bounding box center [165, 123] width 8 height 8
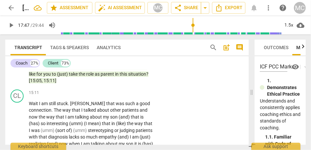
scroll to position [1519, 0]
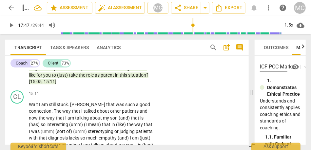
click at [136, 78] on span "situation" at bounding box center [137, 75] width 18 height 5
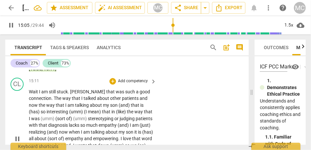
scroll to position [1534, 0]
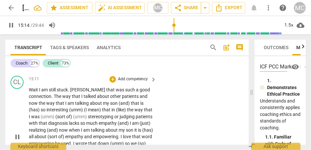
click at [30, 93] on span "Wait" at bounding box center [34, 89] width 10 height 5
type input "913"
click at [39, 93] on span "I" at bounding box center [40, 89] width 2 height 5
click at [72, 93] on span "[PERSON_NAME]" at bounding box center [88, 89] width 36 height 5
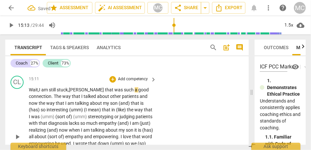
click at [83, 93] on span "[PERSON_NAME]" at bounding box center [87, 89] width 36 height 5
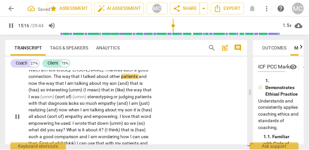
scroll to position [1554, 0]
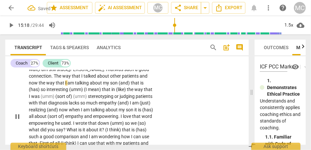
click at [67, 79] on span "way" at bounding box center [67, 75] width 10 height 5
click at [140, 79] on span "and" at bounding box center [144, 75] width 8 height 5
click at [41, 86] on span "the" at bounding box center [43, 82] width 8 height 5
click at [46, 86] on span "the" at bounding box center [45, 82] width 8 height 5
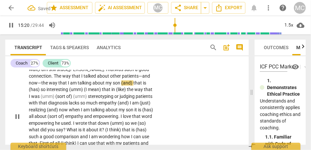
click at [43, 86] on span "the" at bounding box center [45, 82] width 8 height 5
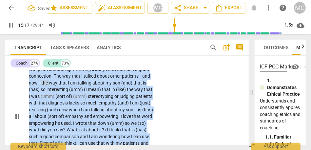
click at [43, 86] on span "the" at bounding box center [45, 82] width 8 height 5
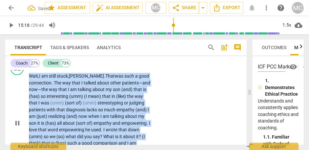
click at [131, 92] on span "(and)" at bounding box center [127, 89] width 12 height 5
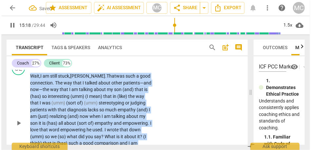
scroll to position [1554, 0]
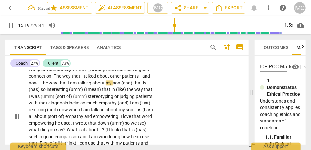
click at [132, 86] on span "(and)" at bounding box center [127, 82] width 12 height 5
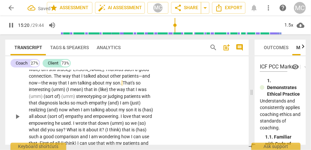
click at [153, 118] on div "Wait, I am still stuck, Tracy. That was such a good connection . The way that I…" at bounding box center [93, 116] width 128 height 101
click at [50, 92] on span "interesting" at bounding box center [40, 89] width 23 height 5
type input "924"
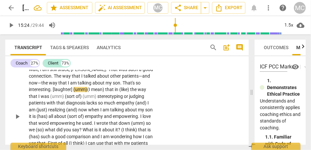
click at [110, 86] on span "my" at bounding box center [109, 82] width 7 height 5
click at [56, 92] on span "interesting. [laughter]" at bounding box center [51, 89] width 45 height 5
click at [96, 92] on span "mean)" at bounding box center [98, 89] width 14 height 5
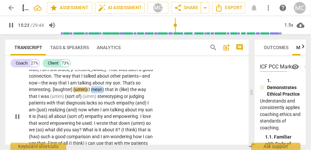
click at [96, 92] on span "mean)" at bounding box center [98, 89] width 14 height 5
click at [58, 92] on span "interesting. [laughter]" at bounding box center [51, 89] width 45 height 5
click at [88, 92] on span "(I" at bounding box center [89, 89] width 4 height 5
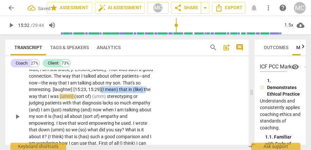
drag, startPoint x: 146, startPoint y: 110, endPoint x: 101, endPoint y: 111, distance: 45.0
click at [101, 111] on p "Wait , I am still stuck , Tracy . That was such a good connection . The way tha…" at bounding box center [91, 116] width 124 height 101
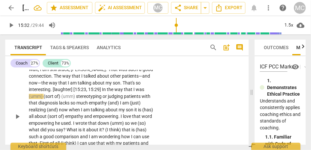
click at [112, 92] on span "he" at bounding box center [112, 89] width 6 height 5
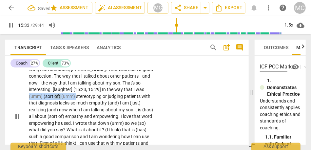
drag, startPoint x: 77, startPoint y: 116, endPoint x: 28, endPoint y: 116, distance: 49.2
click at [28, 116] on div "CL play_arrow pause 15:11 + Add competency keyboard_arrow_right Wait , I am sti…" at bounding box center [127, 111] width 244 height 117
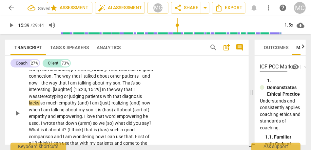
click at [143, 118] on p "Wait , I am still stuck , Tracy . That was such a good connection . The way tha…" at bounding box center [91, 113] width 124 height 94
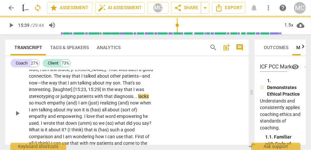
click at [160, 113] on div "CL play_arrow pause 15:11 + Add competency keyboard_arrow_right Wait , I am sti…" at bounding box center [127, 108] width 244 height 110
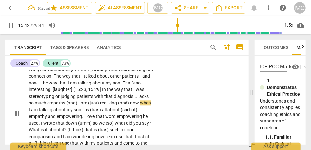
type input "942"
click at [67, 106] on span "(and)" at bounding box center [72, 102] width 12 height 5
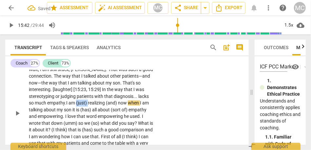
drag, startPoint x: 77, startPoint y: 124, endPoint x: 90, endPoint y: 123, distance: 13.1
click at [90, 123] on p "Wait , I am still stuck , Tracy . That was such a good connection . The way tha…" at bounding box center [91, 113] width 124 height 94
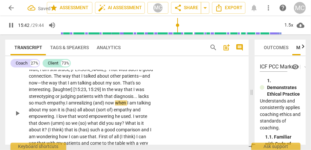
click at [89, 106] on span "ealizing" at bounding box center [85, 102] width 16 height 5
click at [109, 106] on span "now" at bounding box center [110, 102] width 10 height 5
click at [74, 106] on span "am r" at bounding box center [73, 102] width 8 height 5
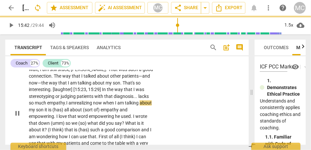
click at [103, 106] on span "now" at bounding box center [98, 102] width 10 height 5
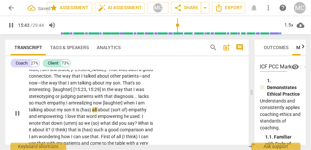
scroll to position [1570, 0]
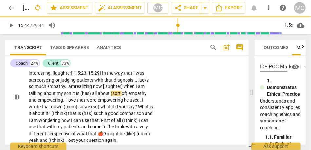
click at [135, 96] on span "empathy" at bounding box center [138, 93] width 18 height 5
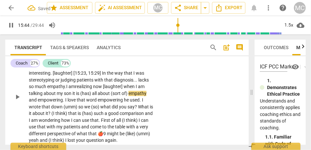
click at [133, 89] on span "when" at bounding box center [130, 86] width 12 height 5
click at [72, 116] on p "Wait , I am still stuck , Tracy . That was such a good connection . The way tha…" at bounding box center [91, 97] width 124 height 94
drag, startPoint x: 130, startPoint y: 113, endPoint x: 73, endPoint y: 114, distance: 56.1
click at [73, 114] on p "Wait , I am still stuck , Tracy . That was such a good connection . The way tha…" at bounding box center [91, 97] width 124 height 94
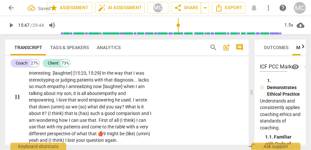
click at [44, 103] on span "empowering" at bounding box center [41, 99] width 25 height 5
click at [89, 103] on span "empowering" at bounding box center [102, 99] width 26 height 5
click at [118, 103] on span "empowering" at bounding box center [105, 99] width 26 height 5
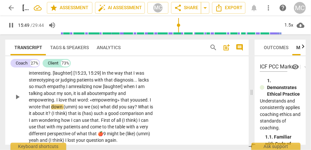
click at [149, 103] on span "." at bounding box center [149, 99] width 2 height 5
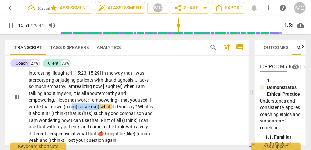
drag, startPoint x: 101, startPoint y: 128, endPoint x: 70, endPoint y: 128, distance: 31.5
click at [70, 128] on p "Wait , I am still stuck , Tracy . That was such a good connection . The way tha…" at bounding box center [91, 97] width 124 height 94
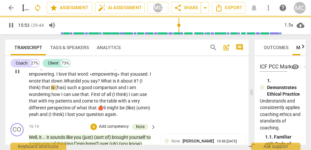
scroll to position [1597, 0]
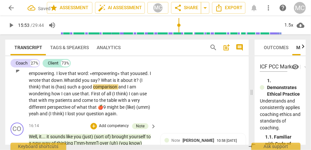
click at [109, 83] on span "What" at bounding box center [107, 80] width 12 height 5
click at [39, 90] on span "think)" at bounding box center [35, 86] width 13 height 5
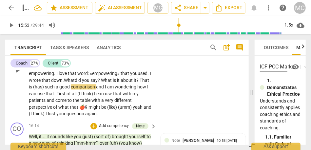
click at [47, 90] on span "such" at bounding box center [50, 86] width 11 height 5
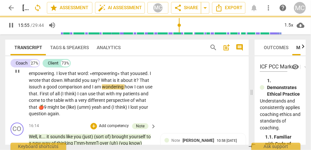
click at [92, 90] on span "and" at bounding box center [87, 86] width 9 height 5
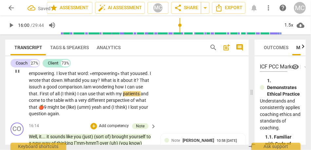
click at [76, 96] on span "think)" at bounding box center [71, 93] width 13 height 5
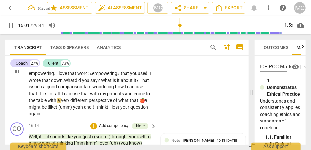
click at [71, 96] on span "can" at bounding box center [68, 93] width 9 height 5
drag, startPoint x: 138, startPoint y: 122, endPoint x: 151, endPoint y: 122, distance: 12.5
click at [151, 117] on p "Wait , I am still stuck , Tracy . That was such a good connection . The way tha…" at bounding box center [91, 70] width 124 height 94
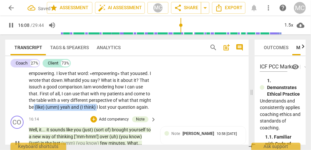
drag, startPoint x: 97, startPoint y: 127, endPoint x: 33, endPoint y: 125, distance: 64.0
click at [33, 111] on p "Wait , I am still stuck , Tracy . That was such a good connection . The way tha…" at bounding box center [91, 67] width 124 height 88
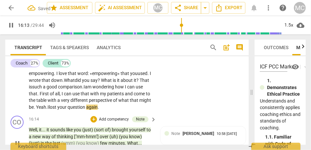
click at [175, 98] on div "CL play_arrow pause 15:11 + Add competency keyboard_arrow_right Wait , I am sti…" at bounding box center [127, 62] width 244 height 104
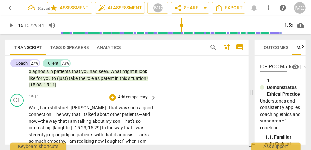
scroll to position [1518, 0]
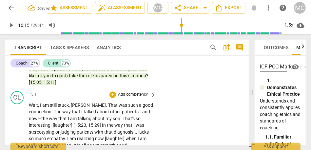
click at [124, 98] on div "+ Add competency" at bounding box center [129, 95] width 39 height 7
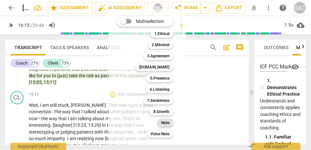
click at [166, 125] on b "Note" at bounding box center [165, 123] width 8 height 8
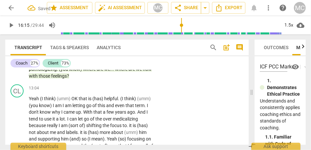
scroll to position [1323, 0]
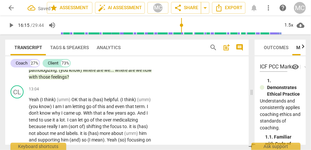
click at [67, 80] on span "feelings" at bounding box center [59, 76] width 16 height 5
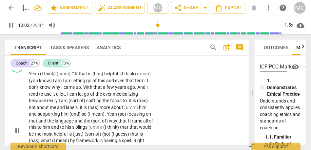
scroll to position [1350, 0]
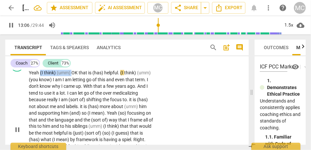
drag, startPoint x: 73, startPoint y: 91, endPoint x: 40, endPoint y: 91, distance: 32.2
click at [40, 91] on p "Yeah (I think) (umm) OK that is (has) helpful . (I think) (umm) (you know) I am…" at bounding box center [91, 130] width 124 height 121
type input "787"
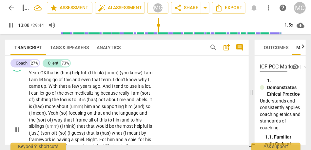
click at [38, 75] on span "Yeah." at bounding box center [34, 72] width 11 height 5
type input "785"
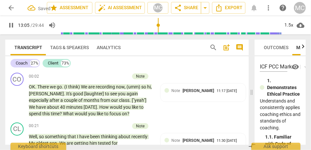
scroll to position [1350, 0]
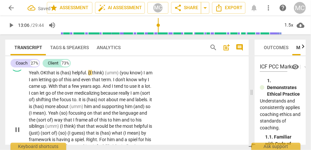
click at [50, 75] on span "that" at bounding box center [52, 72] width 10 height 5
type input "786"
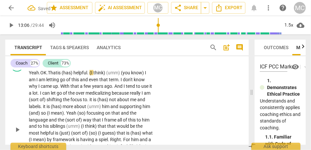
click at [60, 75] on span "is" at bounding box center [59, 72] width 4 height 5
click at [81, 75] on span "helpful" at bounding box center [83, 72] width 14 height 5
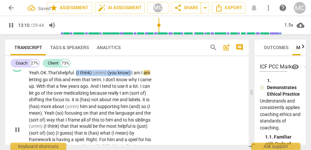
drag, startPoint x: 135, startPoint y: 94, endPoint x: 79, endPoint y: 93, distance: 55.8
click at [79, 93] on p "Yeah. OK. That's helpful . (I think) (umm) (you know) I am I am letting go of t…" at bounding box center [91, 130] width 124 height 121
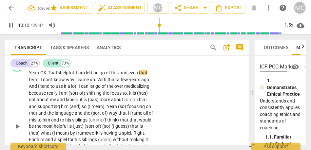
click at [83, 75] on span "am" at bounding box center [82, 72] width 8 height 5
click at [124, 75] on span "and" at bounding box center [124, 72] width 9 height 5
click at [107, 82] on span "With" at bounding box center [102, 79] width 10 height 5
click at [75, 82] on span "why" at bounding box center [71, 79] width 10 height 5
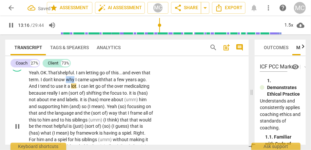
click at [75, 82] on span "why" at bounding box center [71, 79] width 10 height 5
click at [54, 82] on span "don't" at bounding box center [48, 79] width 11 height 5
click at [104, 82] on span "with" at bounding box center [99, 79] width 9 height 5
click at [114, 82] on span "that" at bounding box center [109, 79] width 10 height 5
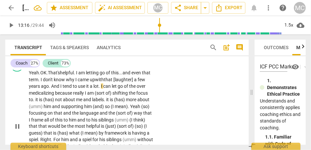
click at [63, 89] on span "I" at bounding box center [61, 86] width 2 height 5
click at [69, 89] on span "to" at bounding box center [66, 86] width 5 height 5
click at [29, 96] on span "medicalizing" at bounding box center [42, 93] width 26 height 5
click at [75, 96] on span "really" at bounding box center [79, 93] width 12 height 5
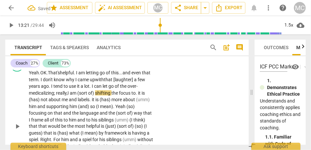
click at [97, 96] on span "shifting" at bounding box center [103, 93] width 16 height 5
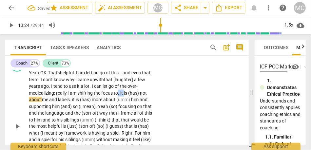
drag, startPoint x: 120, startPoint y: 114, endPoint x: 126, endPoint y: 114, distance: 5.6
click at [126, 114] on p "Yeah. OK. That's helpful . I am letting go of this... and even that term . I do…" at bounding box center [91, 127] width 124 height 115
click at [139, 96] on span "(has)" at bounding box center [134, 93] width 12 height 5
drag, startPoint x: 143, startPoint y: 113, endPoint x: 120, endPoint y: 113, distance: 22.3
click at [120, 113] on p "Yeah. OK. That's helpful . I am letting go of this... and even that term . I do…" at bounding box center [91, 127] width 124 height 115
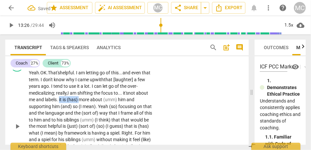
drag, startPoint x: 79, startPoint y: 120, endPoint x: 60, endPoint y: 120, distance: 19.7
click at [60, 120] on p "Yeah. OK. That's helpful . I am letting go of this... and even that term . I do…" at bounding box center [91, 127] width 124 height 115
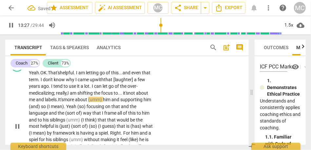
click at [106, 102] on span "him" at bounding box center [107, 99] width 9 height 5
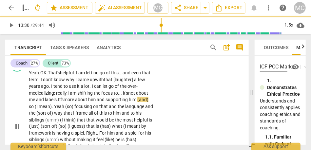
click at [110, 102] on span "supporting" at bounding box center [117, 99] width 23 height 5
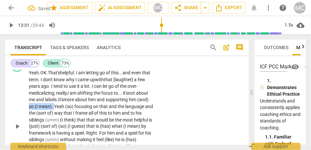
drag, startPoint x: 54, startPoint y: 127, endPoint x: 21, endPoint y: 124, distance: 33.9
click at [21, 124] on div "CL play_arrow pause 13:04 + Add competency keyboard_arrow_right Yeah. OK. That'…" at bounding box center [127, 121] width 244 height 131
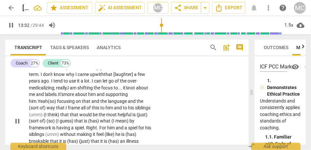
scroll to position [1356, 0]
click at [62, 104] on span "focusing" at bounding box center [68, 100] width 19 height 5
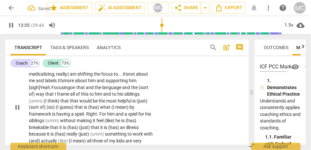
scroll to position [1369, 0]
click at [98, 90] on span "the" at bounding box center [99, 87] width 8 height 5
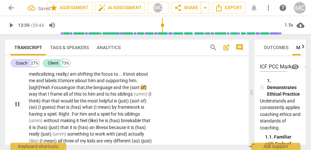
click at [117, 90] on span "and" at bounding box center [118, 87] width 9 height 5
drag, startPoint x: 132, startPoint y: 107, endPoint x: 157, endPoint y: 107, distance: 24.6
click at [157, 107] on div "CL play_arrow pause 13:04 + Add competency keyboard_arrow_right Yeah. OK. That'…" at bounding box center [127, 99] width 244 height 124
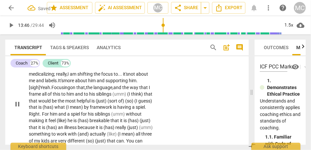
click at [38, 104] on span "that" at bounding box center [34, 100] width 10 height 5
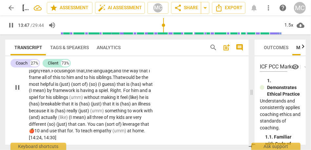
scroll to position [1386, 0]
click at [73, 80] on span "him" at bounding box center [71, 76] width 9 height 5
click at [136, 80] on span "would" at bounding box center [128, 76] width 13 height 5
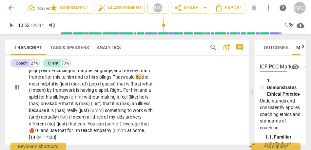
click at [90, 94] on p "Yeah. OK. That's helpful . I am letting go of this... and even that term . I do…" at bounding box center [91, 87] width 124 height 108
click at [89, 80] on span "to" at bounding box center [86, 76] width 5 height 5
click at [102, 80] on span "siblings." at bounding box center [104, 76] width 17 height 5
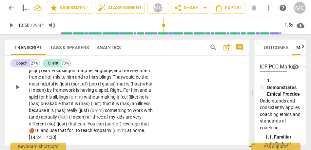
click at [102, 80] on span "siblings." at bounding box center [104, 76] width 17 height 5
click at [113, 80] on span "siblings." at bounding box center [104, 76] width 17 height 5
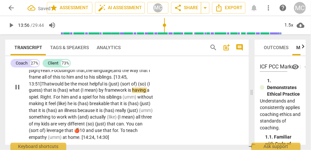
click at [95, 87] on span "helpful" at bounding box center [97, 83] width 15 height 5
click at [104, 87] on span "helpful" at bounding box center [97, 83] width 15 height 5
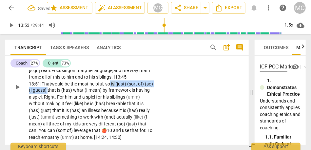
click at [57, 93] on span "that" at bounding box center [53, 90] width 10 height 5
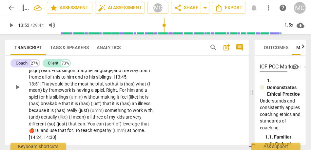
click at [136, 87] on span "(has)" at bounding box center [130, 83] width 12 height 5
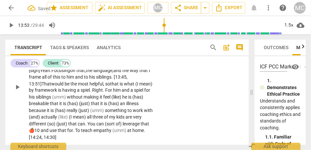
click at [35, 93] on span "by" at bounding box center [32, 90] width 6 height 5
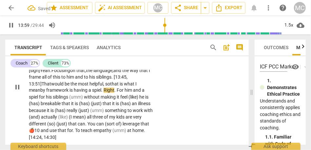
click at [119, 93] on span "For" at bounding box center [121, 90] width 8 height 5
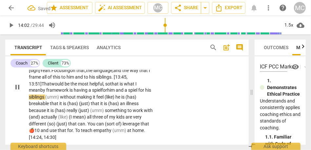
click at [60, 100] on span "(umm)" at bounding box center [52, 97] width 15 height 5
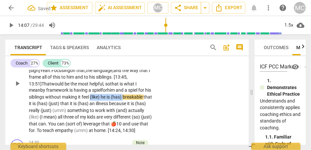
drag, startPoint x: 131, startPoint y: 117, endPoint x: 98, endPoint y: 117, distance: 33.5
click at [98, 117] on p "Yeah. OK. That's helpful . I am letting go of this... and even that term . I do…" at bounding box center [91, 83] width 124 height 101
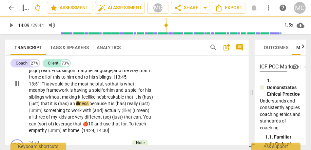
click at [135, 100] on span "that" at bounding box center [130, 97] width 10 height 5
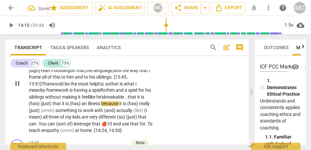
click at [137, 100] on span "that" at bounding box center [133, 97] width 10 height 5
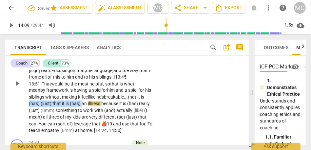
drag, startPoint x: 34, startPoint y: 125, endPoint x: 87, endPoint y: 126, distance: 52.8
click at [87, 126] on p "Yeah. OK. That's helpful . I am letting go of this... and even that term . I do…" at bounding box center [91, 83] width 124 height 101
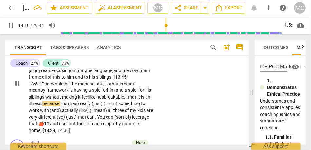
click at [53, 80] on span "of" at bounding box center [50, 76] width 5 height 5
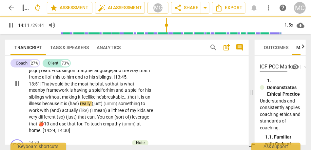
click at [145, 100] on span "an" at bounding box center [147, 97] width 5 height 5
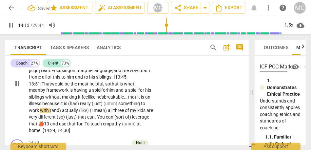
click at [60, 107] on span "because" at bounding box center [51, 103] width 18 height 5
click at [55, 107] on span "because" at bounding box center [51, 103] width 18 height 5
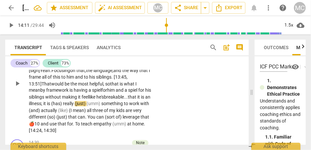
click at [75, 107] on span "really" at bounding box center [69, 103] width 12 height 5
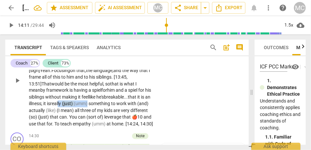
drag, startPoint x: 101, startPoint y: 125, endPoint x: 71, endPoint y: 125, distance: 30.2
click at [71, 125] on p "Yeah. OK. That's helpful . I am letting go of this... and even that term . I do…" at bounding box center [91, 80] width 124 height 94
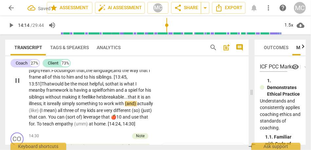
click at [115, 107] on span "work" at bounding box center [109, 103] width 11 height 5
click at [99, 107] on span "something" at bounding box center [87, 103] width 23 height 5
click at [140, 127] on p "Yeah. OK. That's helpful . I am letting go of this... and even that term . I do…" at bounding box center [91, 80] width 124 height 94
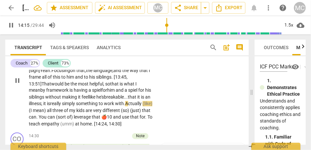
click at [52, 114] on span "all" at bounding box center [50, 110] width 6 height 5
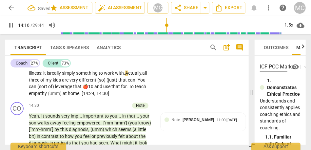
scroll to position [1429, 0]
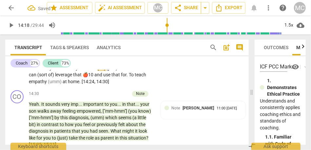
click at [53, 71] on span "my" at bounding box center [49, 68] width 7 height 5
click at [62, 71] on span "kids" at bounding box center [57, 68] width 9 height 5
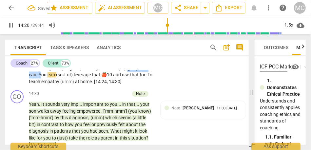
drag, startPoint x: 61, startPoint y: 94, endPoint x: 19, endPoint y: 95, distance: 42.3
click at [19, 88] on div "CL play_arrow pause 13:04 + Add competency keyboard_arrow_right Yeah. OK. That'…" at bounding box center [127, 33] width 244 height 110
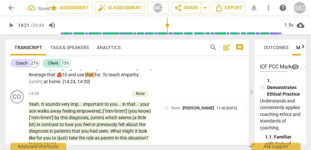
click at [127, 71] on span "ou" at bounding box center [124, 68] width 5 height 5
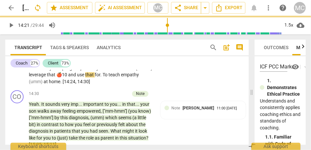
click at [127, 71] on span "ou" at bounding box center [124, 68] width 5 height 5
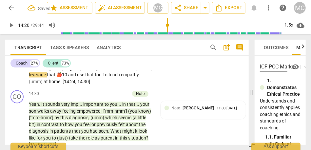
click at [47, 78] on span "leverage" at bounding box center [38, 75] width 18 height 5
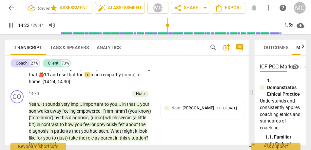
click at [136, 71] on span "leverage" at bounding box center [144, 68] width 17 height 5
click at [50, 78] on span "🍎10" at bounding box center [44, 75] width 12 height 5
click at [79, 78] on span "To" at bounding box center [76, 75] width 6 height 5
click at [115, 78] on span "(umm)" at bounding box center [108, 75] width 15 height 5
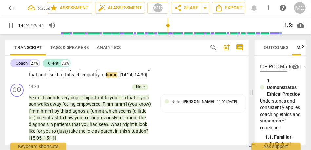
click at [173, 81] on div "CL play_arrow pause 13:04 + Add competency keyboard_arrow_right Yeah. OK. That'…" at bounding box center [127, 30] width 244 height 104
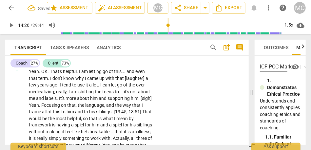
scroll to position [1349, 0]
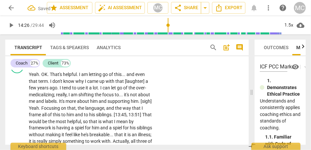
click at [131, 67] on p "Add competency" at bounding box center [132, 64] width 31 height 6
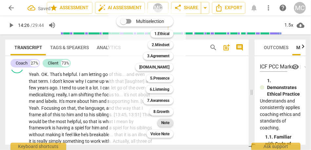
click at [163, 120] on b "Note" at bounding box center [165, 123] width 8 height 8
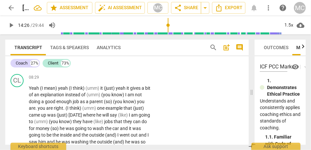
scroll to position [857, 0]
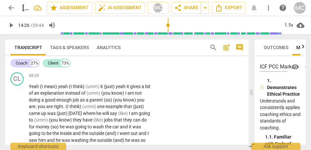
click at [58, 66] on span "for" at bounding box center [55, 63] width 7 height 5
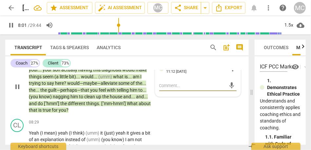
scroll to position [814, 0]
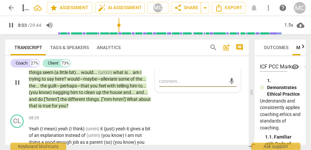
click at [56, 109] on span "for" at bounding box center [55, 105] width 7 height 5
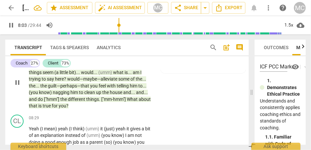
click at [56, 109] on span "for" at bounding box center [55, 105] width 7 height 5
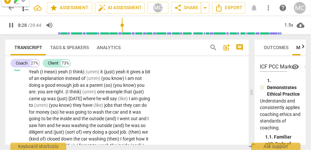
scroll to position [873, 0]
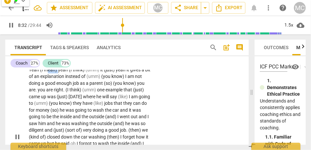
drag, startPoint x: 58, startPoint y: 91, endPoint x: 46, endPoint y: 91, distance: 11.8
click at [46, 73] on span "mean)" at bounding box center [51, 69] width 14 height 5
type input "513"
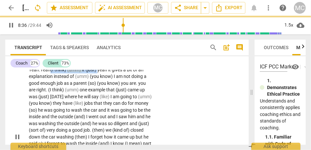
drag, startPoint x: 100, startPoint y: 90, endPoint x: 52, endPoint y: 90, distance: 47.6
click at [52, 90] on p "Yeah. Yeah (I think) (umm) it (just) yeah it gives a bit of an explanation inst…" at bounding box center [91, 137] width 124 height 141
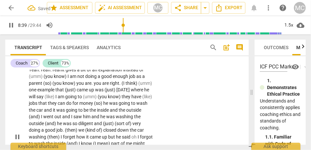
click at [62, 73] on span "Yeah" at bounding box center [57, 69] width 10 height 5
drag, startPoint x: 82, startPoint y: 91, endPoint x: 97, endPoint y: 91, distance: 14.8
click at [97, 91] on p "Yeah. Yeah. Yeah. It gives a bit of an explanation instead of (umm) (you know) …" at bounding box center [91, 137] width 124 height 141
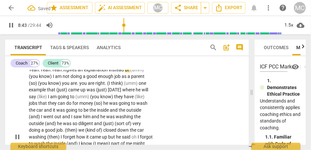
click at [91, 73] on span "explanation" at bounding box center [96, 69] width 25 height 5
drag, startPoint x: 134, startPoint y: 90, endPoint x: 52, endPoint y: 98, distance: 81.4
click at [52, 98] on p "Yeah. Yeah. Yeah. It gives an explanation instead of (umm) (you know) I am not …" at bounding box center [91, 137] width 124 height 141
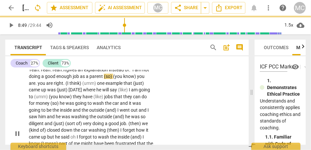
click at [104, 79] on span "parent" at bounding box center [97, 76] width 14 height 5
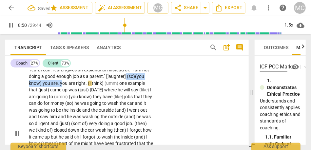
click at [69, 86] on span "you" at bounding box center [64, 83] width 9 height 5
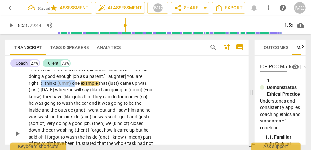
drag, startPoint x: 74, startPoint y: 104, endPoint x: 40, endPoint y: 104, distance: 34.5
click at [40, 104] on p "Yeah. Yeah. Yeah. It gives an explanation instead of: " I am not doing a good e…" at bounding box center [91, 134] width 124 height 135
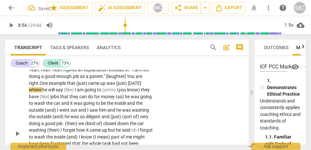
click at [88, 86] on span "(just)" at bounding box center [82, 83] width 12 height 5
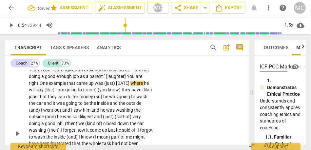
click at [95, 86] on span "up" at bounding box center [92, 83] width 6 height 5
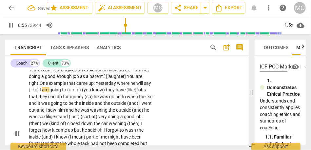
click at [109, 86] on span "esterday" at bounding box center [107, 83] width 19 height 5
click at [119, 86] on span "where" at bounding box center [123, 83] width 13 height 5
drag, startPoint x: 133, startPoint y: 104, endPoint x: 119, endPoint y: 104, distance: 13.5
click at [119, 86] on span "where" at bounding box center [123, 83] width 13 height 5
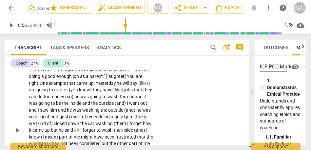
click at [138, 86] on span "say" at bounding box center [134, 83] width 8 height 5
click at [111, 86] on span "esterday," at bounding box center [107, 83] width 18 height 5
click at [107, 86] on span "esterday," at bounding box center [107, 83] width 18 height 5
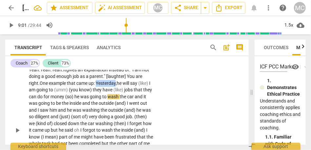
click at [107, 86] on span "esterday," at bounding box center [107, 83] width 18 height 5
click at [117, 86] on span "esterday," at bounding box center [107, 83] width 18 height 5
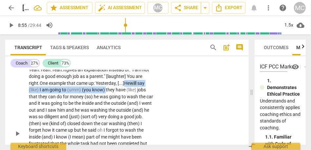
click at [107, 93] on span "they" at bounding box center [111, 89] width 10 height 5
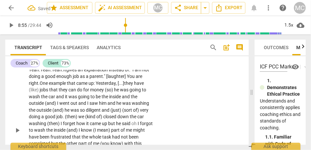
click at [139, 86] on span "have" at bounding box center [139, 83] width 10 height 5
drag, startPoint x: 41, startPoint y: 109, endPoint x: 22, endPoint y: 111, distance: 18.5
click at [22, 111] on div "CL play_arrow pause 08:29 + Add competency keyboard_arrow_right Yeah. Yeah. Yea…" at bounding box center [127, 125] width 244 height 144
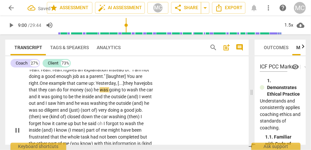
click at [144, 86] on span "jobs" at bounding box center [148, 83] width 9 height 5
click at [94, 93] on span "(so)" at bounding box center [89, 89] width 9 height 5
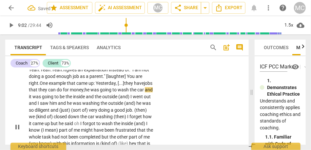
click at [32, 99] on span "it" at bounding box center [31, 96] width 4 height 5
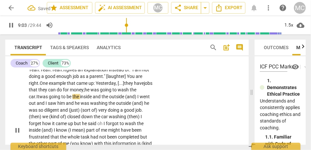
scroll to position [878, 0]
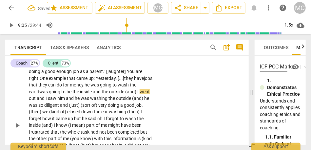
click at [146, 109] on p "Yeah. Yeah. Yeah. It gives an explanation instead of: " I am not doing a good e…" at bounding box center [91, 126] width 124 height 128
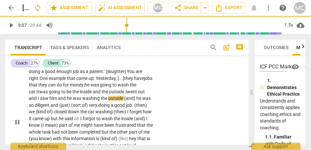
click at [48, 101] on span "saw" at bounding box center [45, 98] width 10 height 5
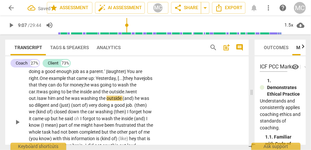
click at [69, 101] on span "he" at bounding box center [68, 98] width 6 height 5
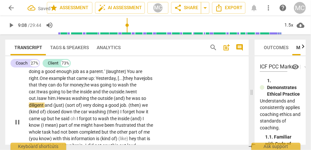
click at [126, 101] on span "(and)" at bounding box center [120, 98] width 12 height 5
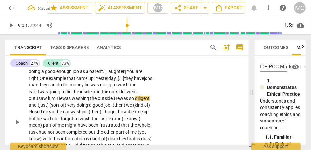
click at [114, 101] on span "outside." at bounding box center [106, 98] width 16 height 5
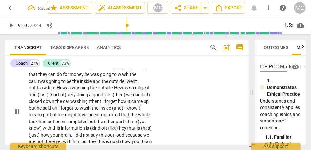
click at [77, 97] on span "very" at bounding box center [72, 94] width 10 height 5
drag, startPoint x: 93, startPoint y: 114, endPoint x: 52, endPoint y: 113, distance: 40.7
click at [52, 113] on p "Yeah. Yeah. Yeah. It gives an explanation instead of: " I am not doing a good e…" at bounding box center [91, 111] width 124 height 121
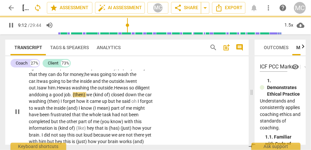
click at [86, 97] on span "(then)" at bounding box center [79, 94] width 13 height 5
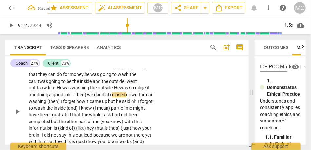
click at [94, 97] on span "we" at bounding box center [90, 94] width 7 height 5
click at [123, 97] on span "closed" at bounding box center [116, 94] width 14 height 5
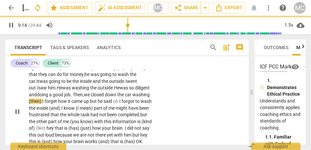
click at [105, 97] on span "closed" at bounding box center [98, 94] width 14 height 5
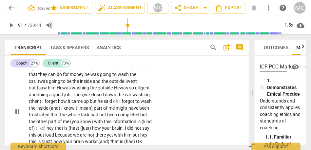
click at [45, 104] on span "I" at bounding box center [43, 101] width 2 height 5
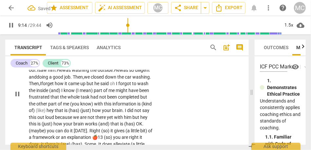
scroll to position [908, 0]
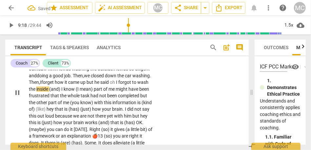
click at [80, 85] on span "came" at bounding box center [74, 82] width 12 height 5
click at [94, 85] on span "but" at bounding box center [91, 82] width 8 height 5
click at [110, 85] on span "said" at bounding box center [105, 82] width 10 height 5
click at [42, 92] on span "inside" at bounding box center [35, 89] width 13 height 5
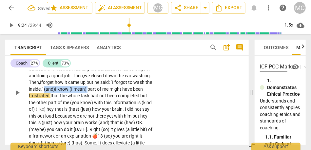
drag, startPoint x: 114, startPoint y: 110, endPoint x: 69, endPoint y: 109, distance: 45.3
click at [69, 109] on p "Yeah. Yeah. Yeah. It gives an explanation instead of: " I am not doing a good e…" at bounding box center [91, 92] width 124 height 121
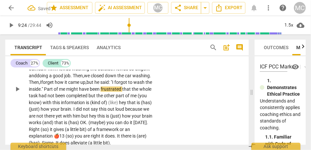
click at [59, 92] on span "of" at bounding box center [56, 89] width 5 height 5
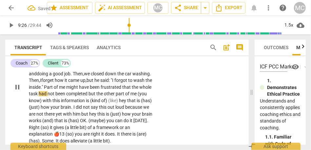
click at [90, 90] on span "have" at bounding box center [84, 87] width 11 height 5
click at [79, 90] on span "might" at bounding box center [72, 87] width 13 height 5
click at [96, 96] on span "but" at bounding box center [93, 93] width 8 height 5
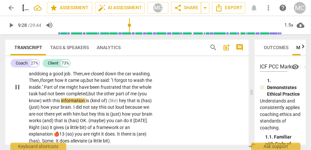
click at [52, 103] on span "with" at bounding box center [48, 100] width 10 height 5
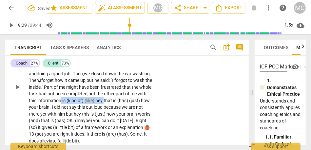
drag, startPoint x: 138, startPoint y: 120, endPoint x: 94, endPoint y: 120, distance: 43.6
click at [94, 120] on p "Yeah. Yeah. Yeah. It gives an explanation instead of: " I am not doing a good e…" at bounding box center [91, 87] width 124 height 115
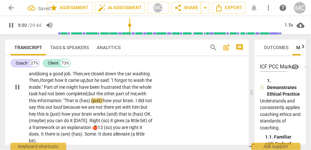
click at [113, 103] on span "how" at bounding box center [108, 100] width 10 height 5
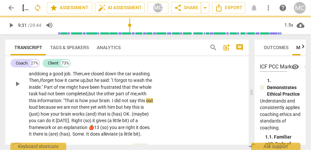
click at [112, 103] on span "." at bounding box center [111, 100] width 2 height 5
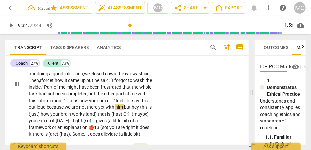
click at [79, 103] on span "is" at bounding box center [77, 100] width 4 height 5
click at [116, 103] on span at bounding box center [115, 100] width 1 height 5
click at [176, 120] on div "CL play_arrow pause 08:29 + Add competency keyboard_arrow_right Yeah. Yeah. Yea…" at bounding box center [127, 79] width 244 height 124
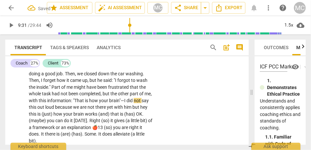
click at [127, 103] on span "brain"—I" at bounding box center [117, 100] width 17 height 5
click at [55, 110] on span "loud" at bounding box center [50, 107] width 10 height 5
type input "572"
click at [124, 110] on span "with" at bounding box center [119, 107] width 10 height 5
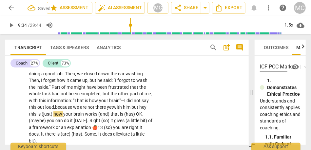
click at [132, 110] on span "but" at bounding box center [136, 107] width 8 height 5
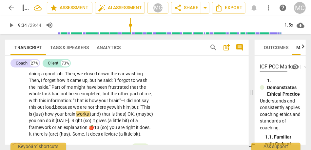
click at [45, 117] on span "(just)" at bounding box center [39, 114] width 12 height 5
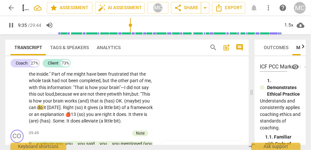
scroll to position [924, 0]
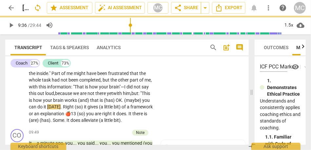
click at [55, 96] on span "loud," at bounding box center [50, 93] width 10 height 5
click at [53, 103] on span "your" at bounding box center [48, 100] width 10 height 5
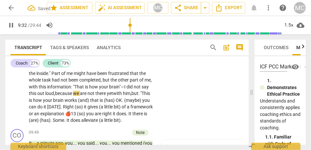
click at [53, 103] on span "your" at bounding box center [48, 100] width 10 height 5
click at [100, 103] on span "that" at bounding box center [95, 100] width 10 height 5
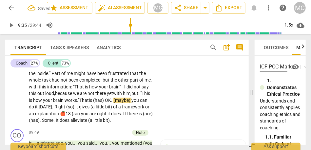
click at [111, 103] on span "OK" at bounding box center [108, 100] width 6 height 5
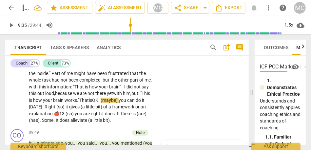
click at [88, 96] on span "are" at bounding box center [84, 93] width 8 height 5
click at [134, 121] on p "Yeah . Yeah . Yeah . It gives an explanation instead of : "I am not doing a goo…" at bounding box center [91, 70] width 124 height 108
click at [149, 122] on p "Yeah . Yeah . Yeah . It gives an explanation instead of : "I am not doing a goo…" at bounding box center [91, 70] width 124 height 108
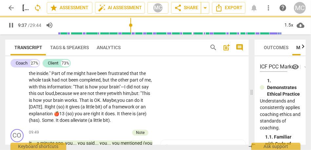
click at [56, 110] on span "Right" at bounding box center [51, 106] width 12 height 5
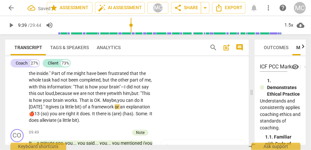
click at [88, 110] on span "of" at bounding box center [85, 106] width 5 height 5
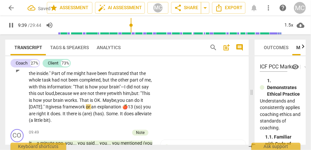
click at [173, 125] on div "CL play_arrow pause 08:29 + Add competency keyboard_arrow_right Yeah . Yeah . Y…" at bounding box center [127, 65] width 244 height 124
click at [88, 110] on span "framework" at bounding box center [76, 106] width 23 height 5
click at [145, 110] on span "you" at bounding box center [149, 106] width 8 height 5
type input "581"
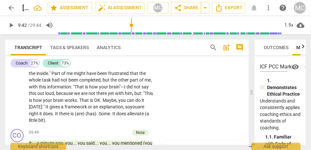
click at [39, 116] on span "right" at bounding box center [34, 113] width 10 height 5
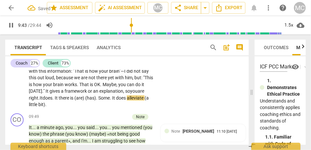
scroll to position [939, 0]
click at [52, 101] on span "does" at bounding box center [48, 97] width 10 height 5
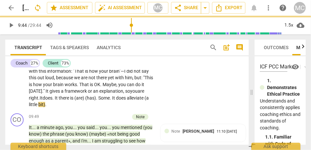
click at [52, 101] on span "does" at bounding box center [48, 97] width 10 height 5
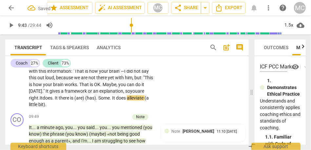
click at [138, 94] on span "are" at bounding box center [141, 91] width 7 height 5
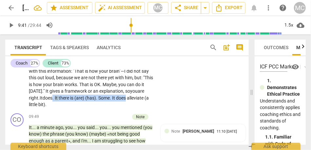
drag, startPoint x: 57, startPoint y: 125, endPoint x: 101, endPoint y: 117, distance: 44.9
click at [101, 108] on p "Yeah . Yeah . Yeah . It gives an explanation instead of : "I am not doing a goo…" at bounding box center [91, 55] width 124 height 108
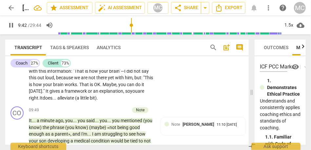
click at [100, 87] on span "OK" at bounding box center [97, 84] width 6 height 5
drag, startPoint x: 126, startPoint y: 119, endPoint x: 163, endPoint y: 119, distance: 37.7
click at [163, 104] on div "CL play_arrow pause 08:29 + Add competency keyboard_arrow_right Yeah . Yeah . Y…" at bounding box center [127, 45] width 244 height 117
click at [179, 104] on div "CL play_arrow pause 08:29 + Add competency keyboard_arrow_right Yeah . Yeah . Y…" at bounding box center [127, 45] width 244 height 117
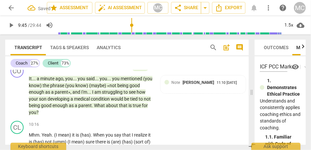
scroll to position [982, 0]
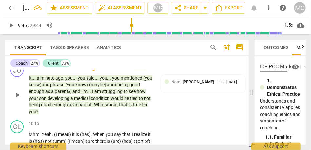
click at [180, 84] on div "CO play_arrow pause 09:49 + Add competency Note keyboard_arrow_right It . . . a…" at bounding box center [127, 89] width 244 height 56
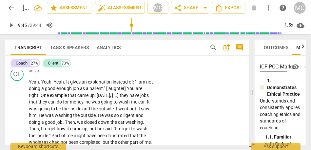
scroll to position [857, 0]
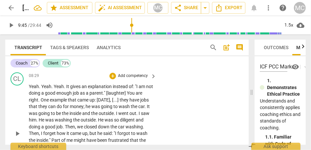
click at [133, 79] on p "Add competency" at bounding box center [132, 76] width 31 height 6
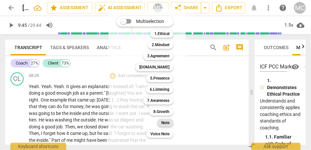
click at [171, 124] on div "Note" at bounding box center [165, 123] width 16 height 8
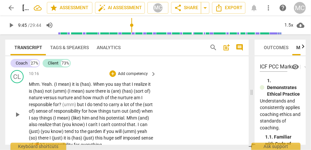
scroll to position [1020, 0]
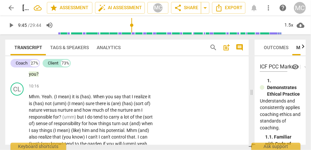
click at [36, 77] on span "you" at bounding box center [33, 74] width 8 height 5
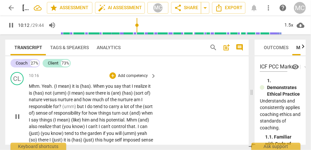
scroll to position [1033, 0]
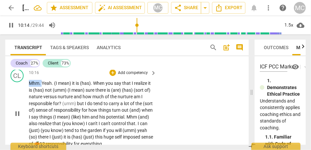
drag, startPoint x: 42, startPoint y: 103, endPoint x: 21, endPoint y: 103, distance: 21.3
click at [21, 103] on div "CL play_arrow pause 10:16 + Add competency keyboard_arrow_right Mhm . Yeah . (I…" at bounding box center [127, 108] width 244 height 83
type input "615"
click at [71, 76] on div "10:16 + Add competency keyboard_arrow_right" at bounding box center [93, 72] width 128 height 7
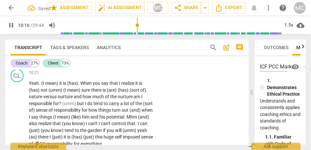
click at [36, 63] on span "you" at bounding box center [33, 60] width 8 height 5
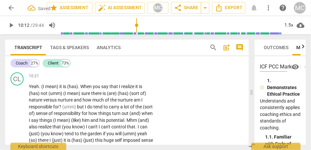
click at [36, 67] on span "you" at bounding box center [33, 63] width 8 height 5
type input "612"
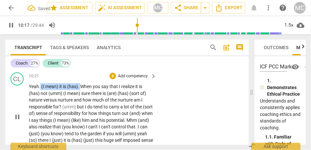
drag, startPoint x: 82, startPoint y: 106, endPoint x: 39, endPoint y: 106, distance: 42.3
click at [39, 106] on p "Yeah . (I mean) it is (has) . When you say that I realize it is (has) not (umm)…" at bounding box center [91, 116] width 124 height 67
type input "619"
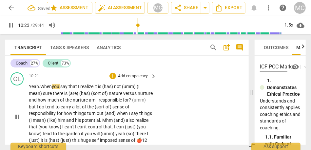
click at [80, 89] on span "I" at bounding box center [79, 86] width 2 height 5
click at [293, 24] on div "1.5x" at bounding box center [289, 25] width 12 height 10
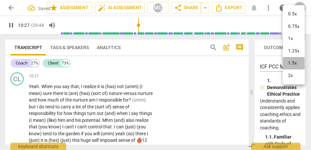
click at [291, 58] on li "1.5x" at bounding box center [294, 63] width 22 height 12
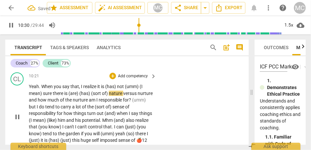
click at [63, 89] on span "say" at bounding box center [66, 86] width 8 height 5
click at [105, 89] on span "is" at bounding box center [103, 86] width 4 height 5
type input "626"
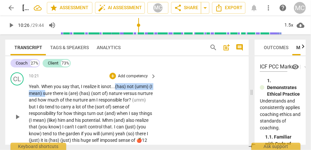
click at [48, 96] on span "sure" at bounding box center [48, 93] width 10 height 5
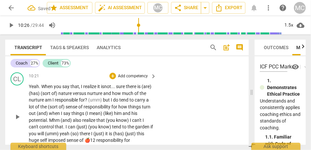
click at [126, 89] on span "ure" at bounding box center [122, 86] width 8 height 5
drag, startPoint x: 70, startPoint y: 113, endPoint x: 13, endPoint y: 112, distance: 56.8
click at [13, 112] on div "CL play_arrow pause 10:21 + Add competency keyboard_arrow_right Yeah . When you…" at bounding box center [127, 111] width 244 height 83
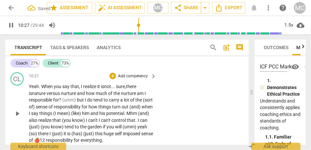
click at [151, 104] on p "Yeah . When you say that , I realize it is not... s ure, there is nature versus…" at bounding box center [91, 113] width 124 height 61
click at [106, 89] on span "is not... s" at bounding box center [109, 86] width 17 height 5
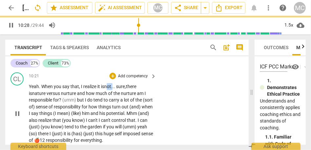
click at [106, 89] on span "is not... s" at bounding box center [109, 86] width 17 height 5
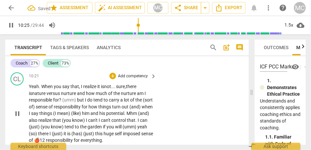
click at [123, 89] on span "ure," at bounding box center [122, 86] width 8 height 5
click at [94, 89] on span "realize" at bounding box center [90, 86] width 14 height 5
click at [86, 96] on span "and" at bounding box center [81, 93] width 9 height 5
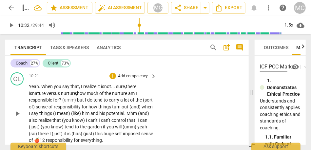
click at [96, 96] on span "much" at bounding box center [93, 93] width 12 height 5
drag, startPoint x: 85, startPoint y: 120, endPoint x: 63, endPoint y: 120, distance: 21.7
click at [63, 120] on p "Yeah . When you say that , I realize it is not... s ure, there is nature versus…" at bounding box center [91, 113] width 124 height 61
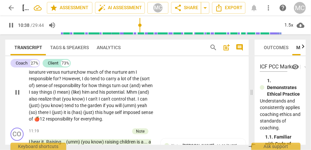
scroll to position [1054, 0]
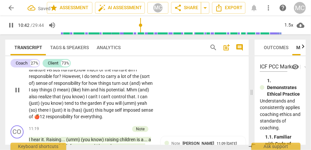
click at [41, 79] on span "responsible" at bounding box center [41, 76] width 24 height 5
click at [81, 79] on span at bounding box center [81, 76] width 1 height 5
click at [39, 79] on span "responsible" at bounding box center [41, 76] width 24 height 5
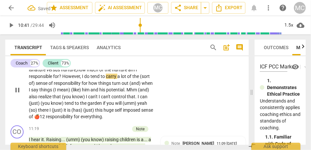
click at [39, 79] on span "responsible" at bounding box center [41, 76] width 24 height 5
click at [62, 79] on span "? However," at bounding box center [70, 76] width 22 height 5
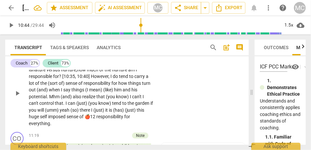
click at [67, 86] on span "sense" at bounding box center [72, 83] width 13 height 5
click at [85, 86] on span "responsibility" at bounding box center [98, 83] width 28 height 5
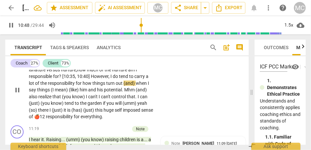
click at [137, 86] on span "when" at bounding box center [142, 83] width 12 height 5
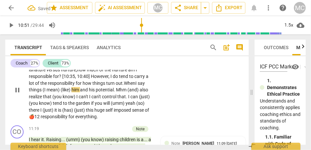
click at [136, 86] on span "When" at bounding box center [129, 83] width 11 height 5
click at [44, 93] on span "(I" at bounding box center [45, 89] width 4 height 5
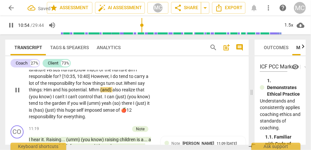
click at [79, 93] on span "potential" at bounding box center [78, 89] width 18 height 5
click at [90, 93] on span "Mhm" at bounding box center [94, 89] width 11 height 5
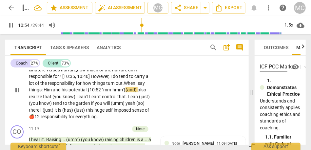
click at [144, 93] on span "also" at bounding box center [142, 89] width 9 height 5
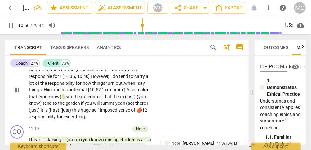
click at [139, 110] on p "Yeah . When you say that , I realize it is not... s ure, there is nature versus…" at bounding box center [91, 90] width 124 height 61
click at [140, 93] on span "realize" at bounding box center [146, 89] width 13 height 5
click at [65, 99] on span "I" at bounding box center [63, 96] width 2 height 5
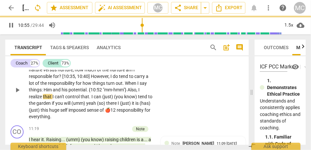
click at [168, 114] on div "CL play_arrow pause 10:21 + Add competency keyboard_arrow_right Yeah . When you…" at bounding box center [127, 84] width 244 height 77
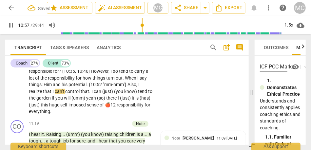
scroll to position [1059, 0]
click at [48, 94] on span "that" at bounding box center [48, 91] width 10 height 5
click at [80, 94] on span "control" at bounding box center [72, 91] width 15 height 5
type input "658"
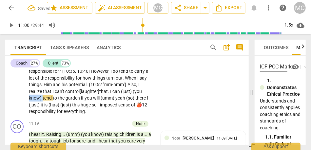
drag, startPoint x: 43, startPoint y: 119, endPoint x: 21, endPoint y: 118, distance: 21.7
click at [21, 118] on div "CL play_arrow pause 10:21 + Add competency keyboard_arrow_right Yeah . When you…" at bounding box center [127, 79] width 244 height 77
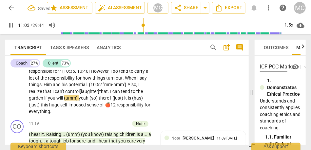
click at [64, 101] on span "will" at bounding box center [60, 97] width 8 height 5
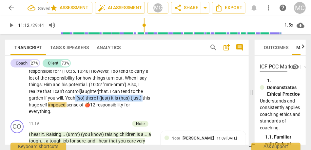
drag, startPoint x: 144, startPoint y: 118, endPoint x: 76, endPoint y: 117, distance: 68.3
click at [76, 115] on p "Yeah . When you say that , I realize it is not . . . sure , there is nature ver…" at bounding box center [91, 84] width 124 height 61
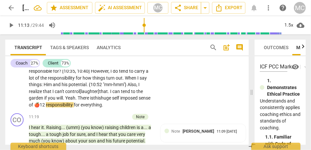
click at [125, 101] on span "imposed" at bounding box center [129, 97] width 18 height 5
click at [59, 108] on span "responsibility" at bounding box center [60, 104] width 28 height 5
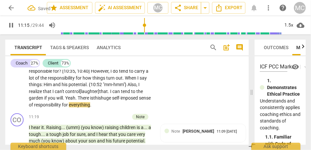
click at [94, 74] on span "However" at bounding box center [100, 71] width 18 height 5
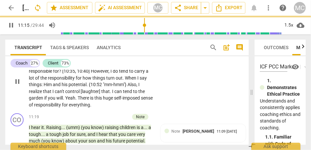
click at [185, 110] on div "CL play_arrow pause 10:21 + Add competency keyboard_arrow_right Yeah . When you…" at bounding box center [127, 76] width 244 height 70
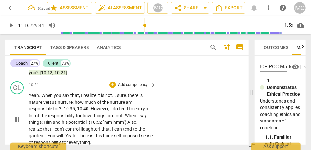
scroll to position [1016, 0]
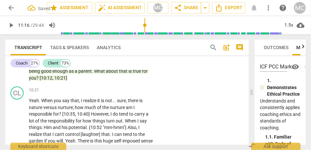
click at [138, 94] on p "Add competency" at bounding box center [132, 91] width 31 height 6
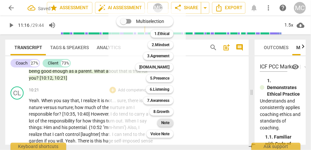
click at [168, 123] on b "Note" at bounding box center [165, 123] width 8 height 8
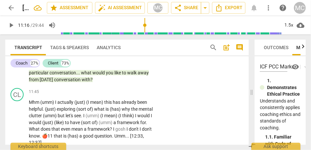
scroll to position [1141, 0]
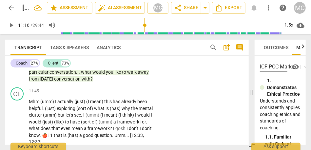
click at [87, 82] on span "with" at bounding box center [86, 78] width 9 height 5
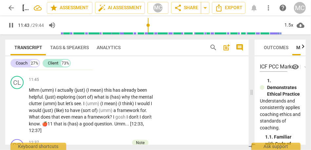
scroll to position [1153, 0]
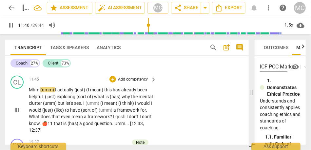
drag, startPoint x: 55, startPoint y: 110, endPoint x: 17, endPoint y: 110, distance: 37.4
click at [17, 110] on div "CL play_arrow pause 11:45 + Add competency keyboard_arrow_right Mhm (umm) I act…" at bounding box center [127, 104] width 244 height 63
click at [199, 130] on div "CL play_arrow pause 11:45 + Add competency keyboard_arrow_right Mhm (umm) I act…" at bounding box center [127, 104] width 244 height 63
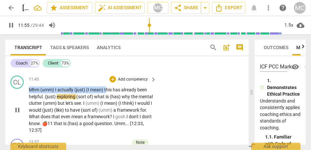
drag, startPoint x: 106, startPoint y: 110, endPoint x: 27, endPoint y: 111, distance: 79.1
click at [27, 111] on div "CL play_arrow pause 11:45 + Add competency keyboard_arrow_right Mhm (umm) I act…" at bounding box center [127, 104] width 244 height 63
type input "716"
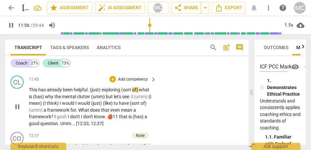
click at [183, 109] on div "CL play_arrow pause 11:45 + Add competency keyboard_arrow_right This has alread…" at bounding box center [127, 101] width 244 height 56
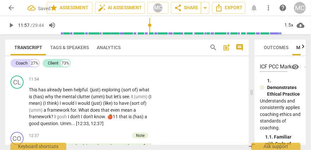
click at [75, 70] on span "conversation" at bounding box center [68, 67] width 28 height 5
type input "703"
click at [85, 70] on span "with" at bounding box center [86, 67] width 9 height 5
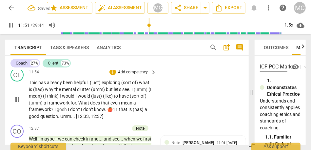
click at [102, 85] on span "exploring" at bounding box center [112, 82] width 20 height 5
type input "712"
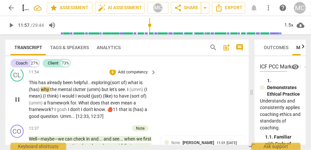
click at [128, 85] on span "of)" at bounding box center [124, 82] width 7 height 5
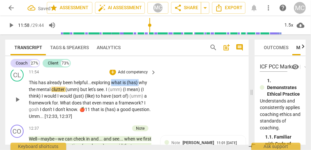
drag, startPoint x: 142, startPoint y: 104, endPoint x: 114, endPoint y: 103, distance: 28.9
click at [114, 103] on p "This has already been helpful... exploring what is (has) why the mental clutter…" at bounding box center [91, 99] width 124 height 40
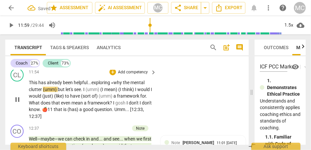
click at [42, 92] on span "clutter" at bounding box center [36, 89] width 14 height 5
click at [60, 92] on span "but" at bounding box center [63, 89] width 8 height 5
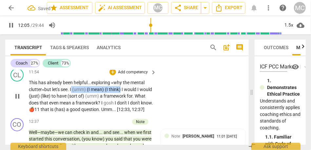
drag, startPoint x: 123, startPoint y: 109, endPoint x: 73, endPoint y: 109, distance: 50.9
click at [73, 109] on p "This has already been helpful... exploring « why the mental clutter» but let's …" at bounding box center [91, 96] width 124 height 34
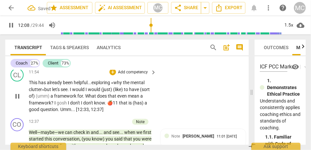
click at [57, 92] on span "let's" at bounding box center [56, 89] width 9 height 5
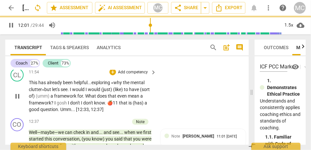
click at [88, 92] on span "I" at bounding box center [87, 89] width 2 height 5
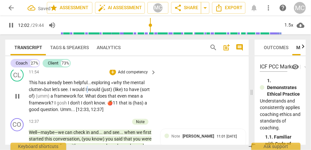
click at [88, 92] on span "I" at bounding box center [87, 89] width 2 height 5
click at [86, 92] on span "would" at bounding box center [78, 89] width 13 height 5
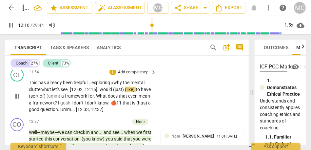
click at [43, 85] on span "has" at bounding box center [42, 82] width 9 height 5
click at [41, 92] on span "clutter»" at bounding box center [36, 89] width 15 height 5
drag, startPoint x: 138, startPoint y: 110, endPoint x: 115, endPoint y: 111, distance: 23.0
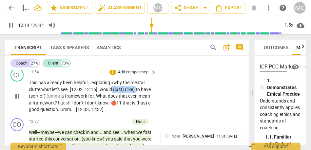
click at [115, 111] on p "This has already been helpful... exploring « why the mental clutter» but let's …" at bounding box center [91, 96] width 124 height 34
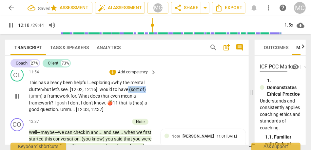
drag, startPoint x: 131, startPoint y: 109, endPoint x: 154, endPoint y: 111, distance: 23.7
click at [154, 111] on div "This has already been helpful... exploring « why the mental clutter» but let's …" at bounding box center [93, 96] width 128 height 34
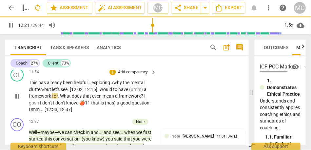
click at [144, 92] on span "(umm)" at bounding box center [136, 89] width 15 height 5
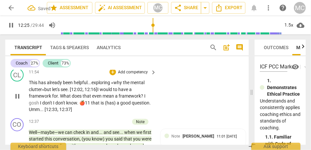
click at [113, 92] on span "would" at bounding box center [106, 89] width 13 height 5
click at [112, 92] on span "would like" at bounding box center [110, 89] width 21 height 5
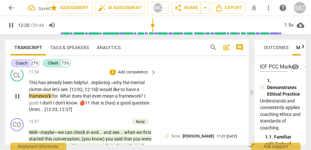
click at [63, 99] on span "What" at bounding box center [66, 96] width 12 height 5
click at [117, 99] on span "a" at bounding box center [117, 96] width 4 height 5
click at [142, 99] on span "framework" at bounding box center [131, 96] width 22 height 5
click at [145, 99] on span "?" at bounding box center [143, 96] width 3 height 5
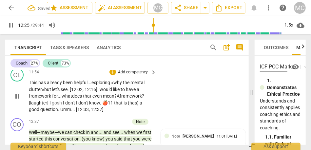
click at [63, 106] on span "I" at bounding box center [64, 102] width 2 height 5
click at [73, 106] on span "don't" at bounding box center [67, 102] width 11 height 5
click at [90, 106] on span "🍎11" at bounding box center [93, 102] width 12 height 5
click at [130, 99] on span "framework" at bounding box center [131, 96] width 22 height 5
click at [130, 75] on p "Add competency" at bounding box center [132, 73] width 31 height 6
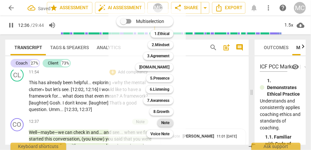
click at [163, 123] on b "Note" at bounding box center [165, 123] width 8 height 8
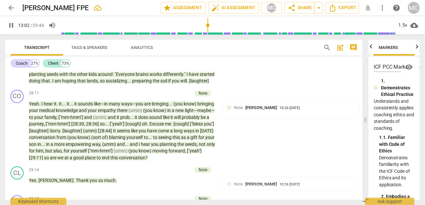
scroll to position [2185, 0]
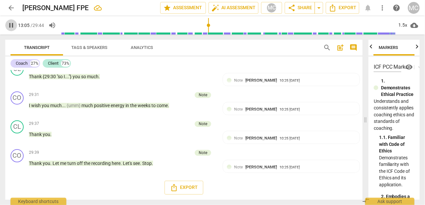
click at [14, 26] on span "pause" at bounding box center [11, 25] width 8 height 8
type input "786"
